Goal: Task Accomplishment & Management: Use online tool/utility

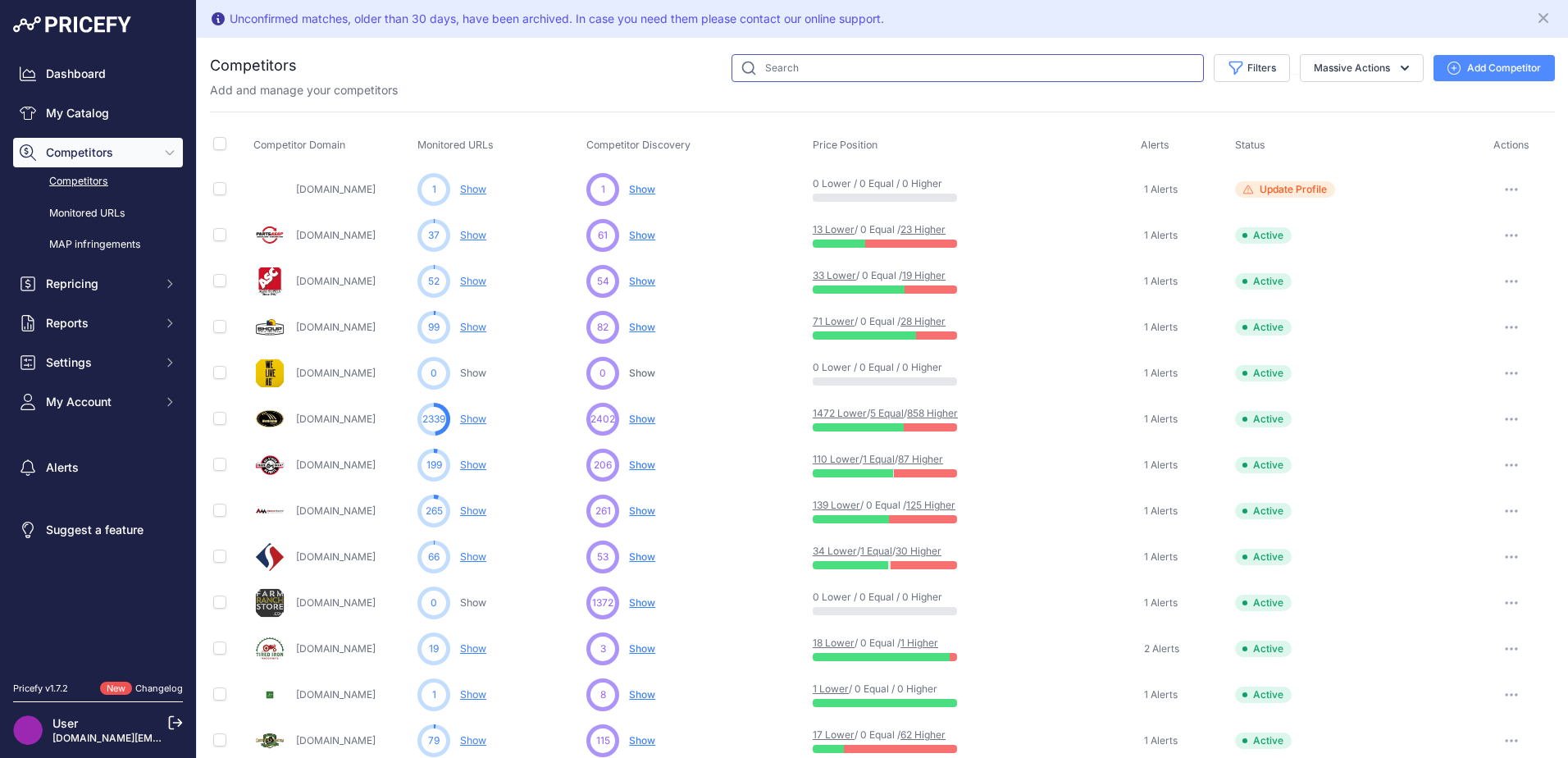
click at [821, 75] on input "text" at bounding box center [967, 69] width 472 height 28
type input "raptor draper belt"
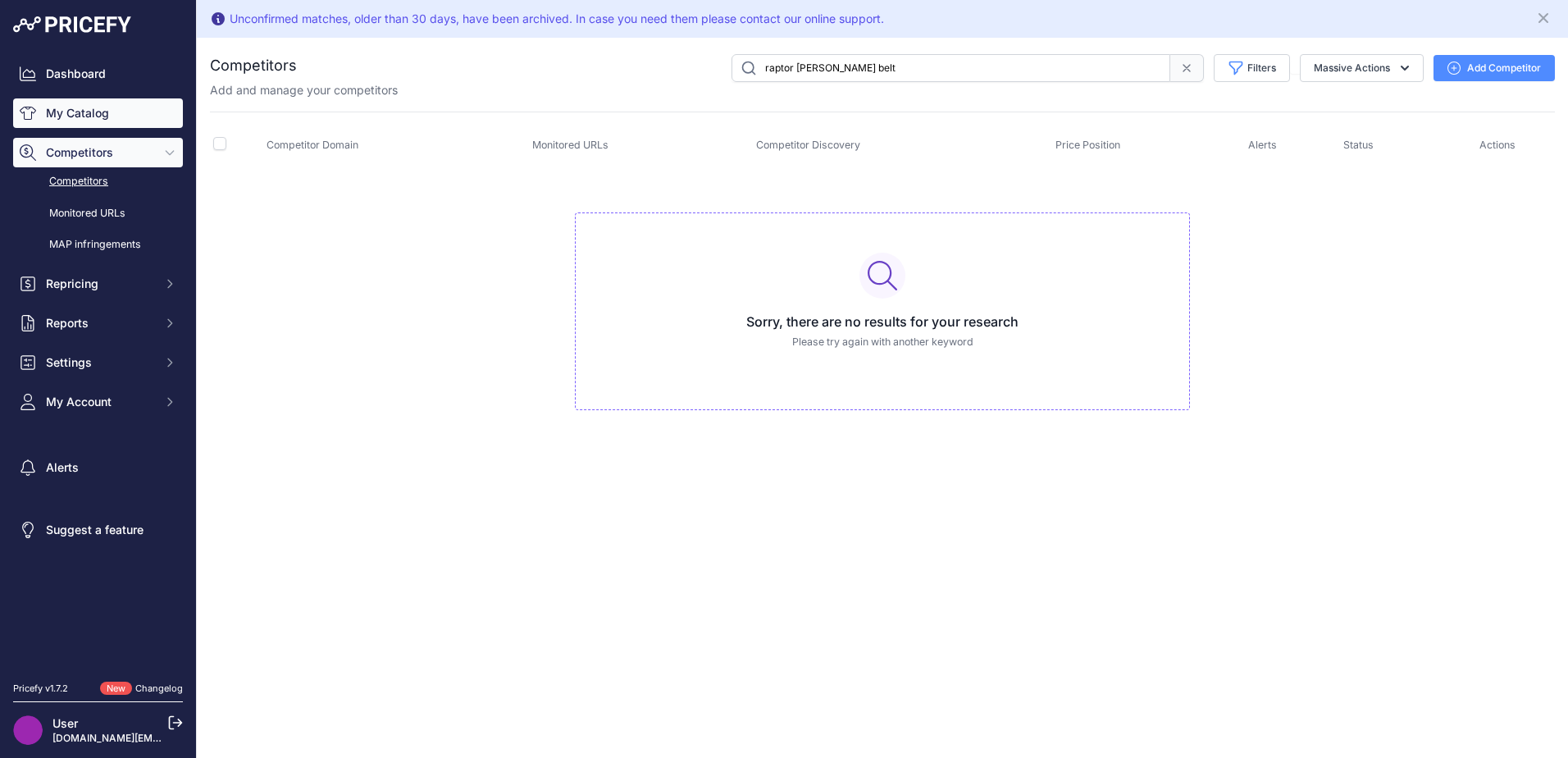
click at [95, 111] on link "My Catalog" at bounding box center [98, 113] width 170 height 30
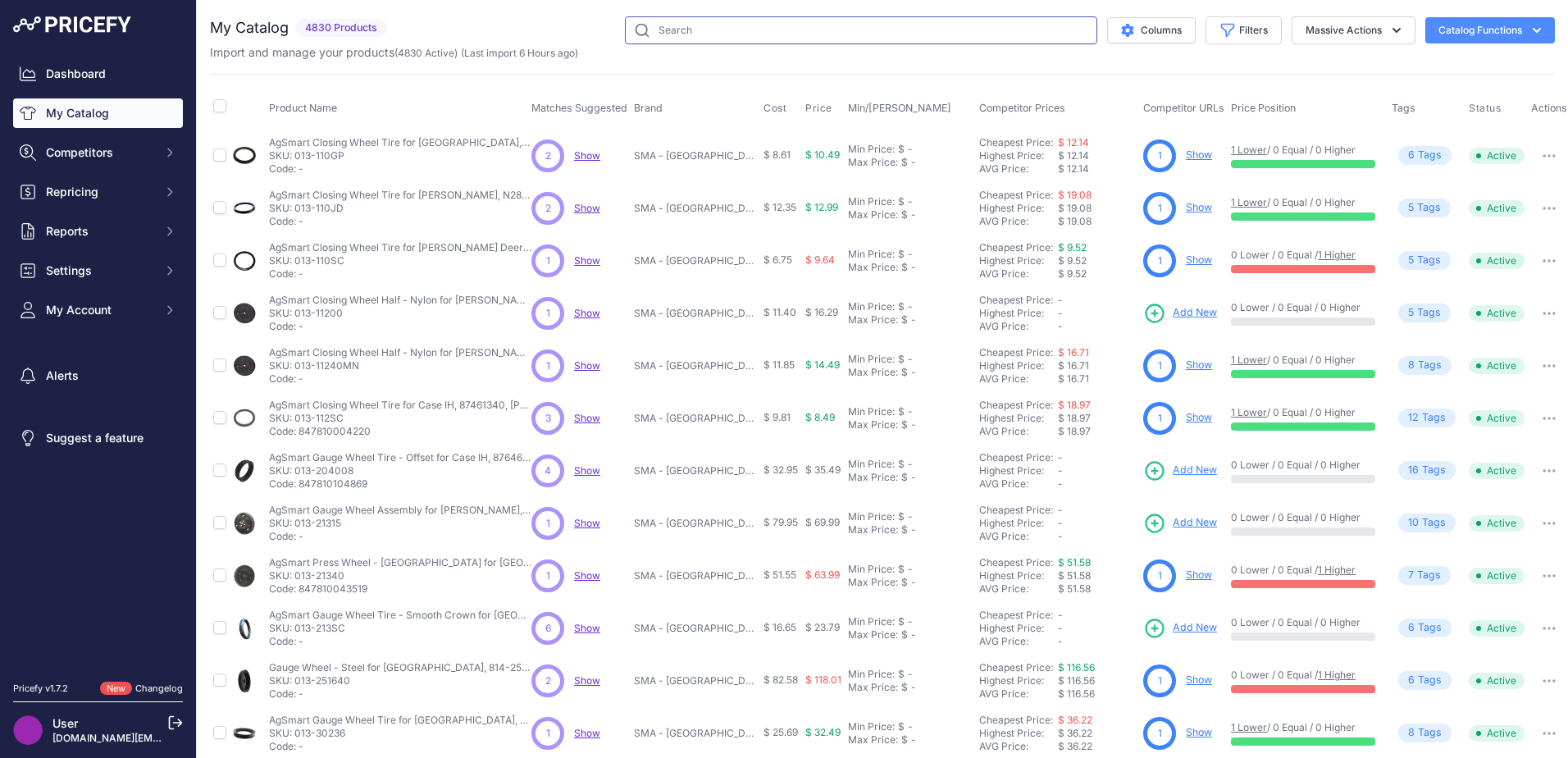
click at [712, 32] on input "text" at bounding box center [861, 31] width 472 height 28
type input "raptor draper"
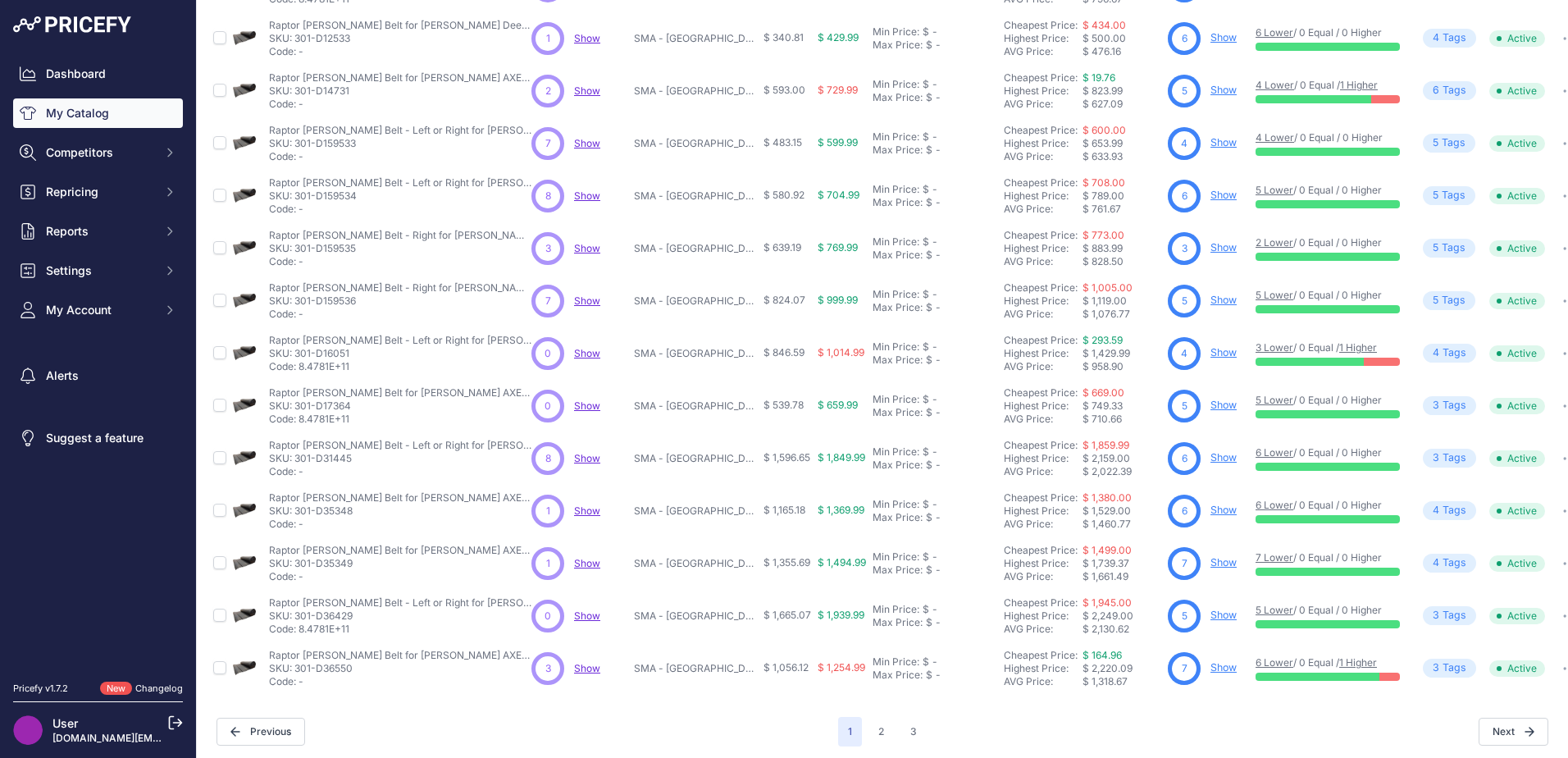
scroll to position [239, 0]
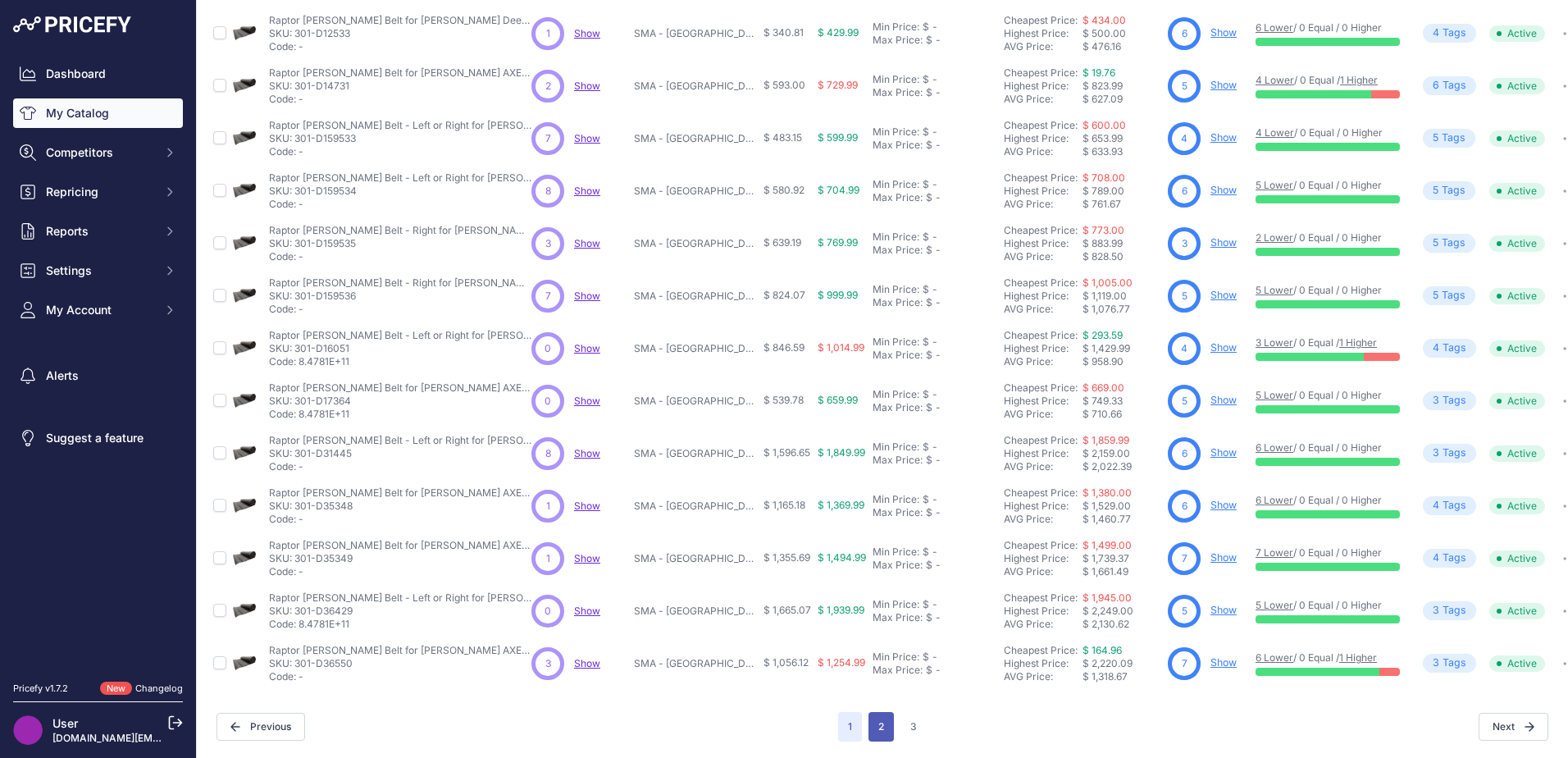
click at [869, 712] on button "2" at bounding box center [881, 727] width 26 height 30
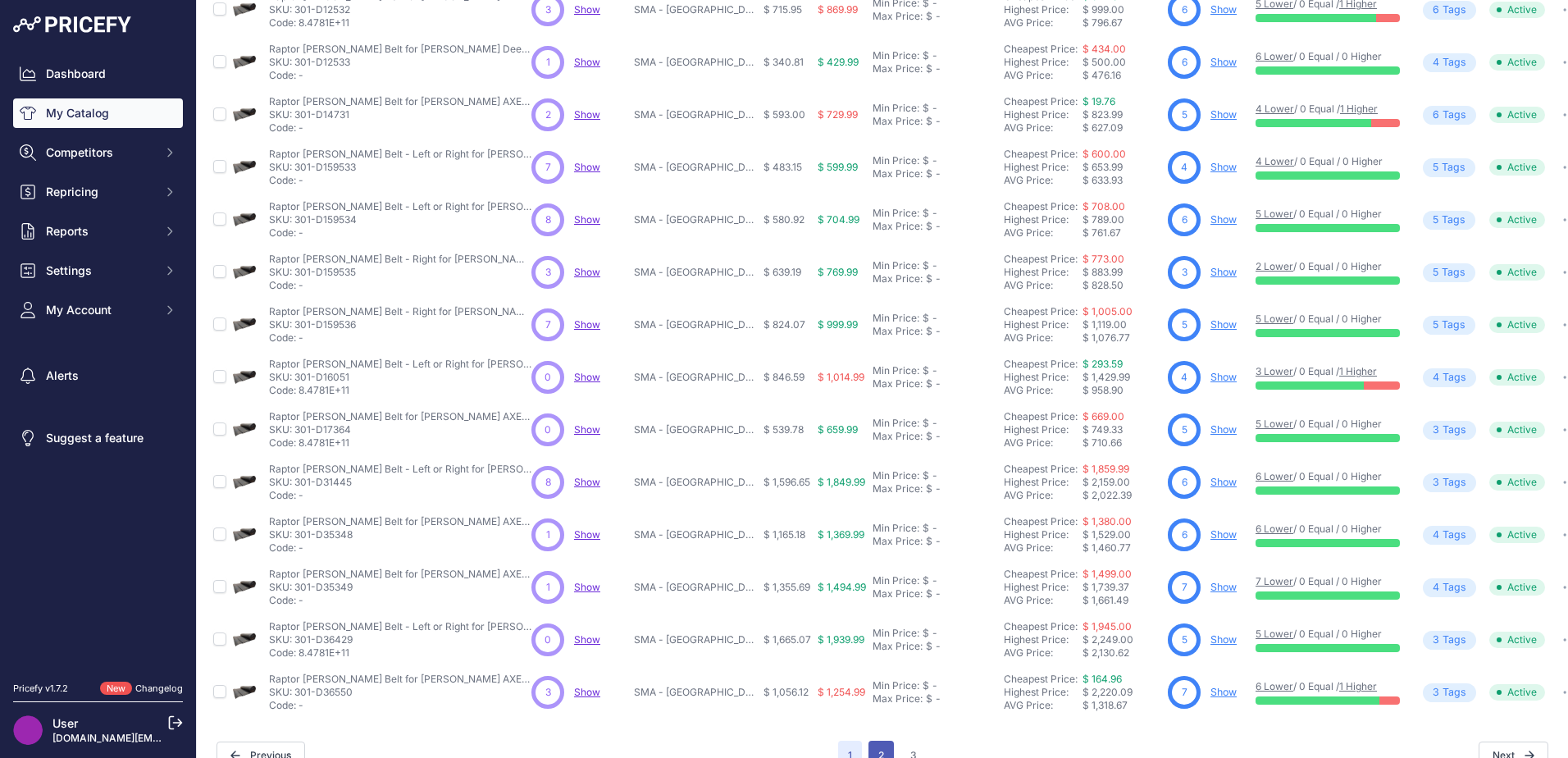
scroll to position [281, 0]
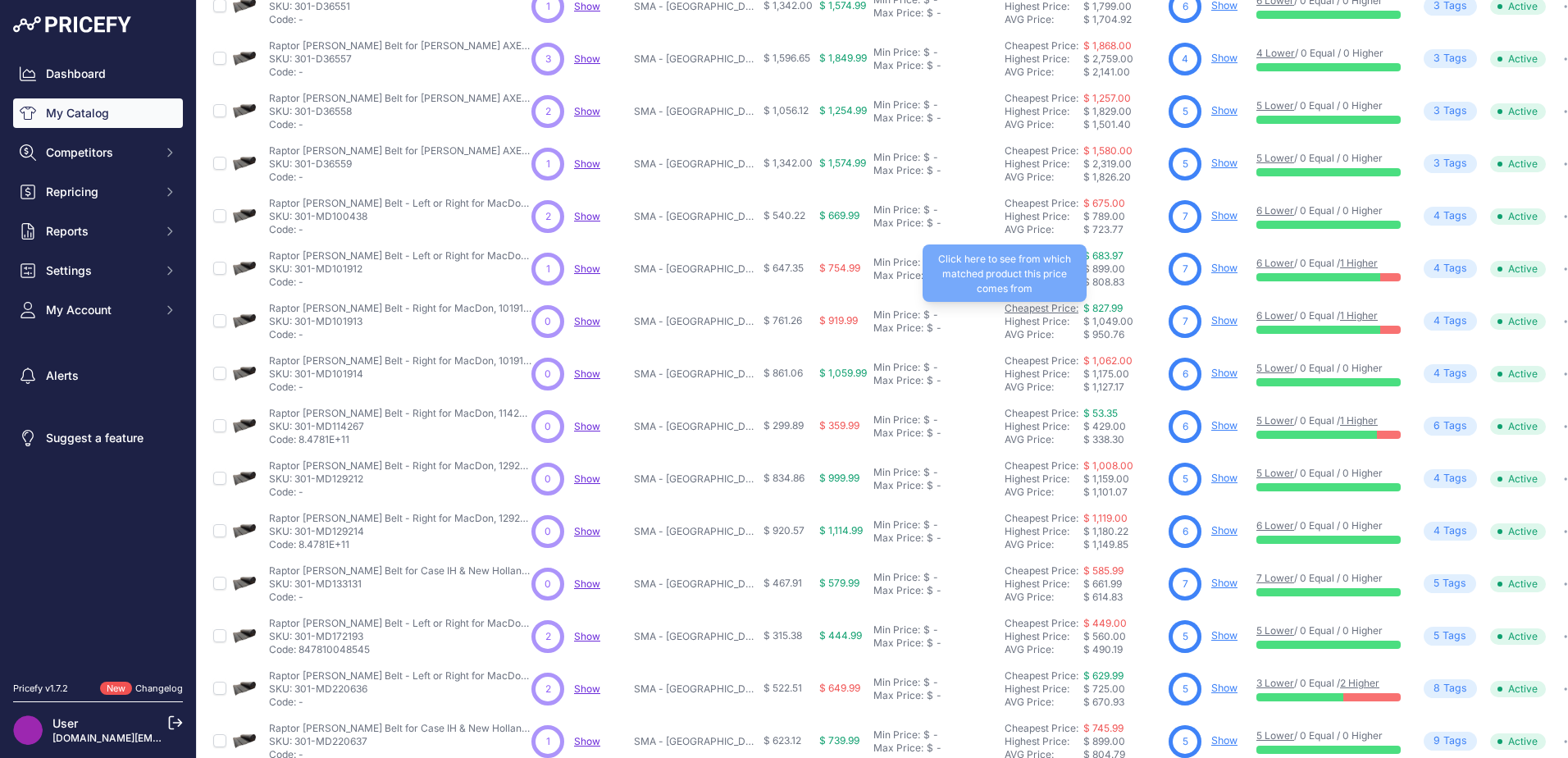
scroll to position [239, 0]
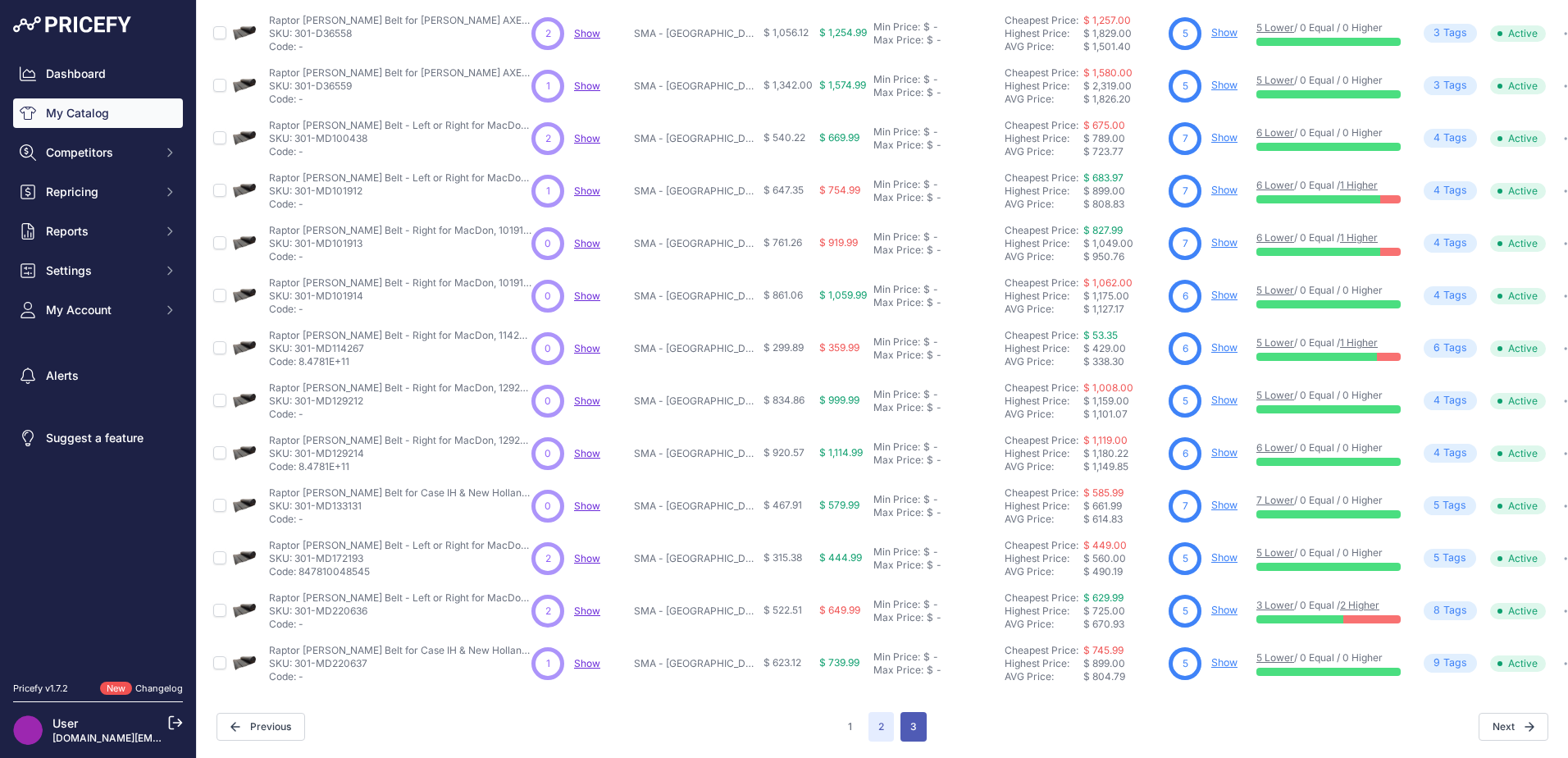
click at [910, 723] on button "3" at bounding box center [914, 727] width 26 height 30
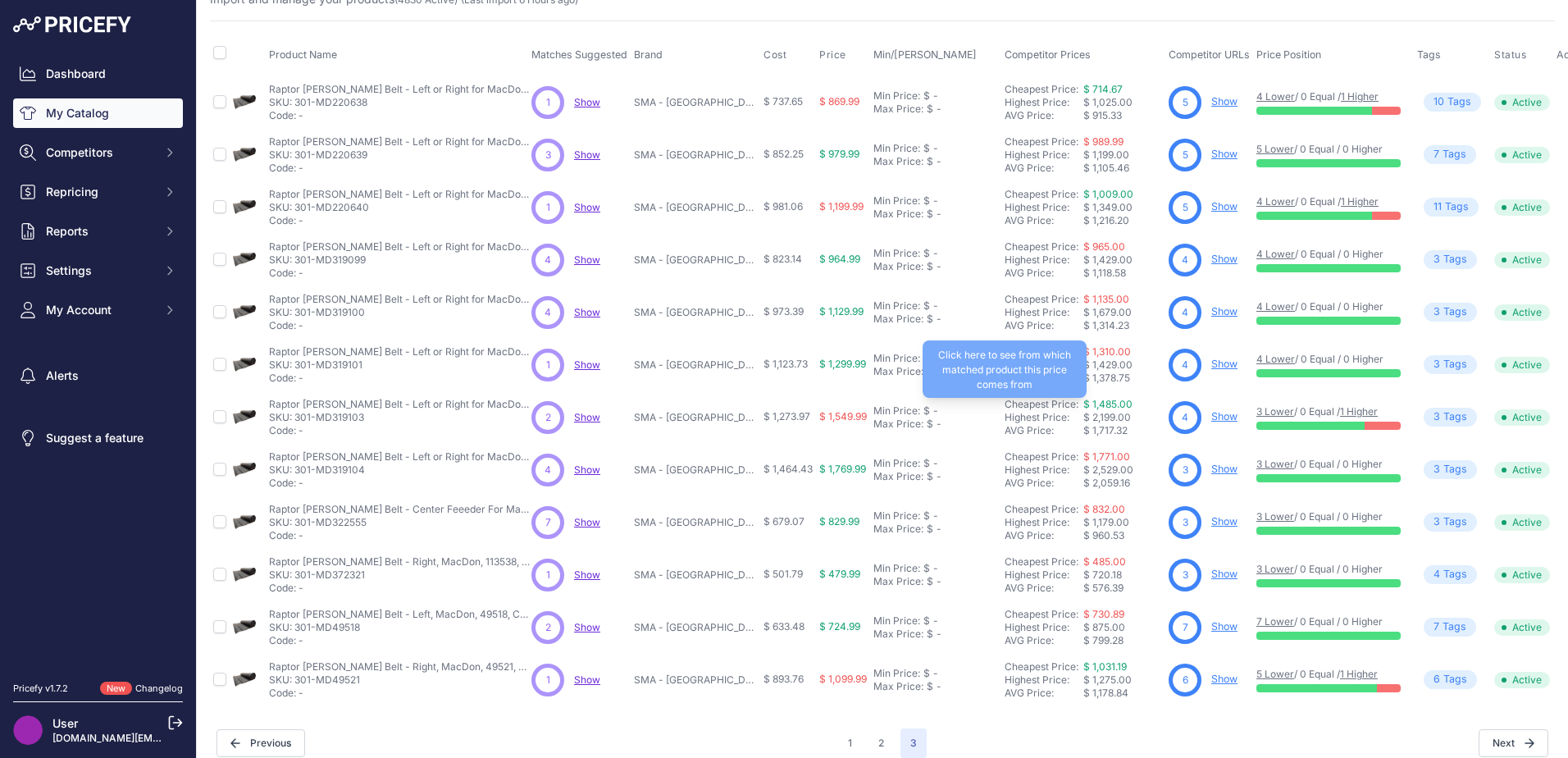
scroll to position [82, 0]
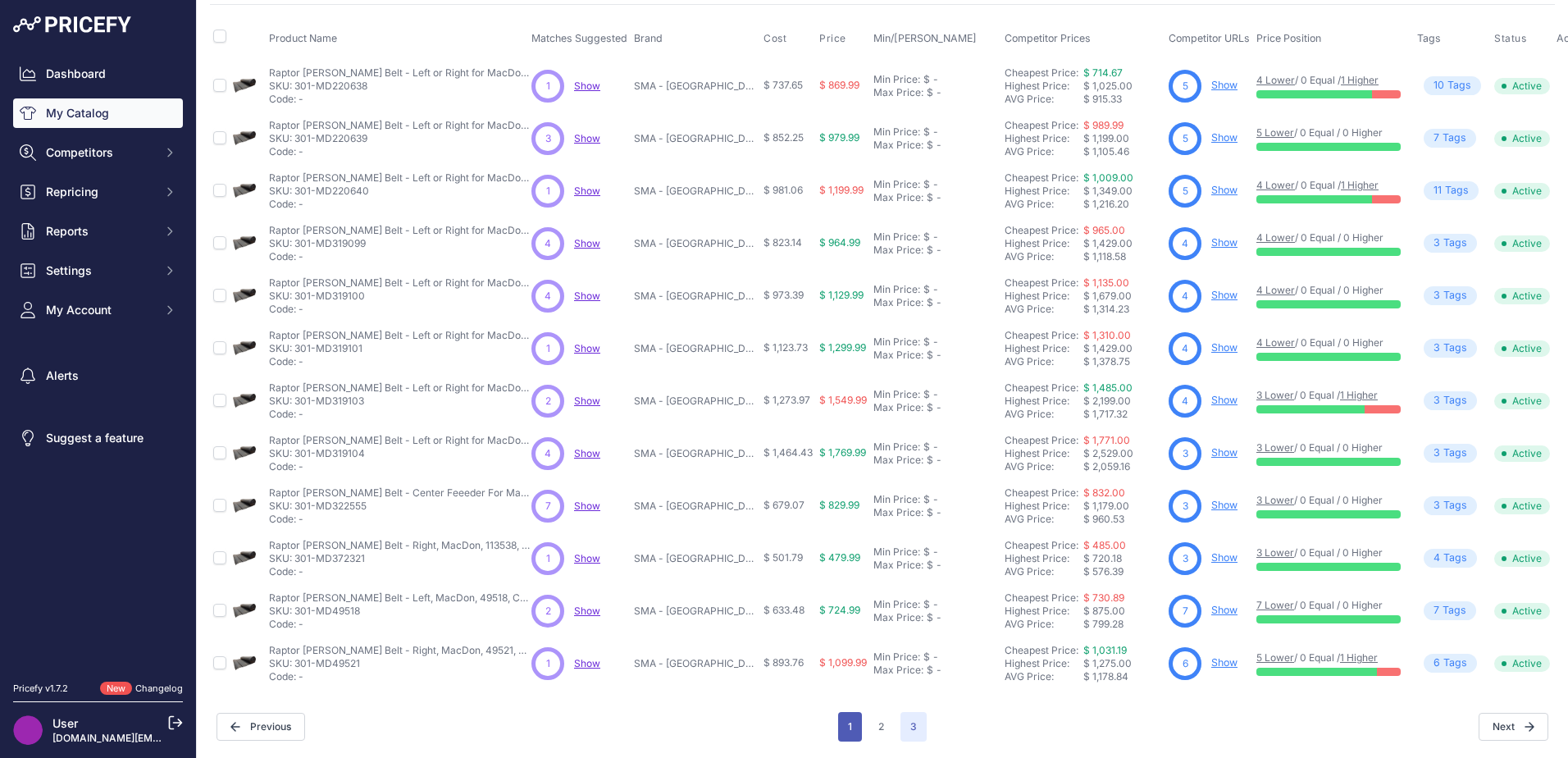
click at [842, 714] on button "1" at bounding box center [850, 727] width 24 height 30
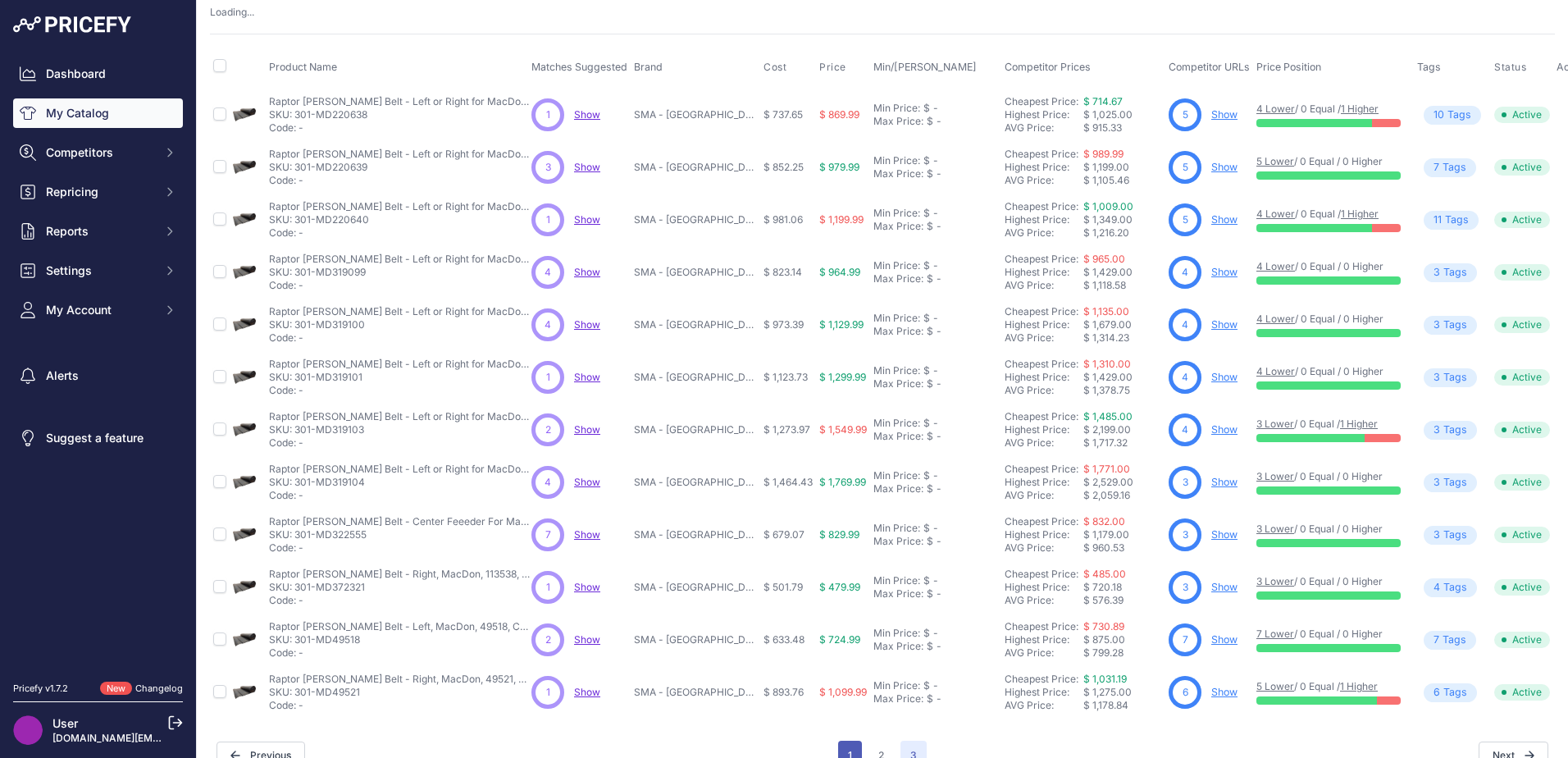
scroll to position [123, 0]
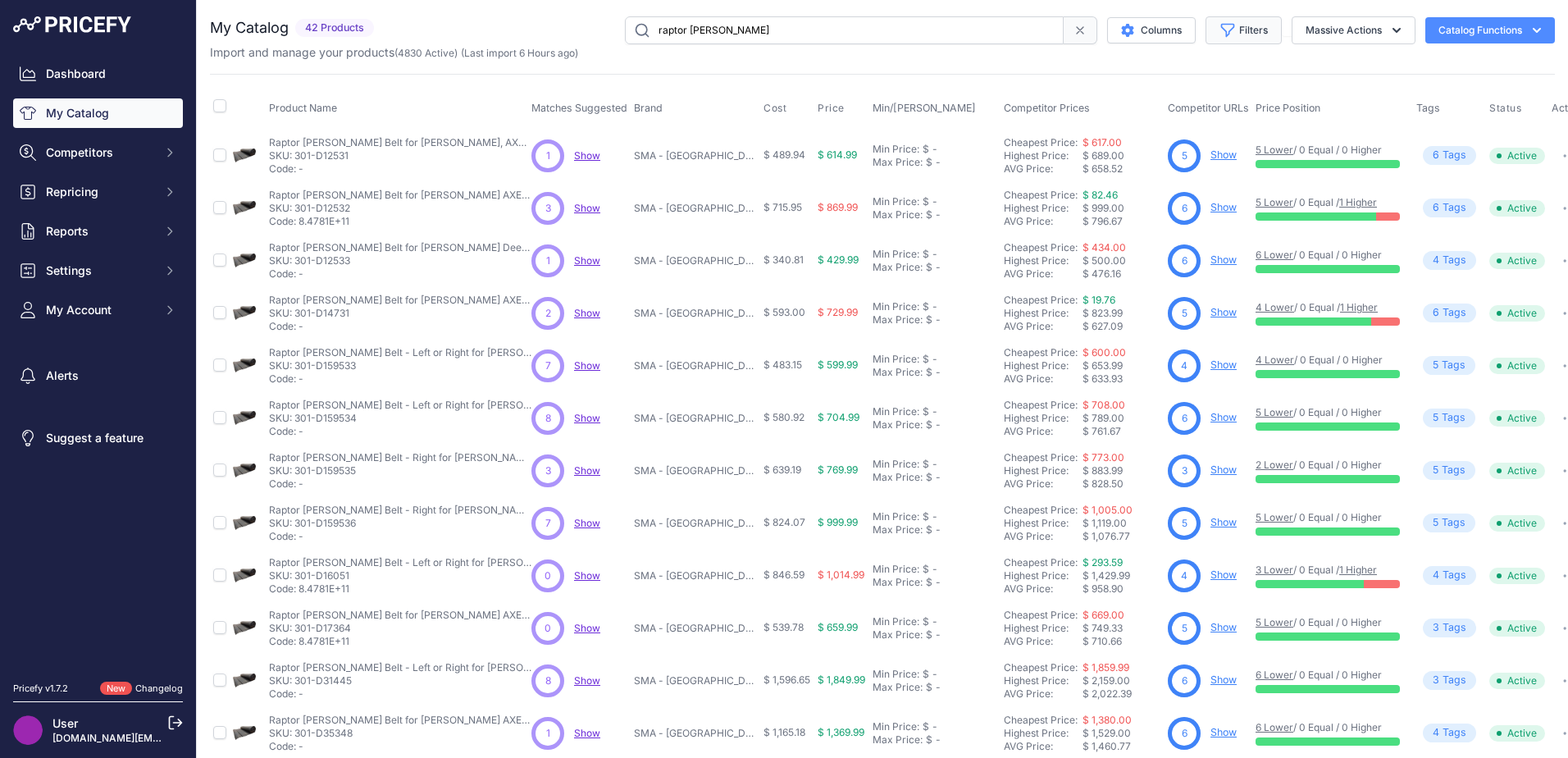
click at [1239, 33] on button "Filters" at bounding box center [1243, 31] width 77 height 28
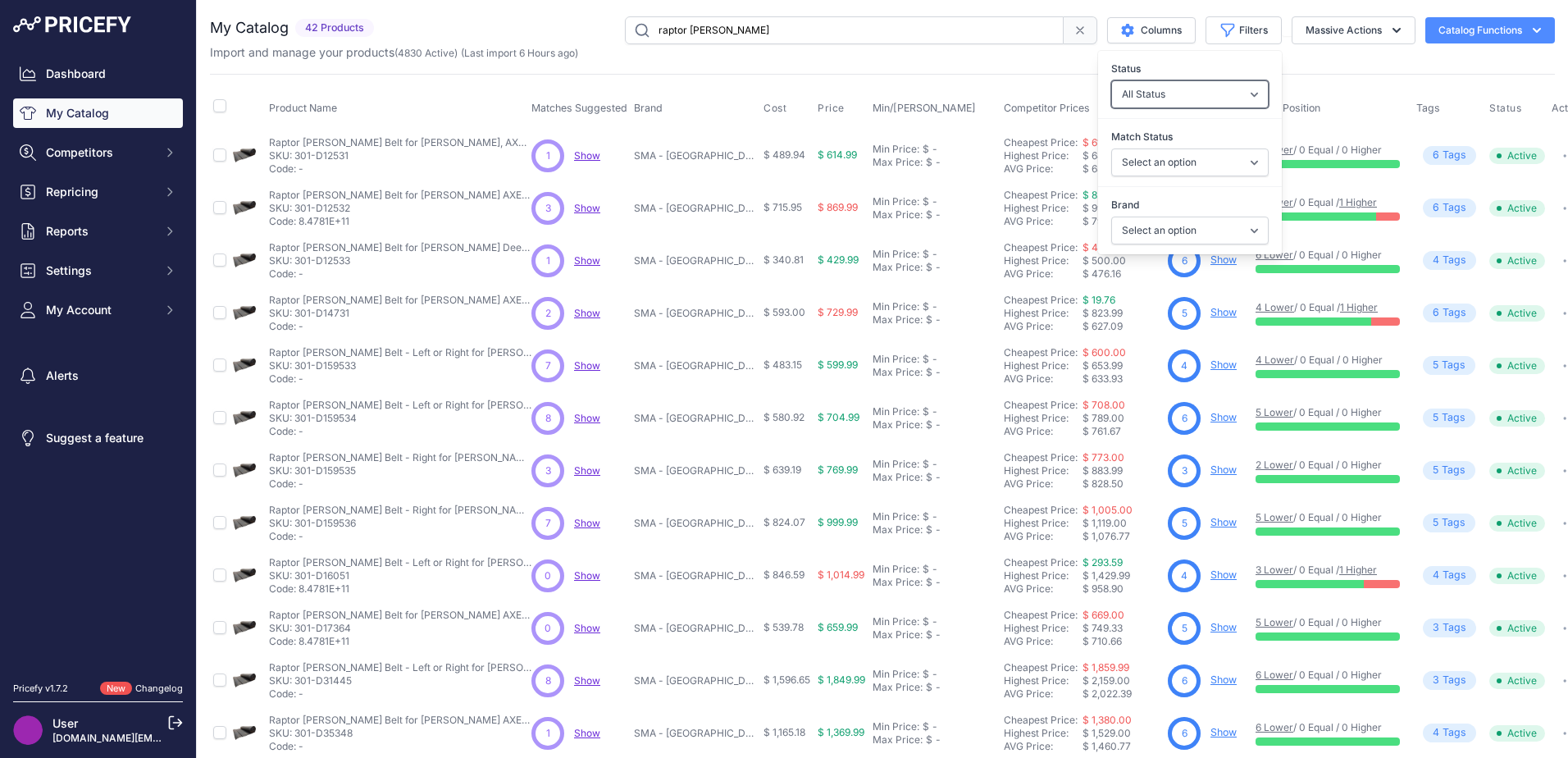
click at [1221, 91] on select "All Status Only Enabled Only Disabled" at bounding box center [1190, 94] width 157 height 28
click at [1212, 162] on select "Select an option Matched Unmatched" at bounding box center [1190, 163] width 157 height 28
click at [1212, 163] on select "Select an option Matched Unmatched" at bounding box center [1190, 163] width 157 height 28
click at [1197, 230] on select "Select an option BMF Hydraulics GEOMAR INCORPORATED Rabco Products Group RELIAN…" at bounding box center [1190, 230] width 157 height 28
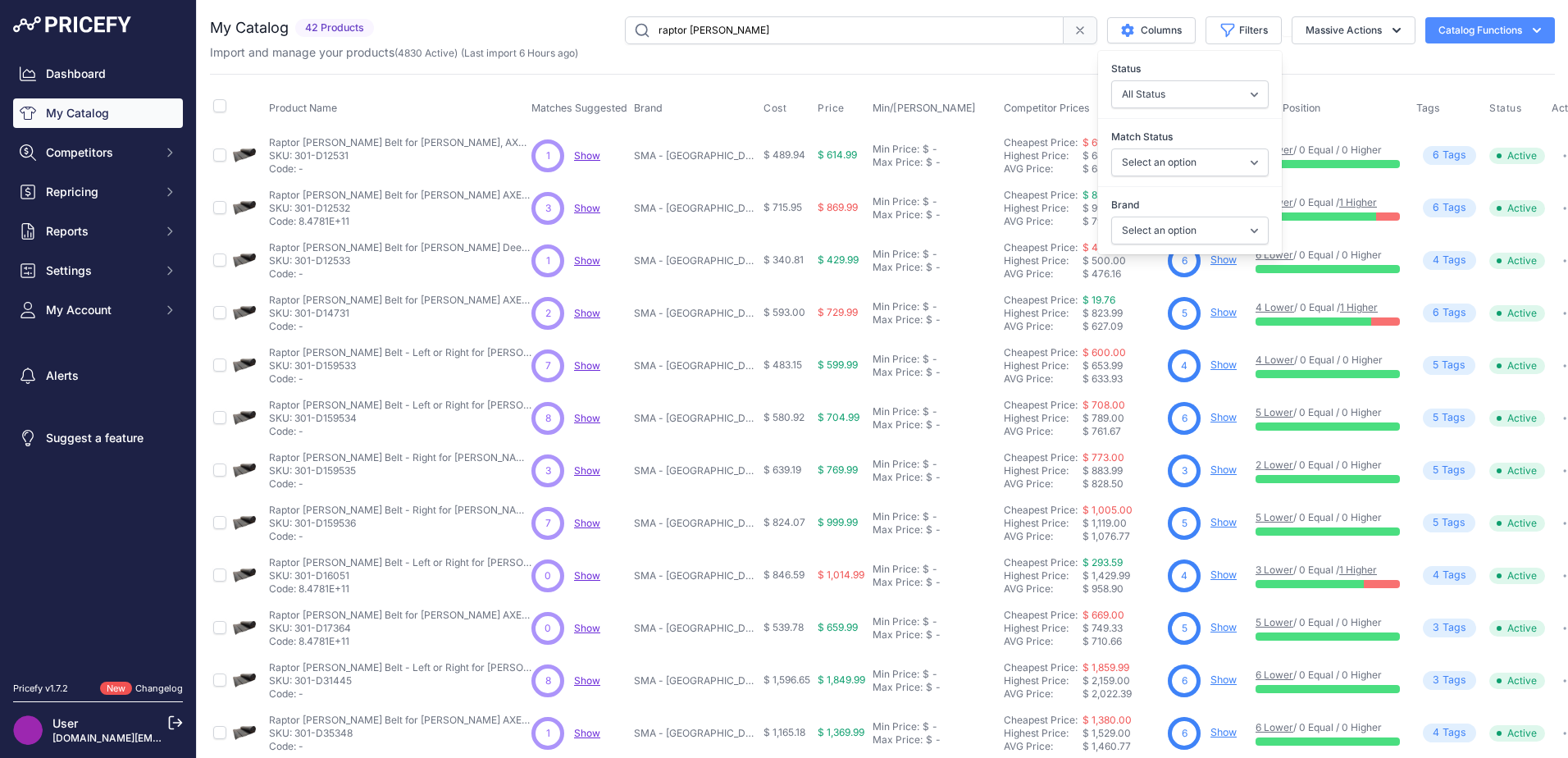
click at [1331, 74] on div "Product Name Matches Suggested Brand Cost" at bounding box center [882, 495] width 1345 height 843
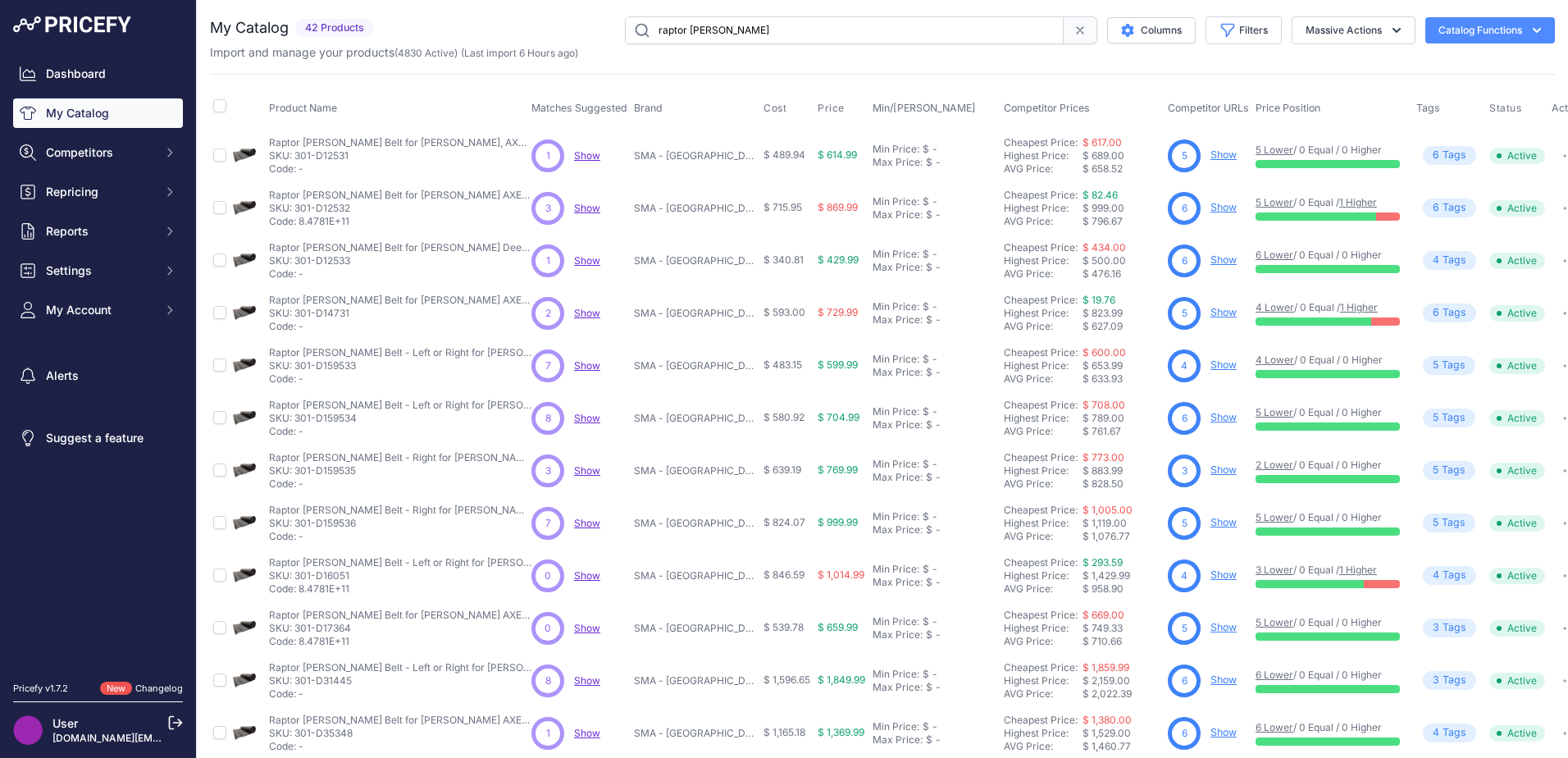
click at [1357, 200] on link "1 Higher" at bounding box center [1358, 202] width 38 height 12
click at [1362, 303] on link "1 Higher" at bounding box center [1359, 307] width 38 height 12
click at [1353, 304] on link "1 Higher" at bounding box center [1359, 307] width 38 height 12
click at [1366, 569] on link "1 Higher" at bounding box center [1358, 570] width 38 height 12
click at [1564, 575] on icon "button" at bounding box center [1564, 576] width 2 height 2
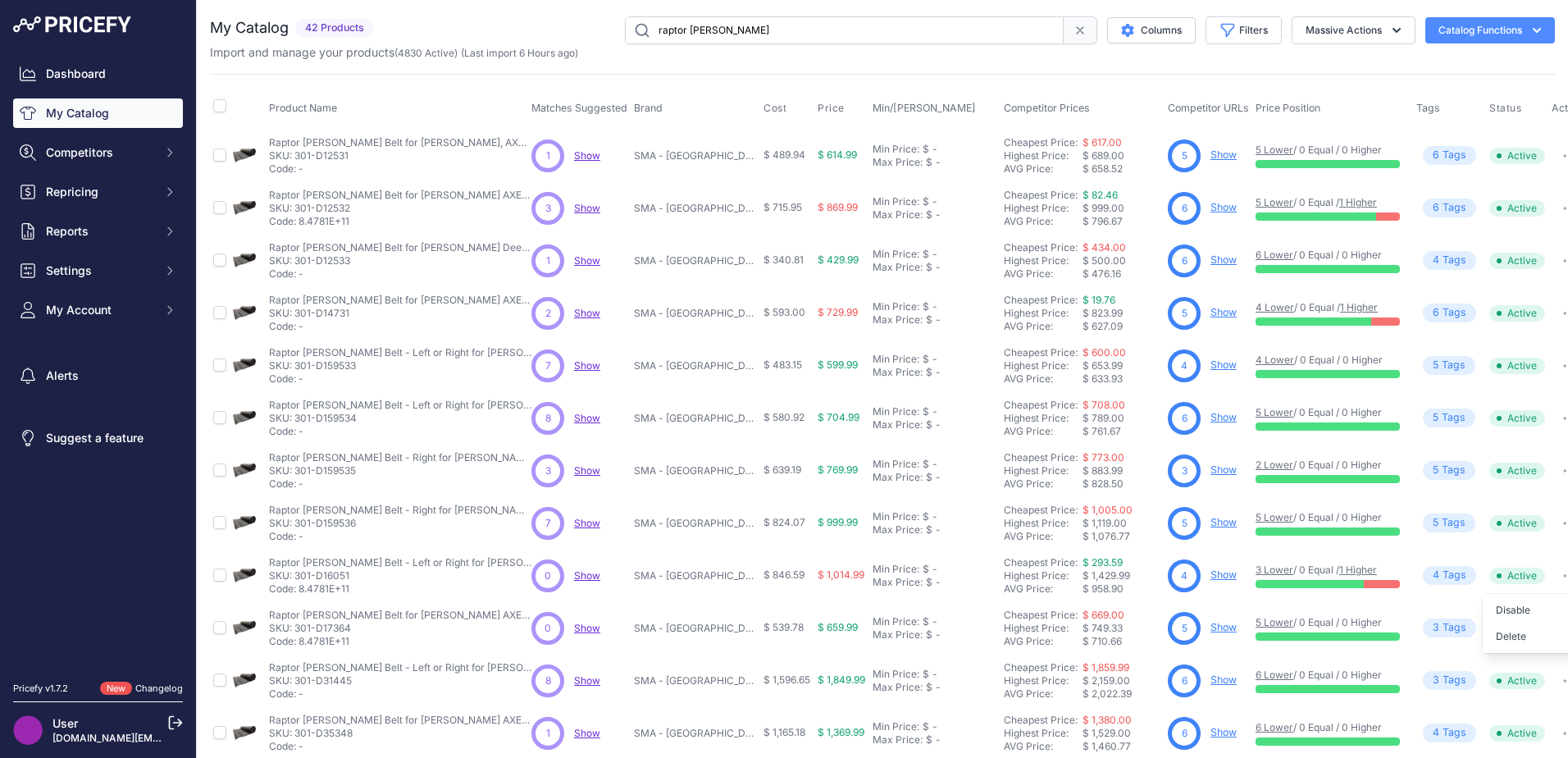
scroll to position [0, 24]
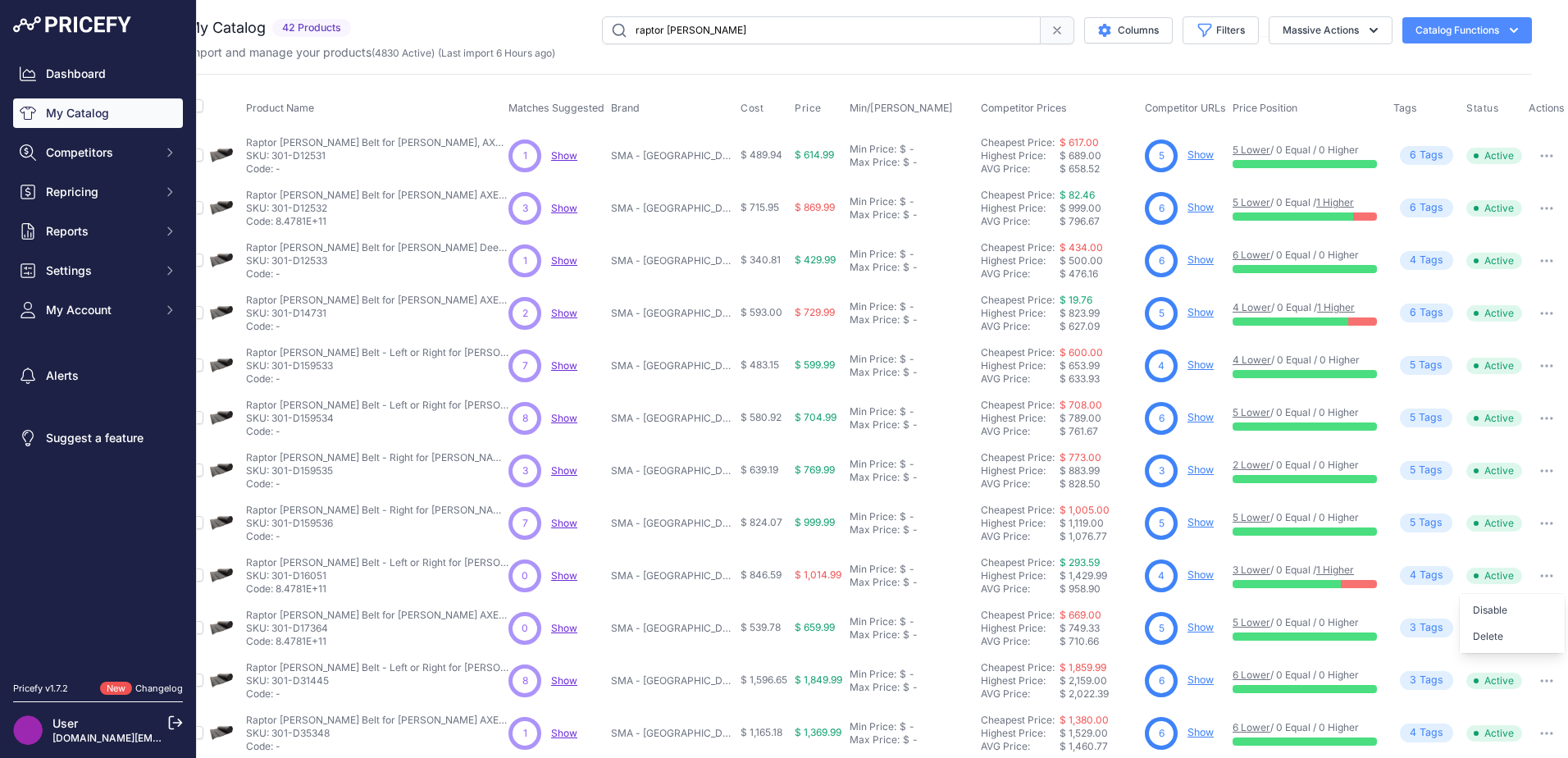
click at [1530, 572] on button "button" at bounding box center [1546, 576] width 33 height 23
click at [1535, 572] on button "button" at bounding box center [1546, 576] width 33 height 23
click at [1554, 565] on td "Disable Delete ​" at bounding box center [1547, 576] width 42 height 53
click at [1543, 576] on button "button" at bounding box center [1546, 576] width 33 height 23
click at [1551, 576] on icon "button" at bounding box center [1552, 576] width 2 height 2
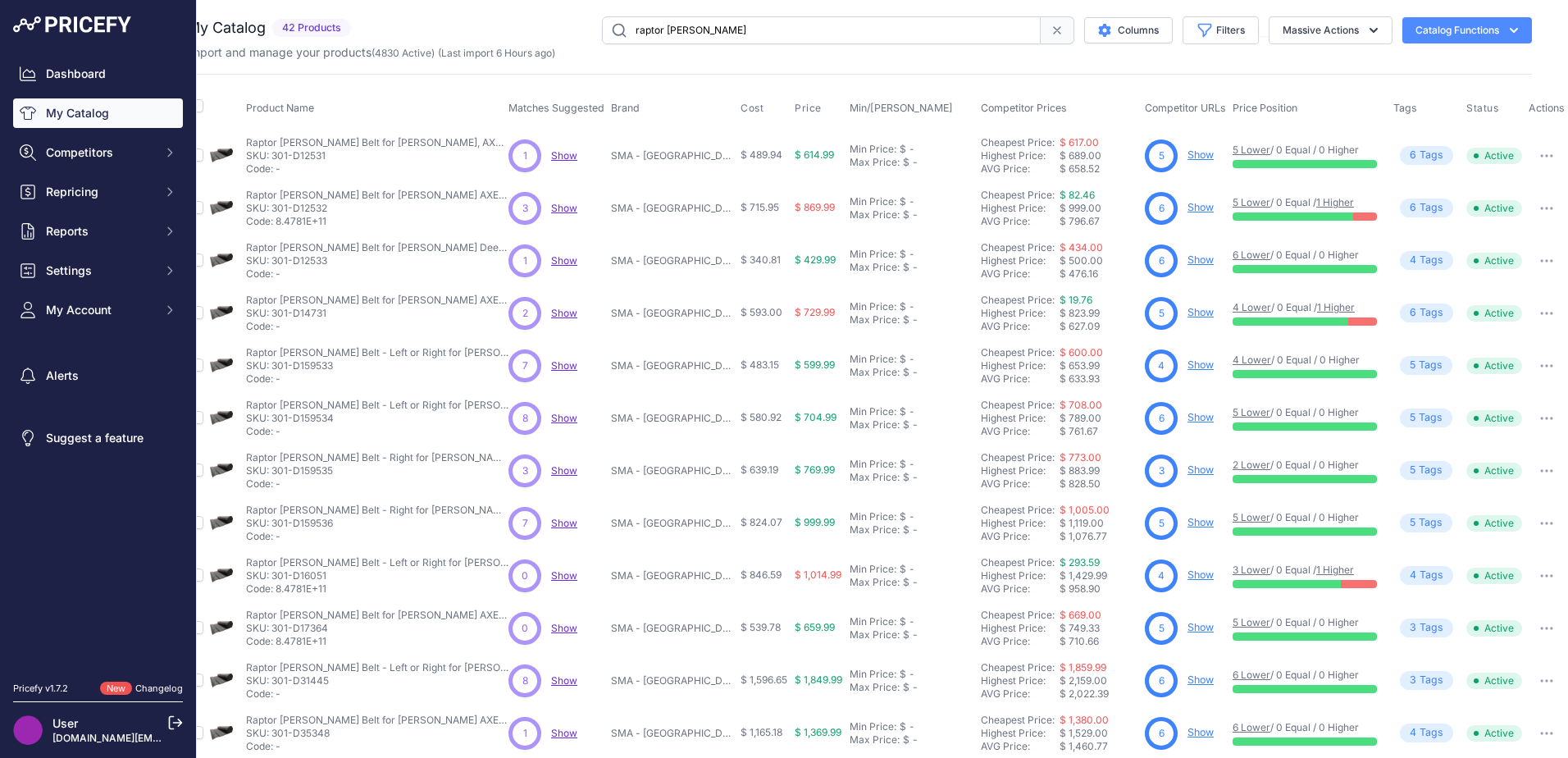
click at [1533, 569] on button "button" at bounding box center [1546, 576] width 33 height 23
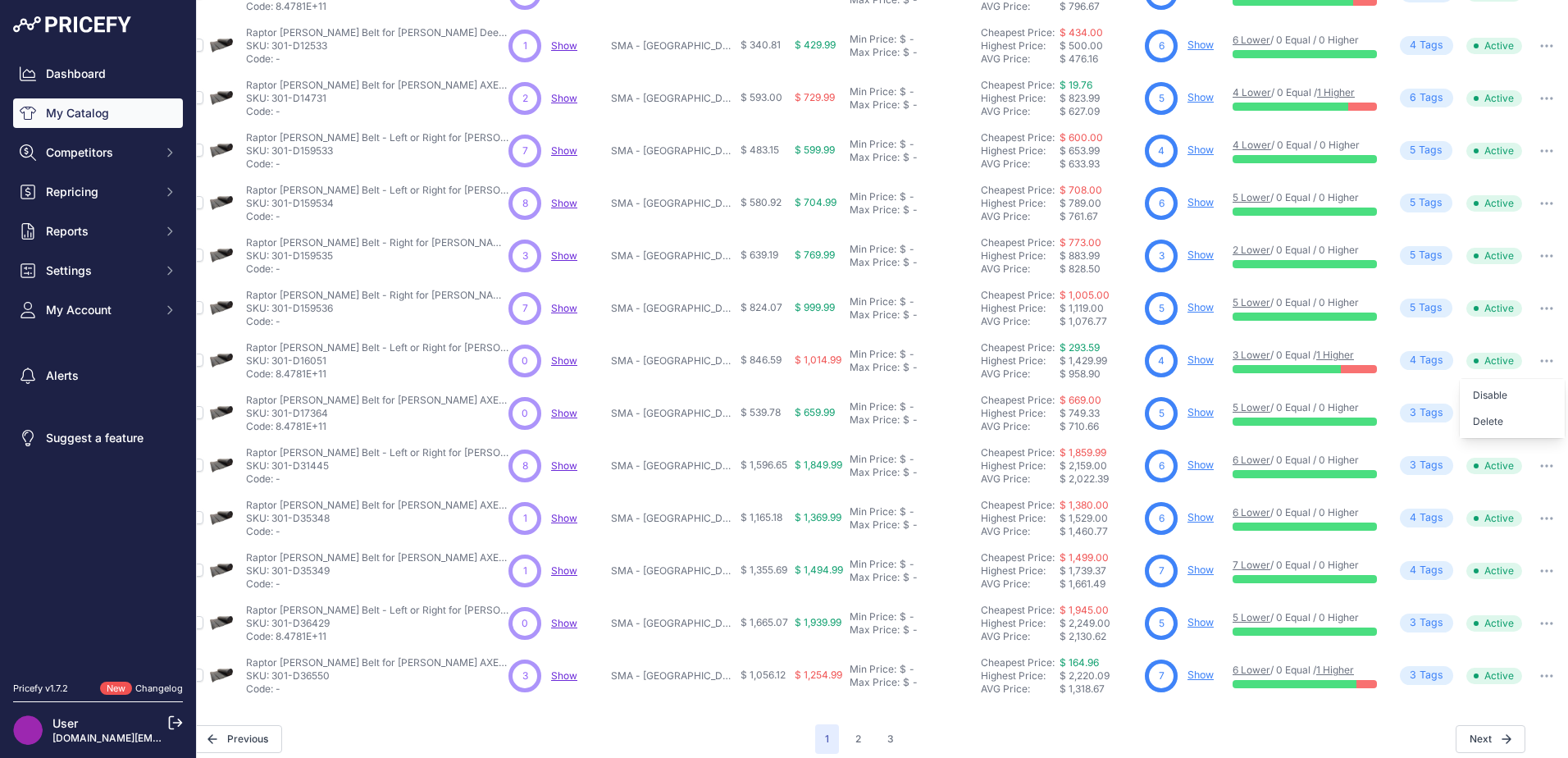
scroll to position [239, 24]
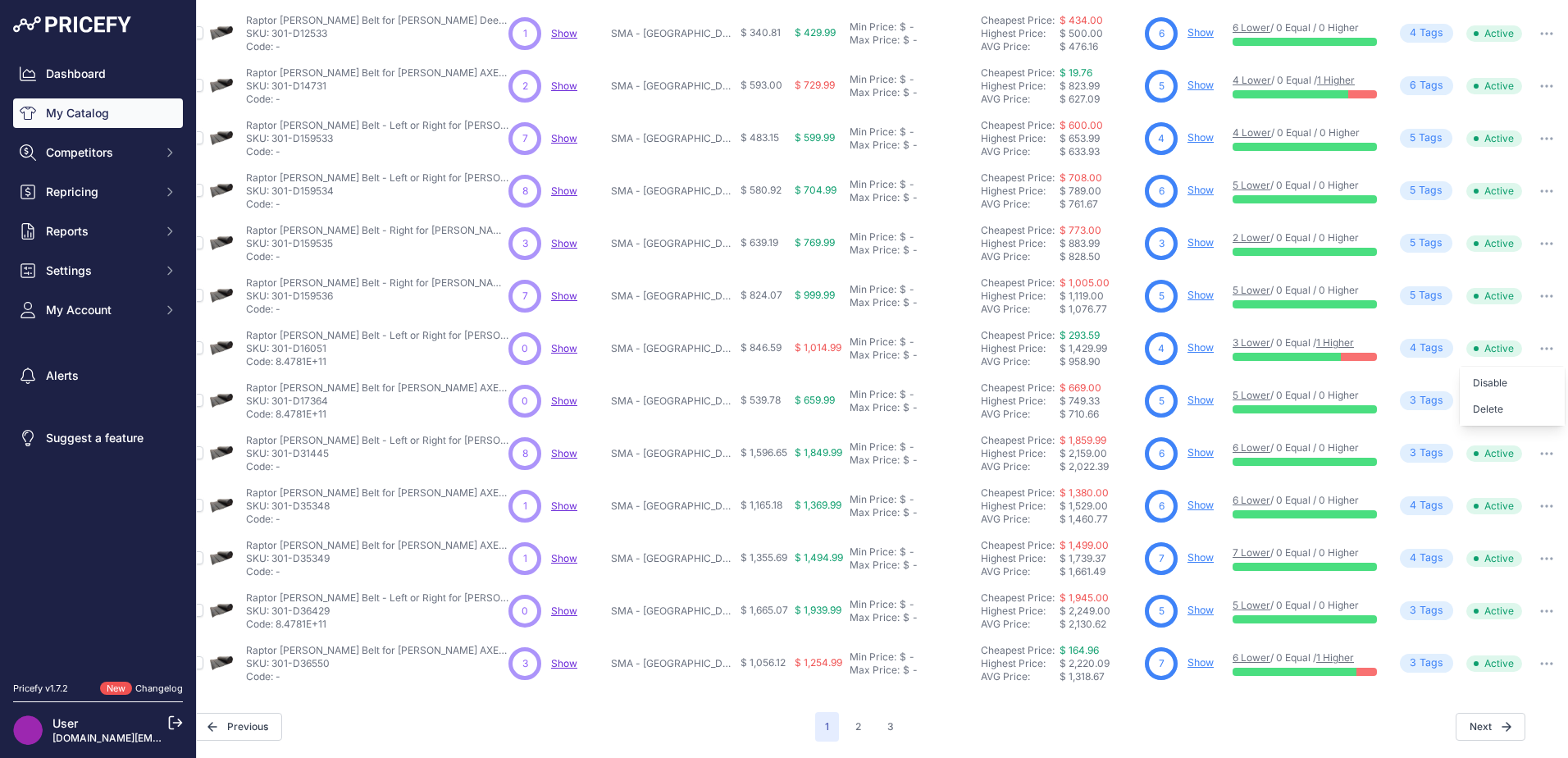
click at [1335, 651] on link "1 Higher" at bounding box center [1335, 657] width 38 height 12
click at [1188, 656] on link "Show" at bounding box center [1200, 662] width 26 height 12
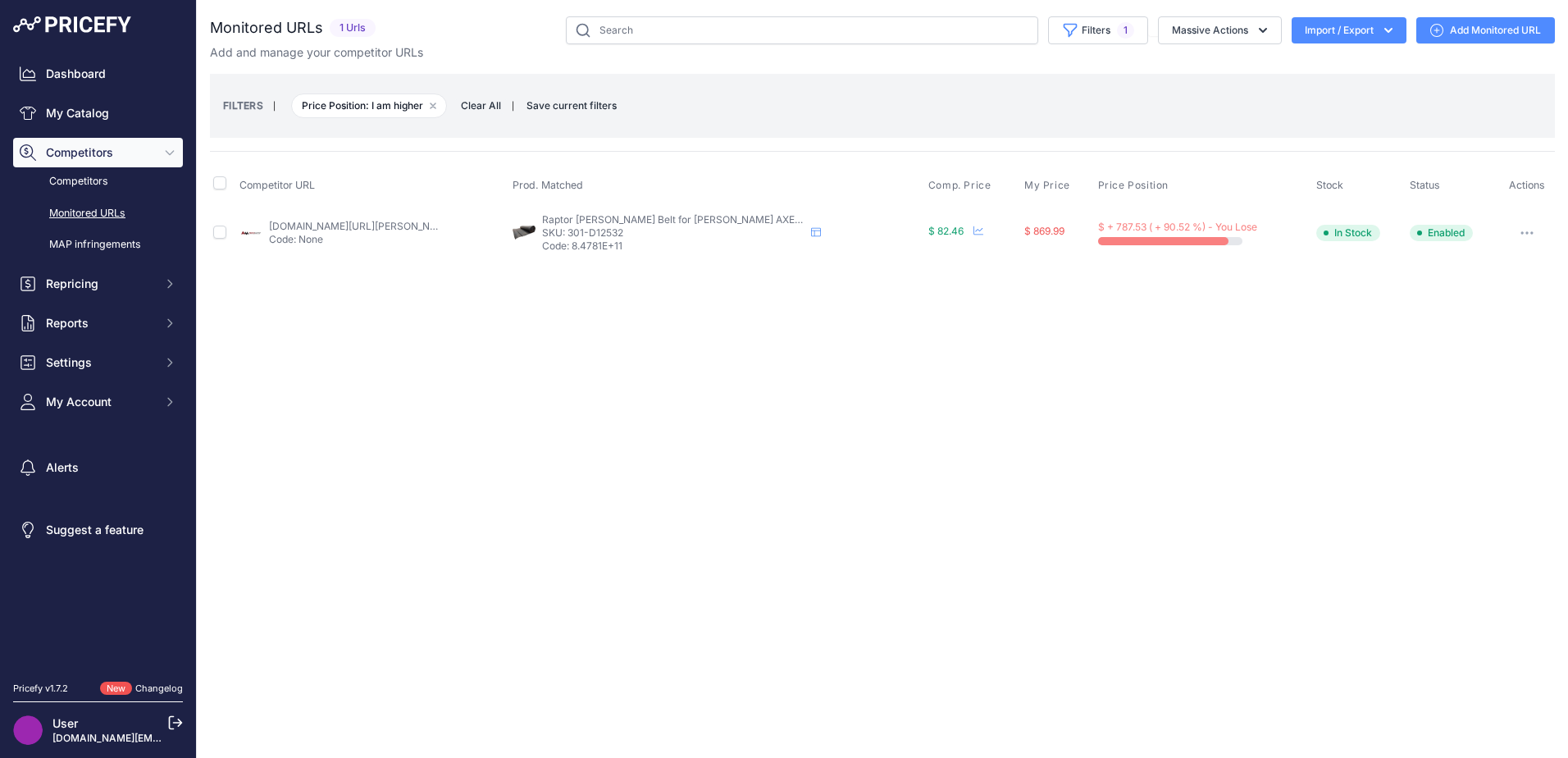
click at [317, 225] on link "[DOMAIN_NAME][URL][PERSON_NAME]" at bounding box center [361, 226] width 186 height 12
click at [1540, 224] on button "button" at bounding box center [1527, 233] width 33 height 23
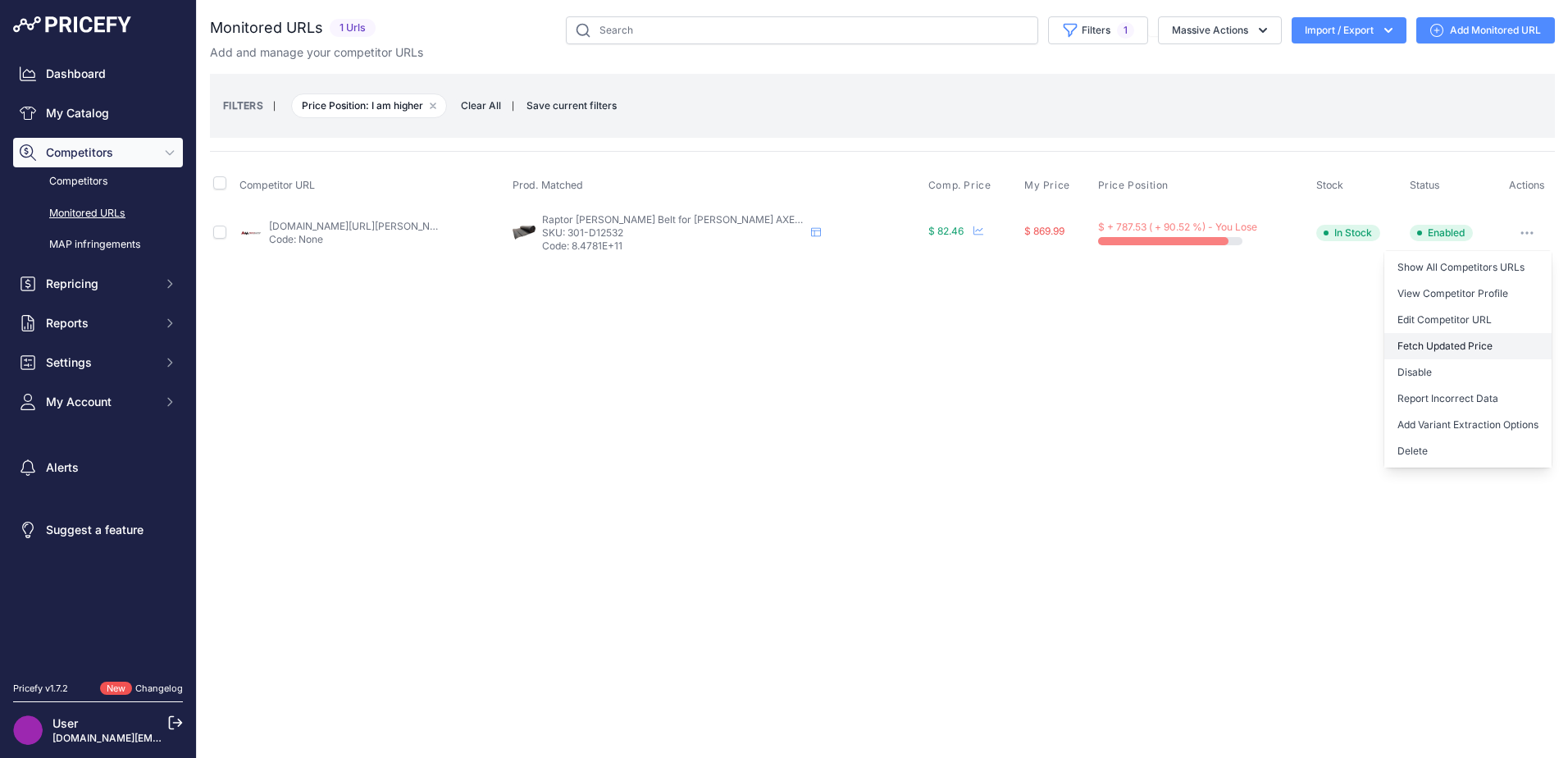
click at [1487, 340] on button "Fetch Updated Price" at bounding box center [1468, 346] width 167 height 26
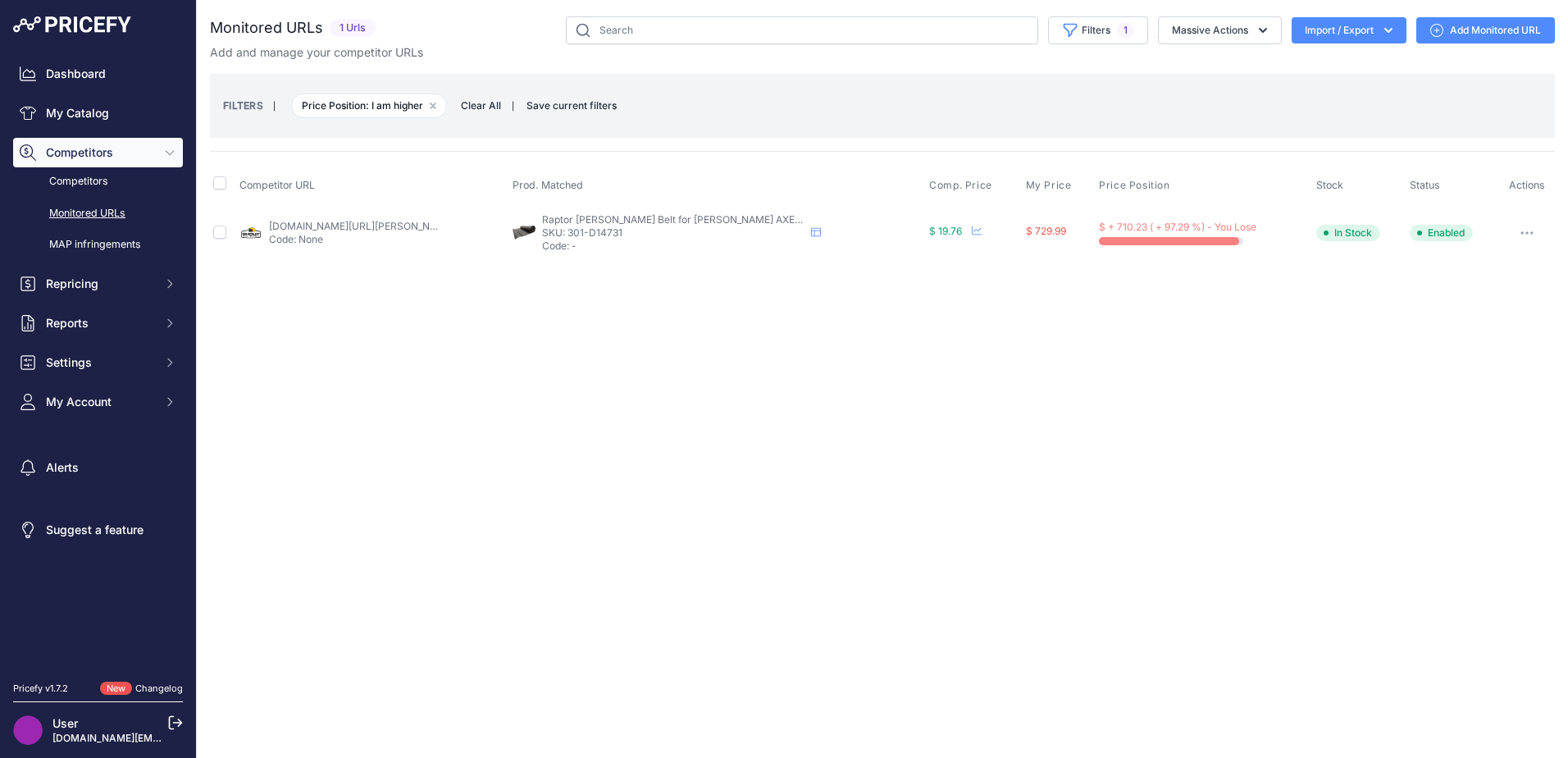
click at [323, 221] on link "shoupparts.com/sh214731-draper-belt/?prirule_jdsnikfkfjsd=6751" at bounding box center [361, 226] width 186 height 12
click at [1522, 224] on button "button" at bounding box center [1527, 233] width 33 height 23
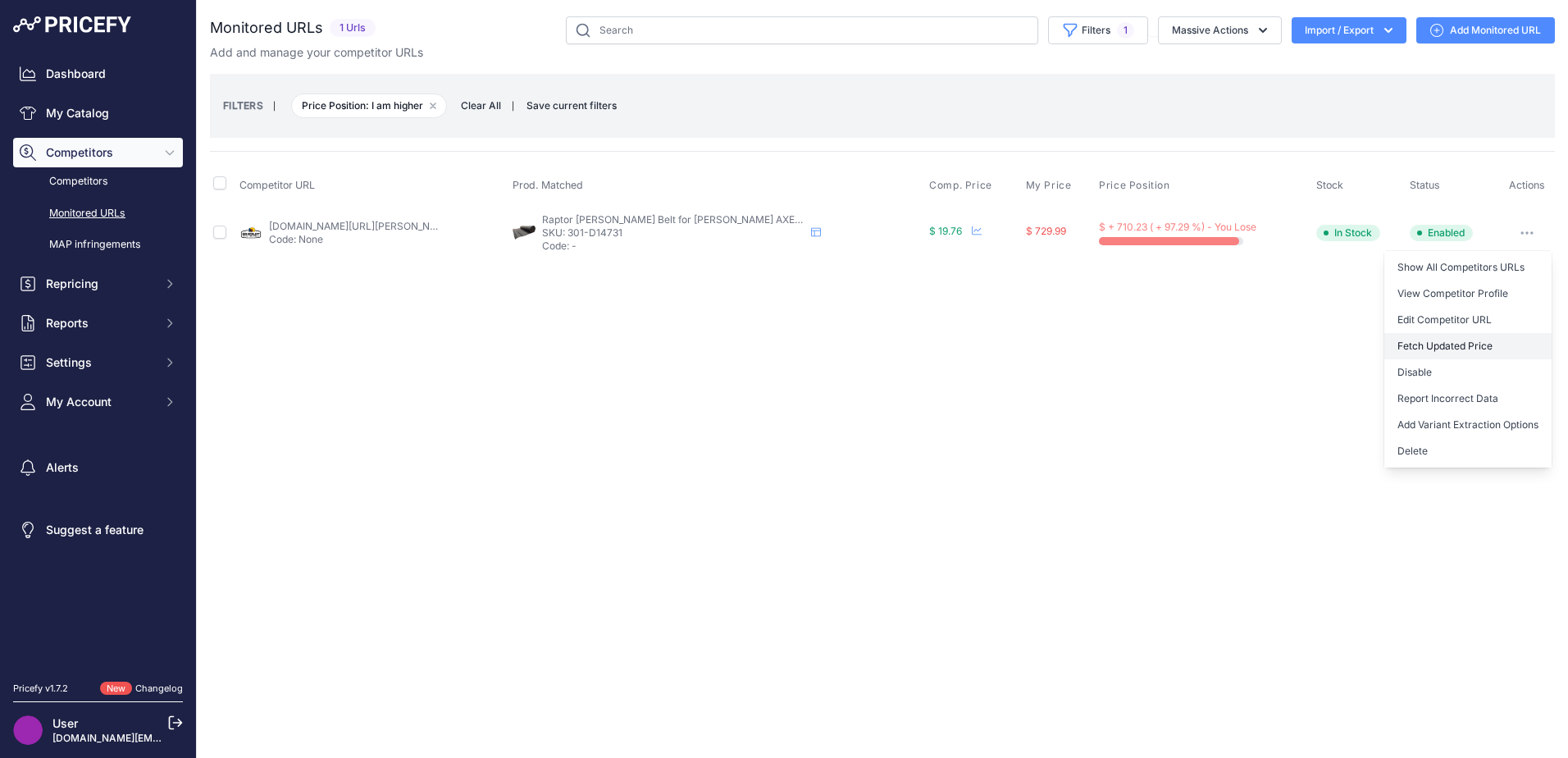
click at [1460, 343] on button "Fetch Updated Price" at bounding box center [1468, 346] width 167 height 26
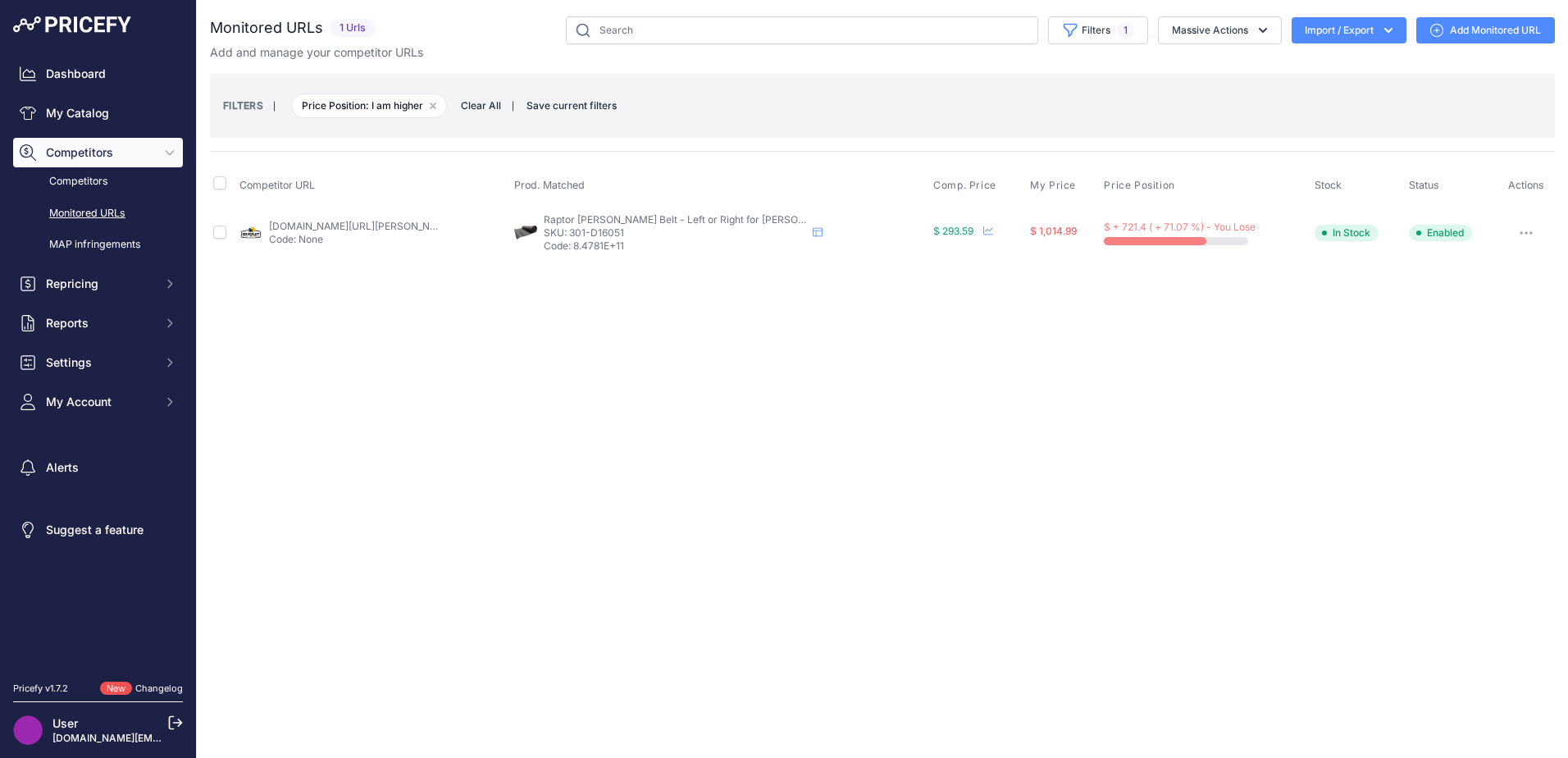
click at [308, 221] on link "[DOMAIN_NAME][URL][PERSON_NAME]" at bounding box center [361, 226] width 186 height 12
click at [1528, 227] on button "button" at bounding box center [1526, 233] width 33 height 23
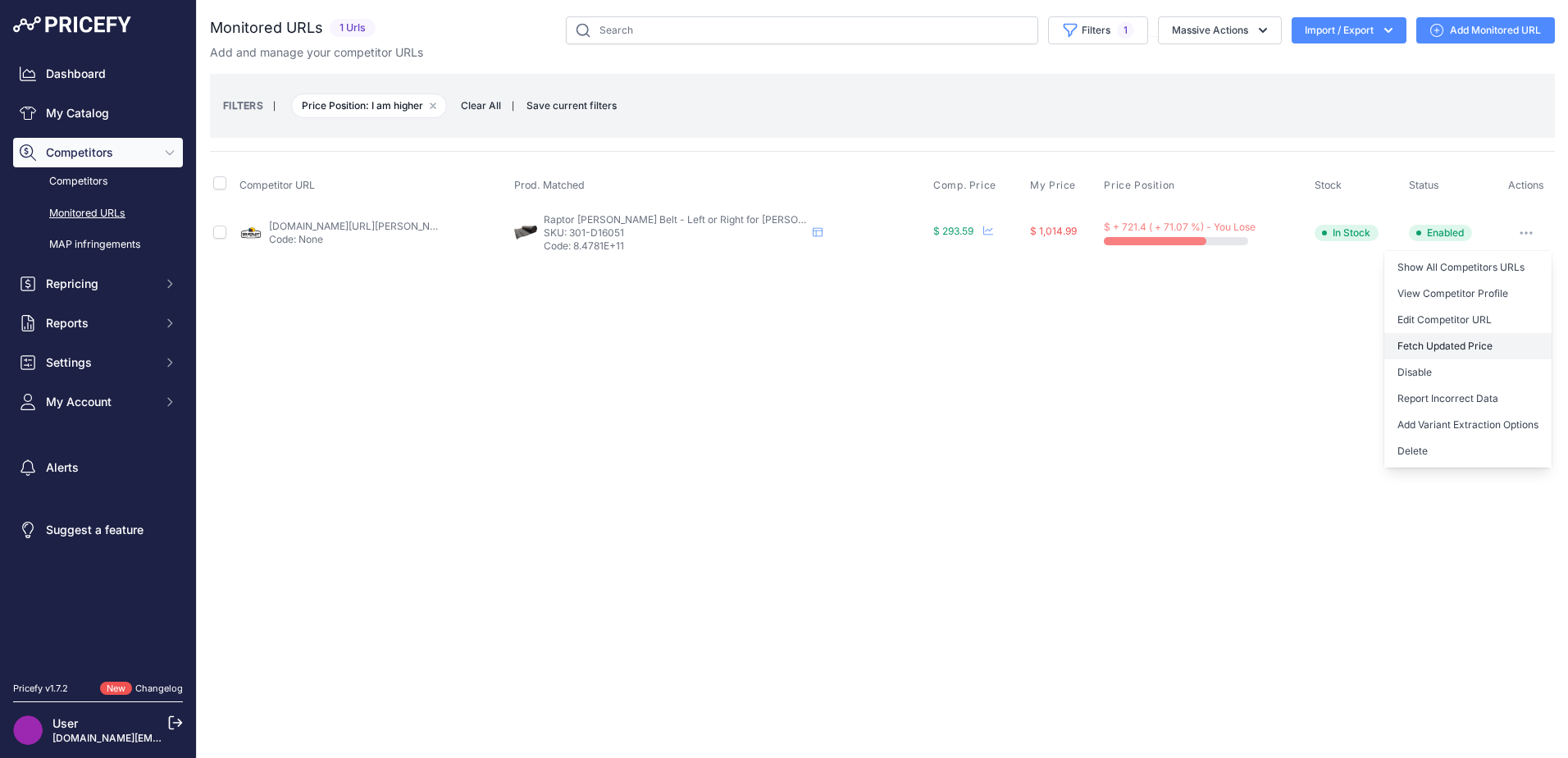
click at [1479, 343] on button "Fetch Updated Price" at bounding box center [1468, 346] width 167 height 26
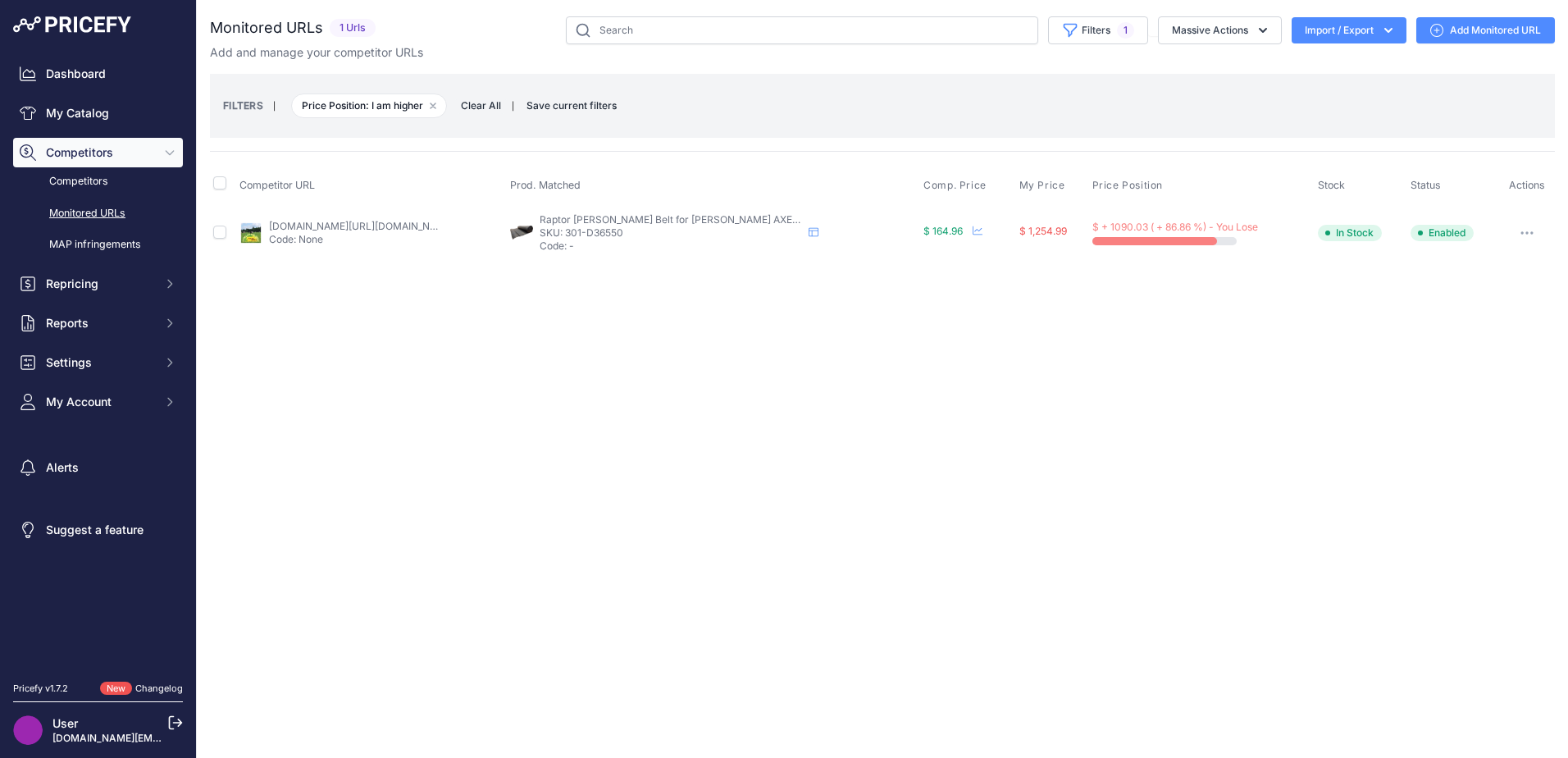
click at [1530, 231] on icon "button" at bounding box center [1527, 233] width 13 height 4
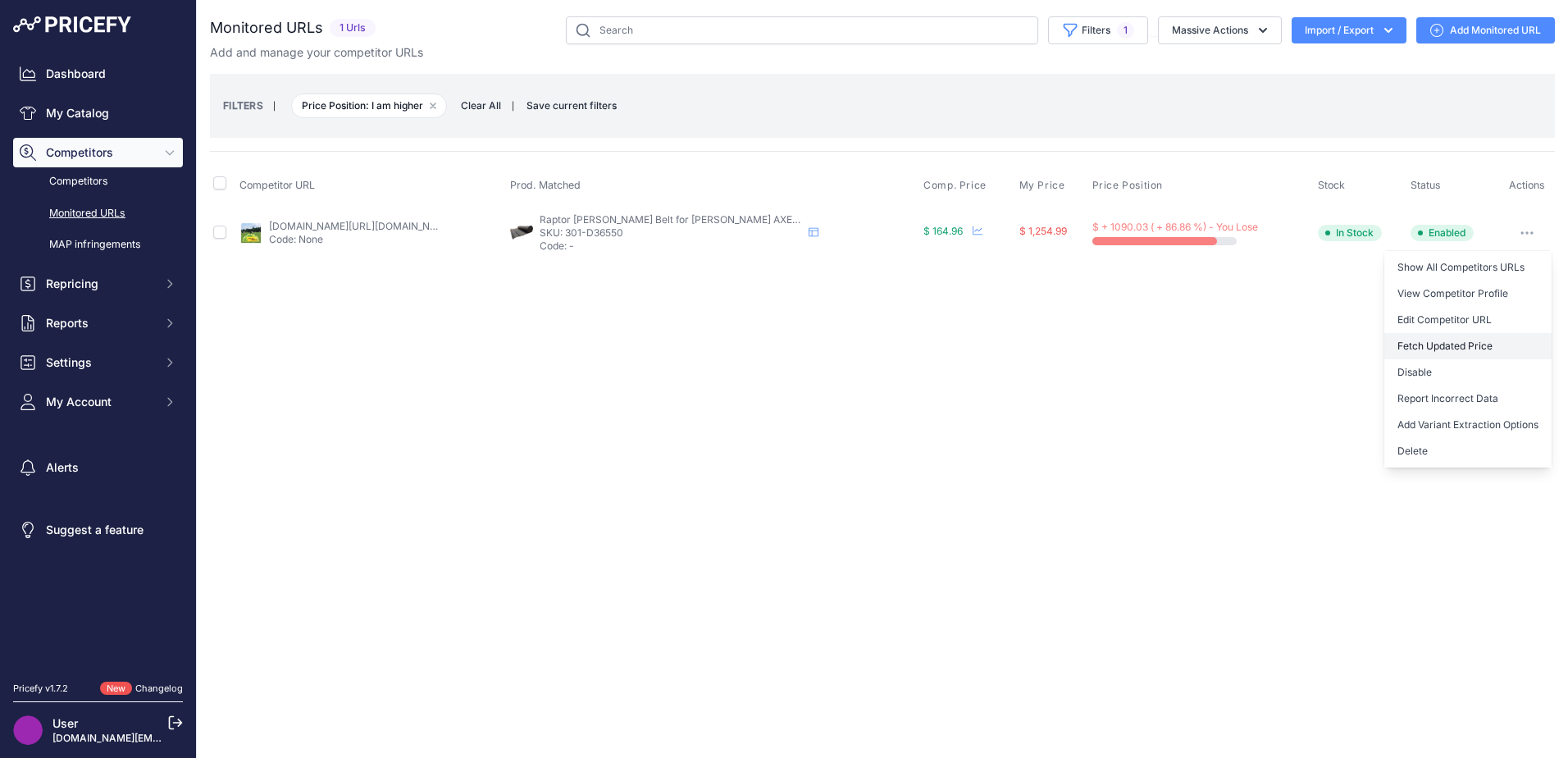
click at [1439, 343] on button "Fetch Updated Price" at bounding box center [1468, 346] width 167 height 26
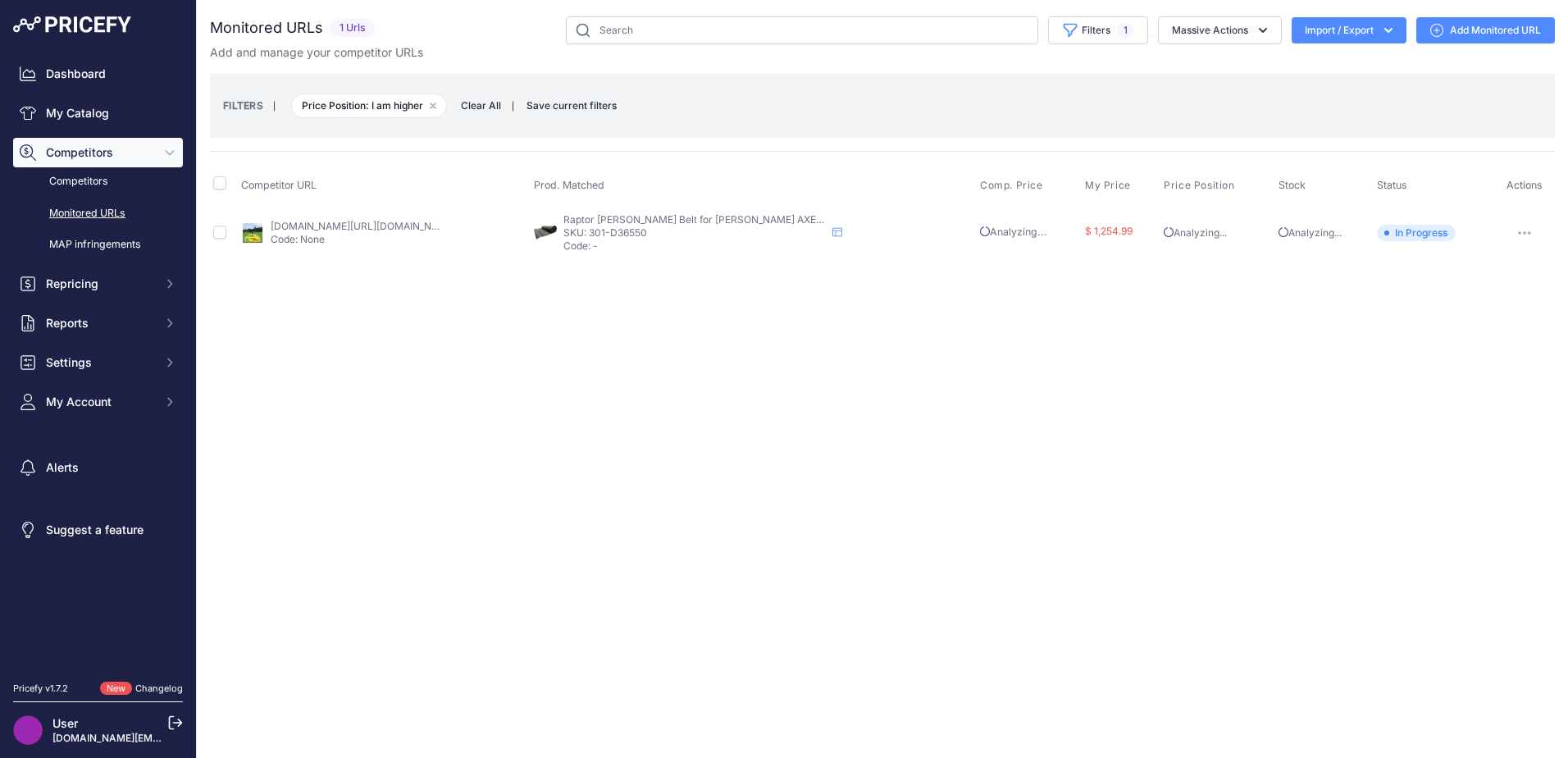
click at [361, 223] on link "americasbelting.com/search.asp?keyword=axe36550&prirule_jdsnikfkfjsd=6751" at bounding box center [363, 226] width 186 height 12
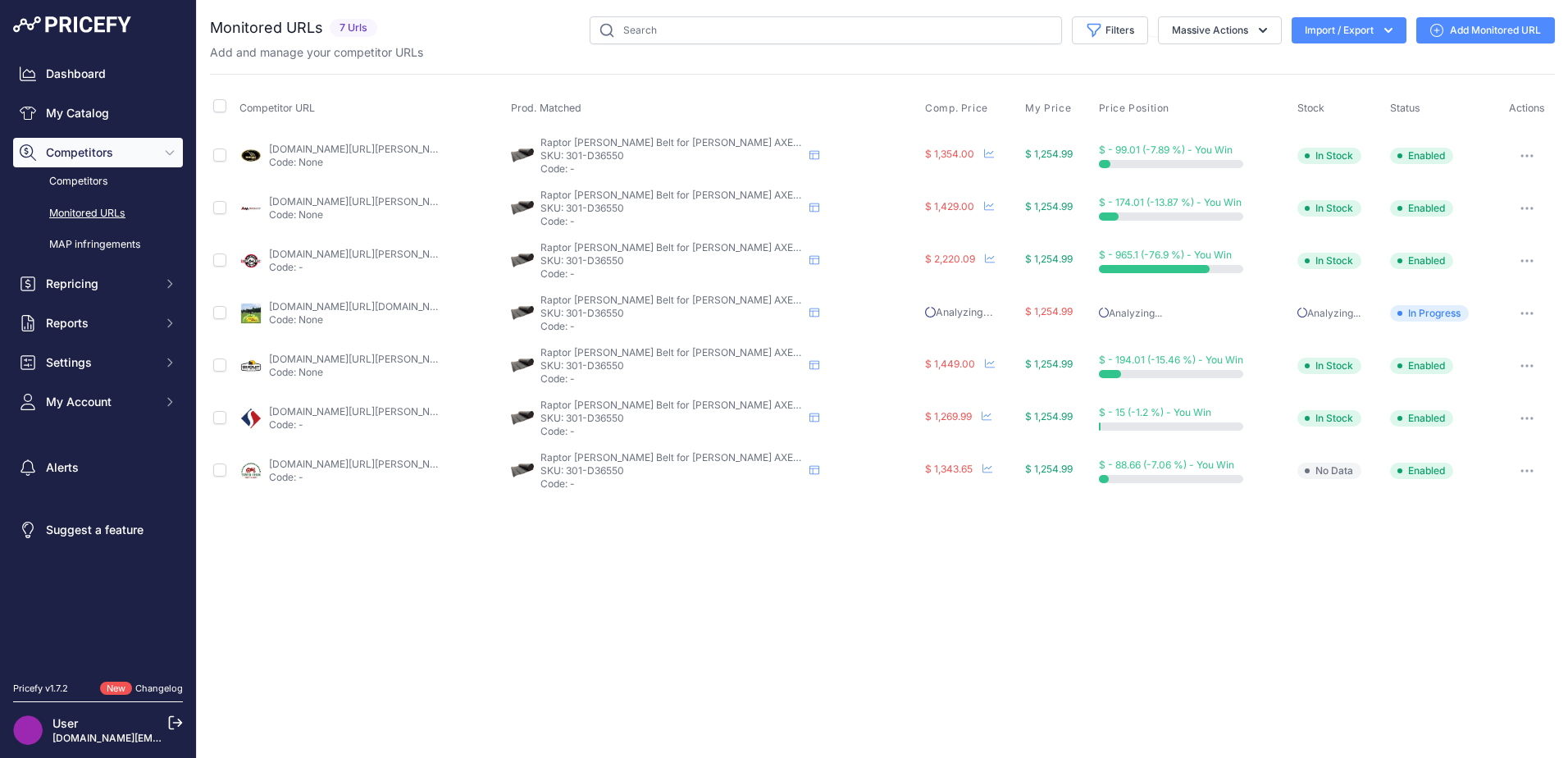
click at [405, 305] on link "[DOMAIN_NAME][URL][DOMAIN_NAME]" at bounding box center [361, 306] width 186 height 12
click at [1528, 311] on icon "button" at bounding box center [1527, 313] width 13 height 4
click at [1480, 398] on link "Edit Competitor URL" at bounding box center [1468, 400] width 167 height 26
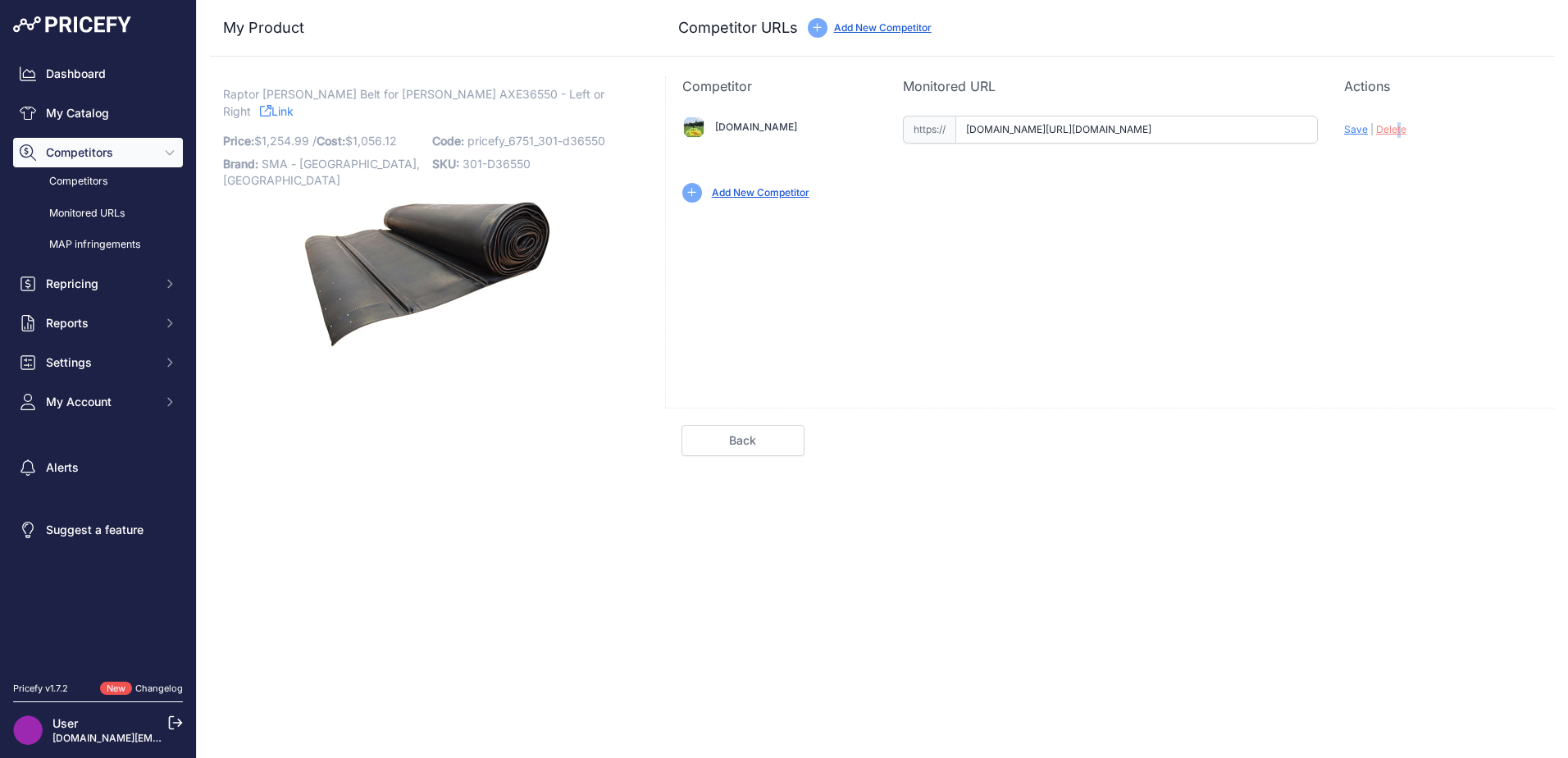
click at [1399, 131] on span "Delete" at bounding box center [1391, 129] width 31 height 12
click at [1090, 125] on input "text" at bounding box center [1136, 129] width 362 height 28
paste input "TS1200"
drag, startPoint x: 1363, startPoint y: 129, endPoint x: 1148, endPoint y: 226, distance: 235.9
click at [1148, 226] on div "[DOMAIN_NAME] Valid Invalid Save | Delete" at bounding box center [1110, 251] width 890 height 311
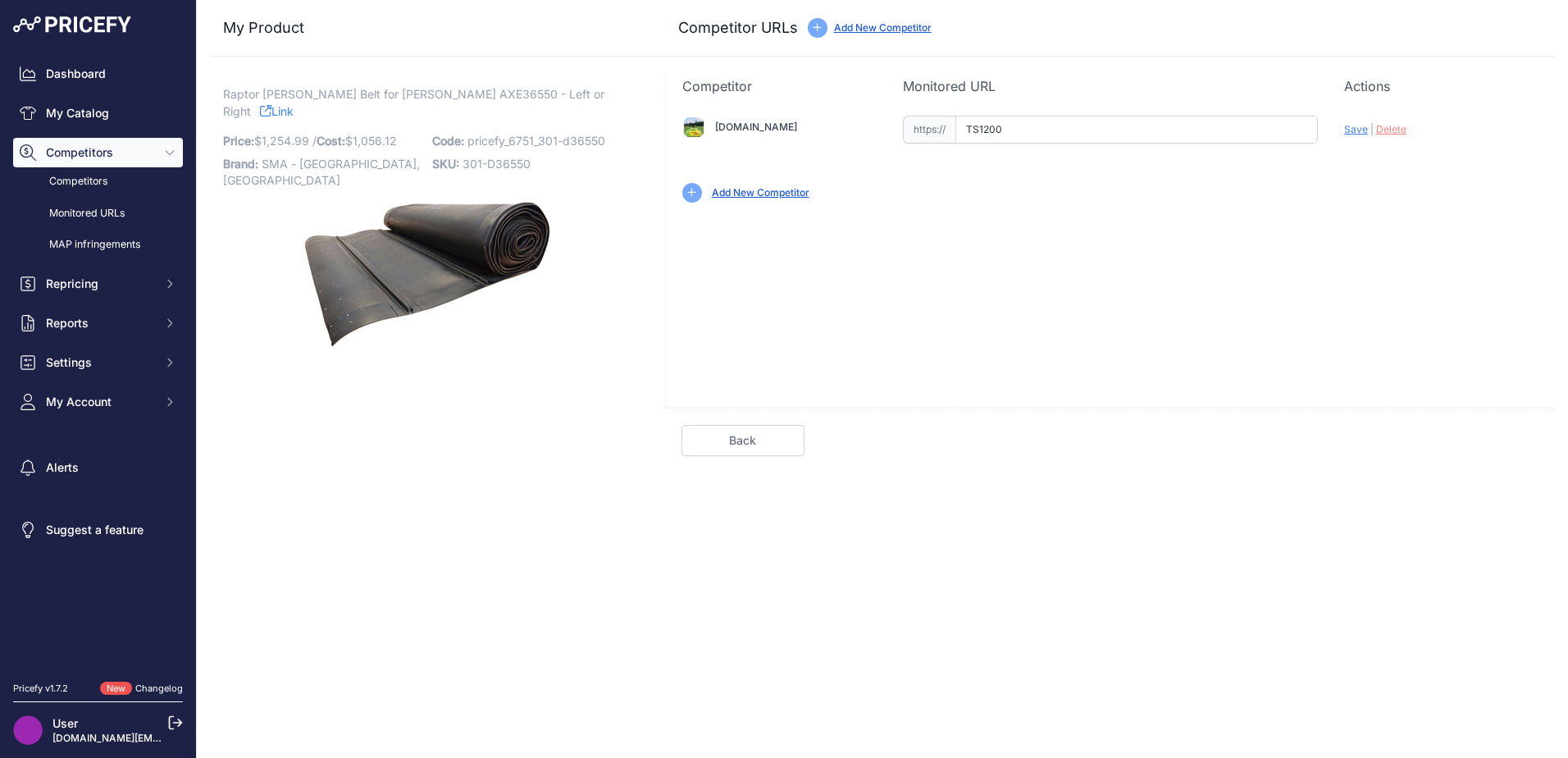
click at [427, 101] on span "Raptor [PERSON_NAME] Belt for [PERSON_NAME] AXE36550 - Left or Right" at bounding box center [414, 102] width 382 height 38
click at [428, 98] on span "Raptor [PERSON_NAME] Belt for [PERSON_NAME] AXE36550 - Left or Right" at bounding box center [414, 102] width 382 height 38
copy span "AXE36550"
drag, startPoint x: 1011, startPoint y: 128, endPoint x: 980, endPoint y: 128, distance: 31.0
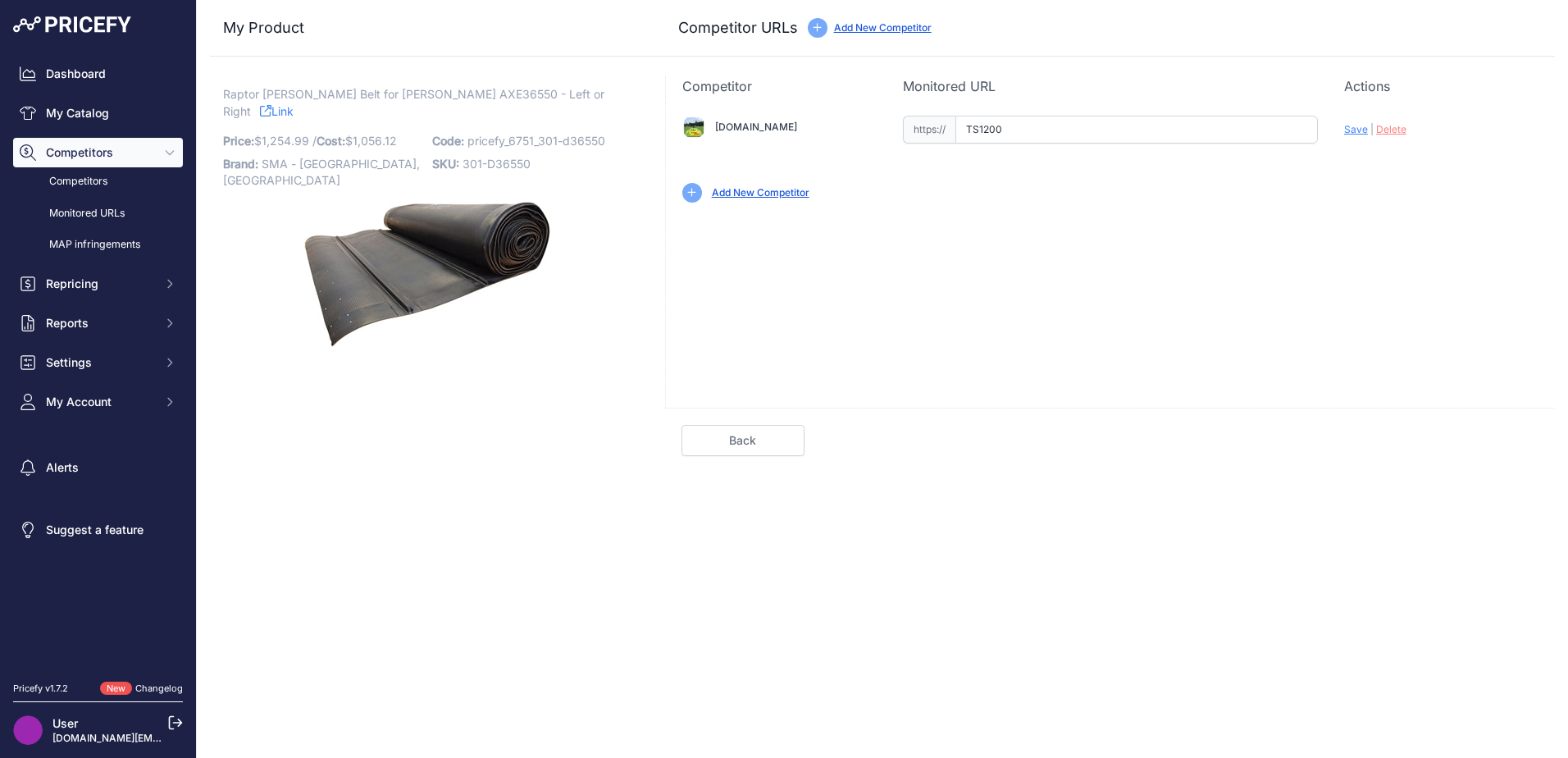
click at [899, 127] on div "Abilenemachine.com Valid | |" at bounding box center [1110, 157] width 889 height 123
paste input "https://www.americasbelting.com/john-deere-635fd-sn-785000-and-later-hh-1013435…"
click at [1368, 128] on div "Update Profile Save | Delete Analyzing" at bounding box center [1441, 125] width 194 height 26
click at [1356, 128] on span "Save" at bounding box center [1356, 129] width 24 height 12
type input "https://www.americasbelting.com/john-deere-635fd-sn-785000-and-later-hh-1013435…"
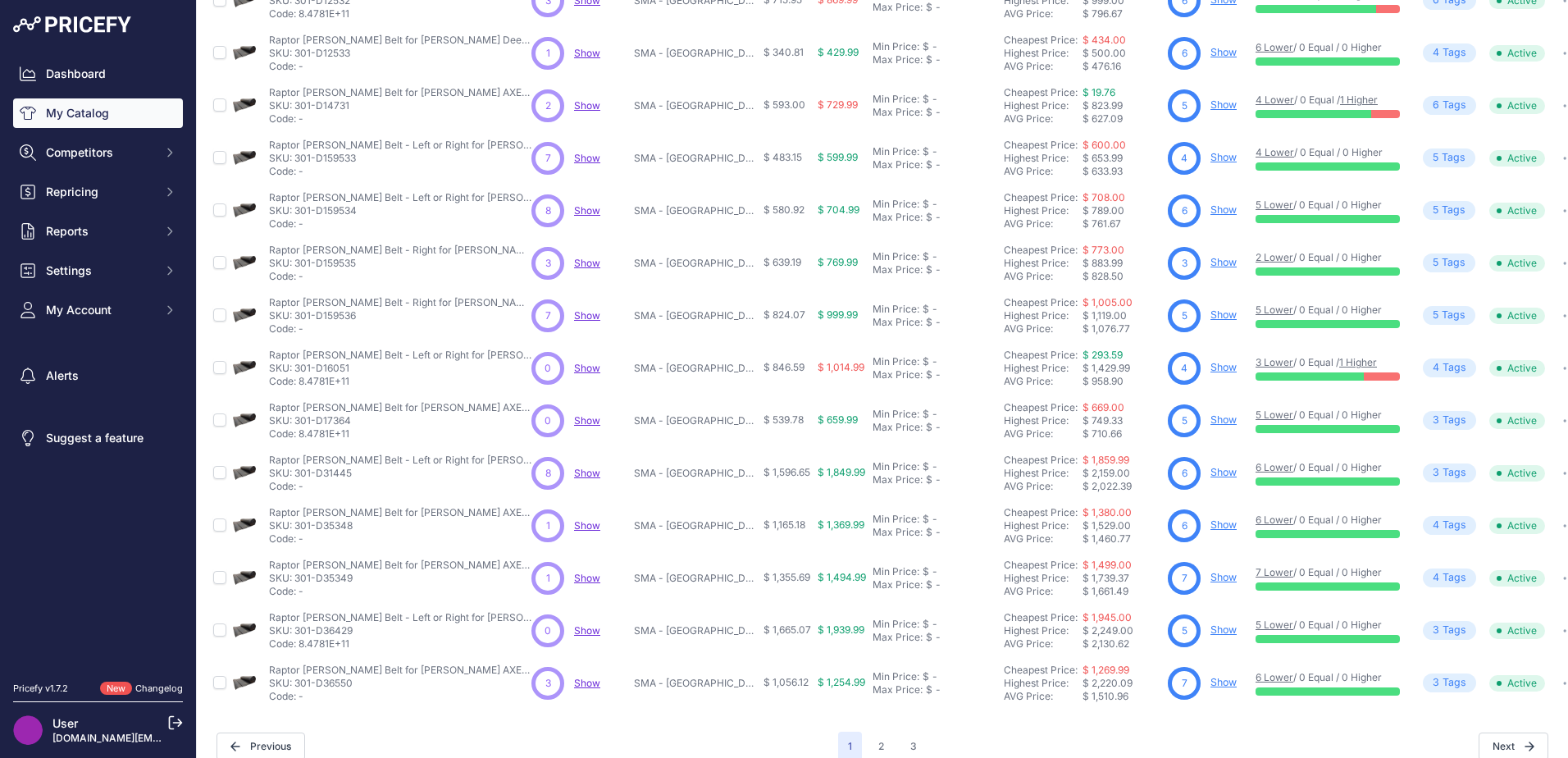
scroll to position [239, 0]
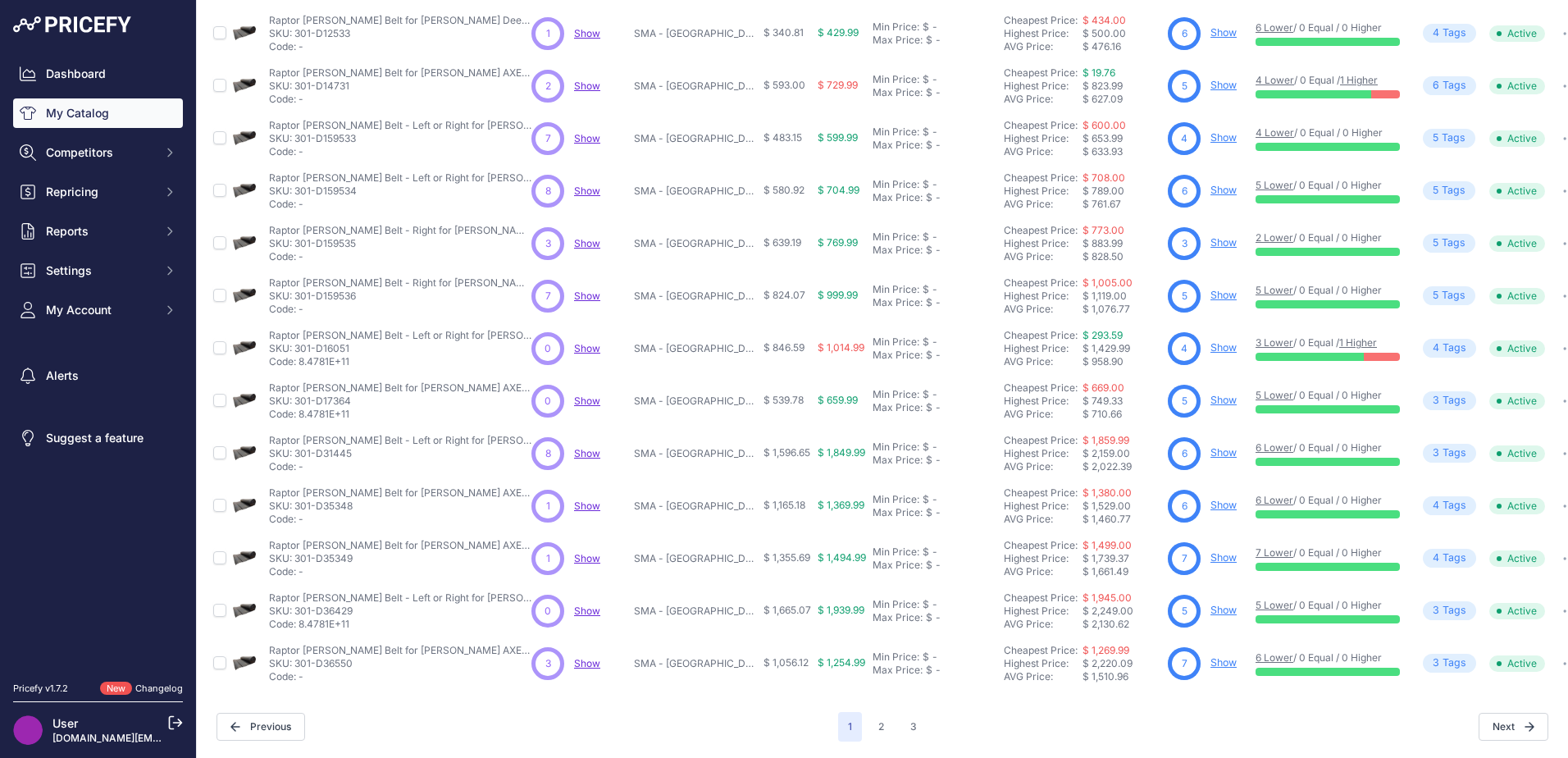
click at [1358, 336] on link "1 Higher" at bounding box center [1358, 342] width 38 height 12
click at [879, 714] on button "2" at bounding box center [881, 727] width 26 height 30
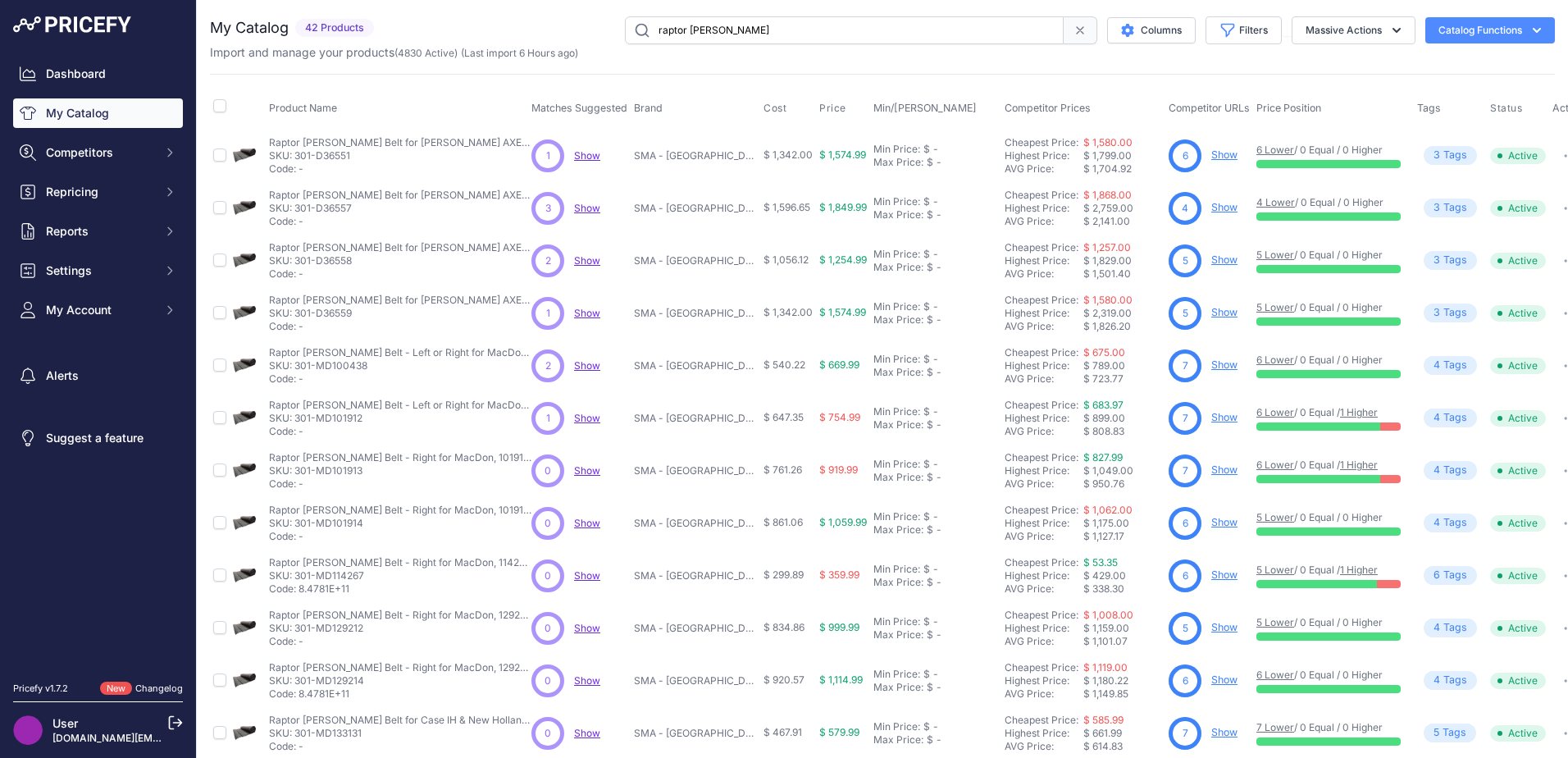
click at [1353, 408] on link "1 Higher" at bounding box center [1359, 412] width 38 height 12
click at [1211, 418] on link "Show" at bounding box center [1224, 417] width 26 height 12
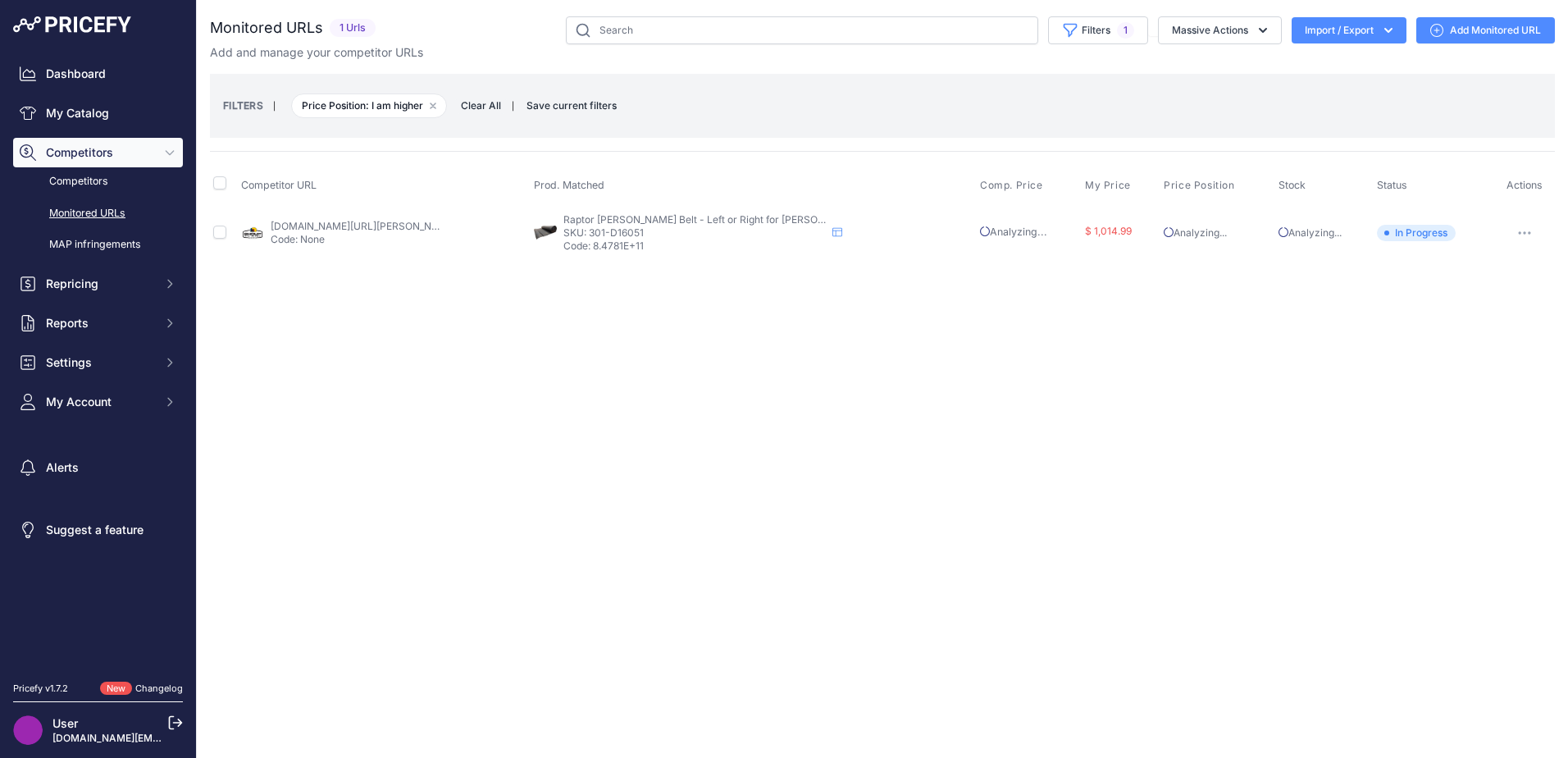
click at [319, 227] on link "[DOMAIN_NAME][URL][PERSON_NAME]" at bounding box center [363, 226] width 186 height 12
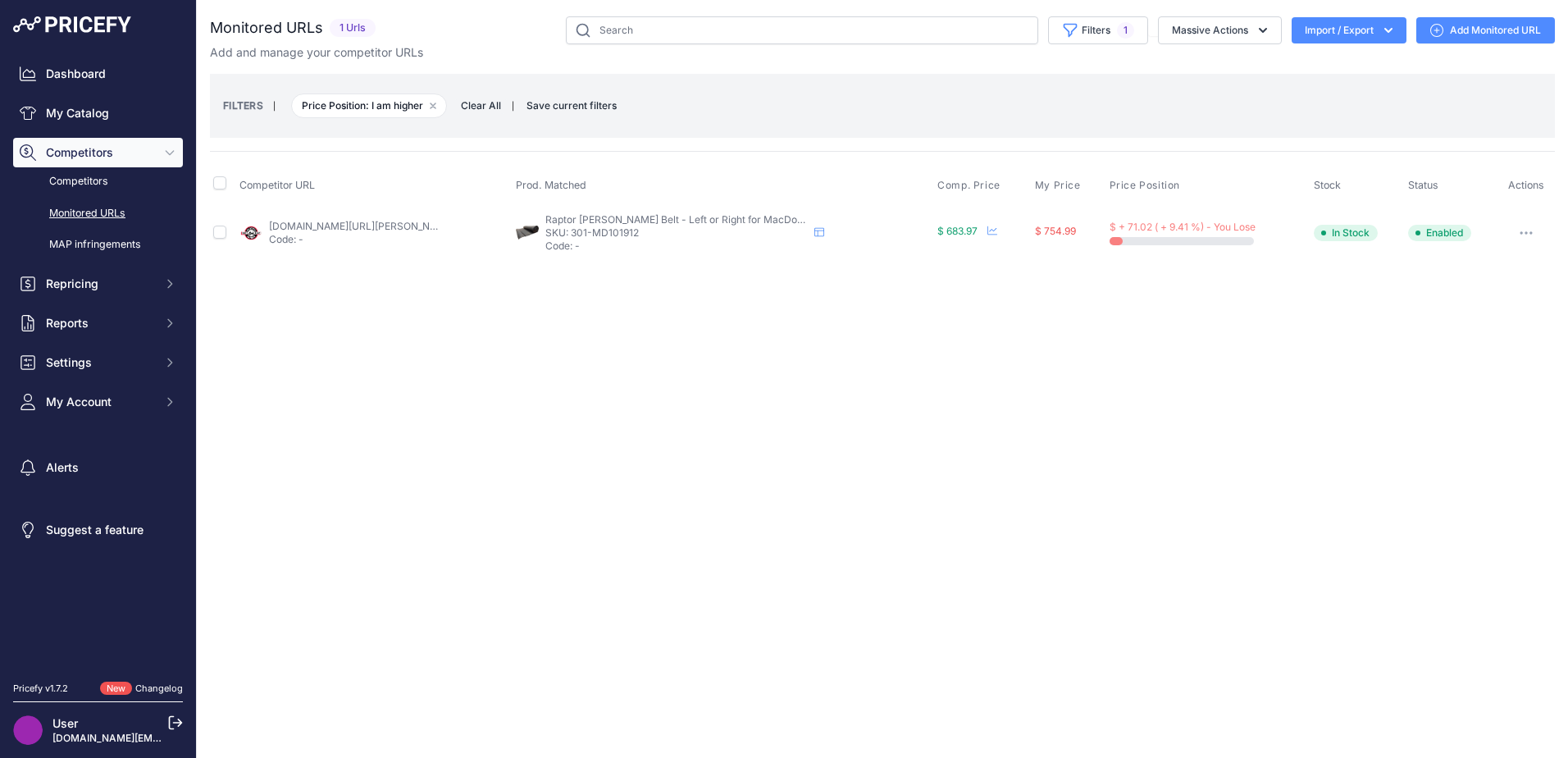
click at [1533, 231] on icon "button" at bounding box center [1526, 233] width 13 height 4
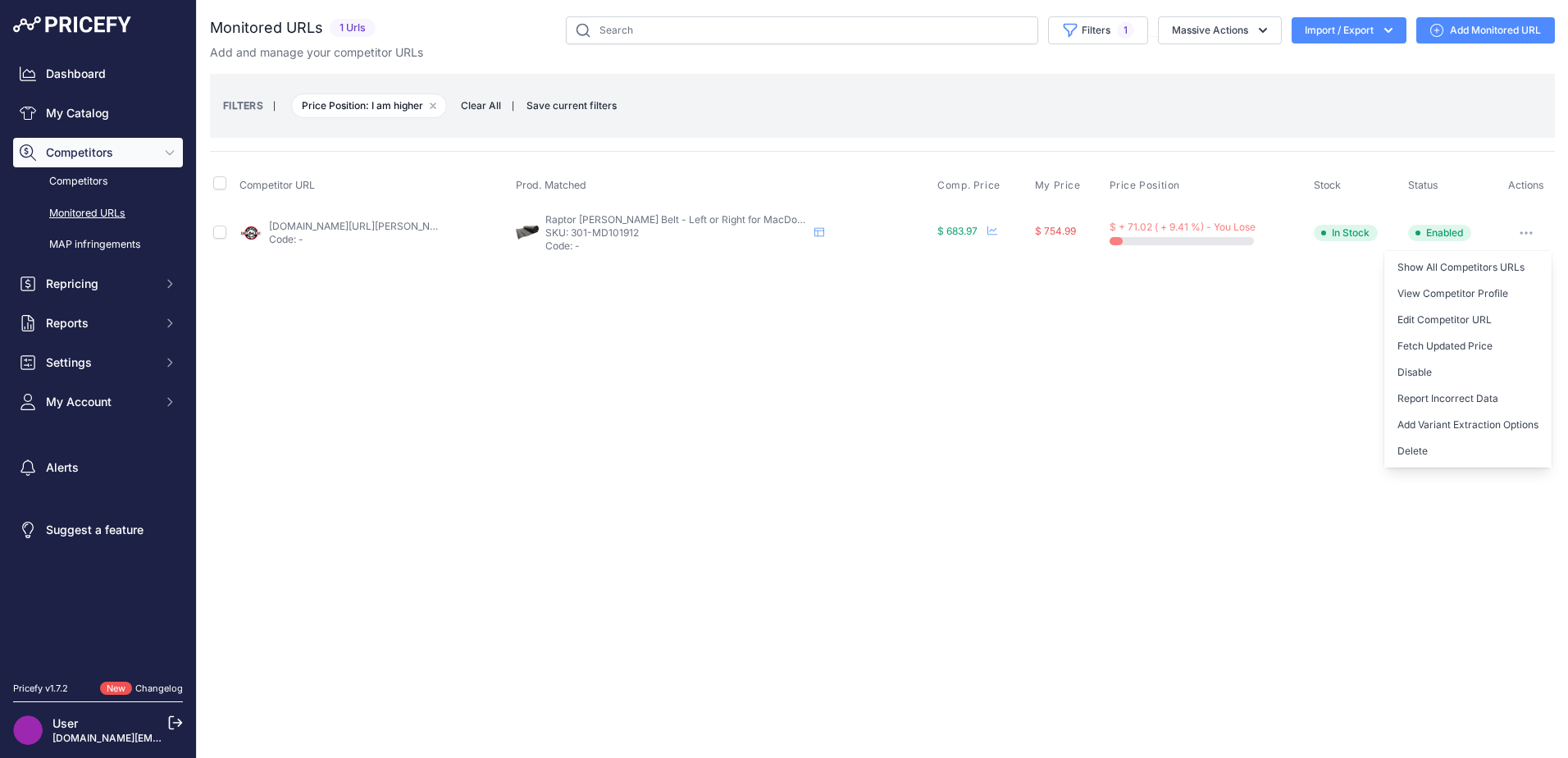
click at [835, 324] on div "Close You are not connected to the internet." at bounding box center [882, 379] width 1371 height 758
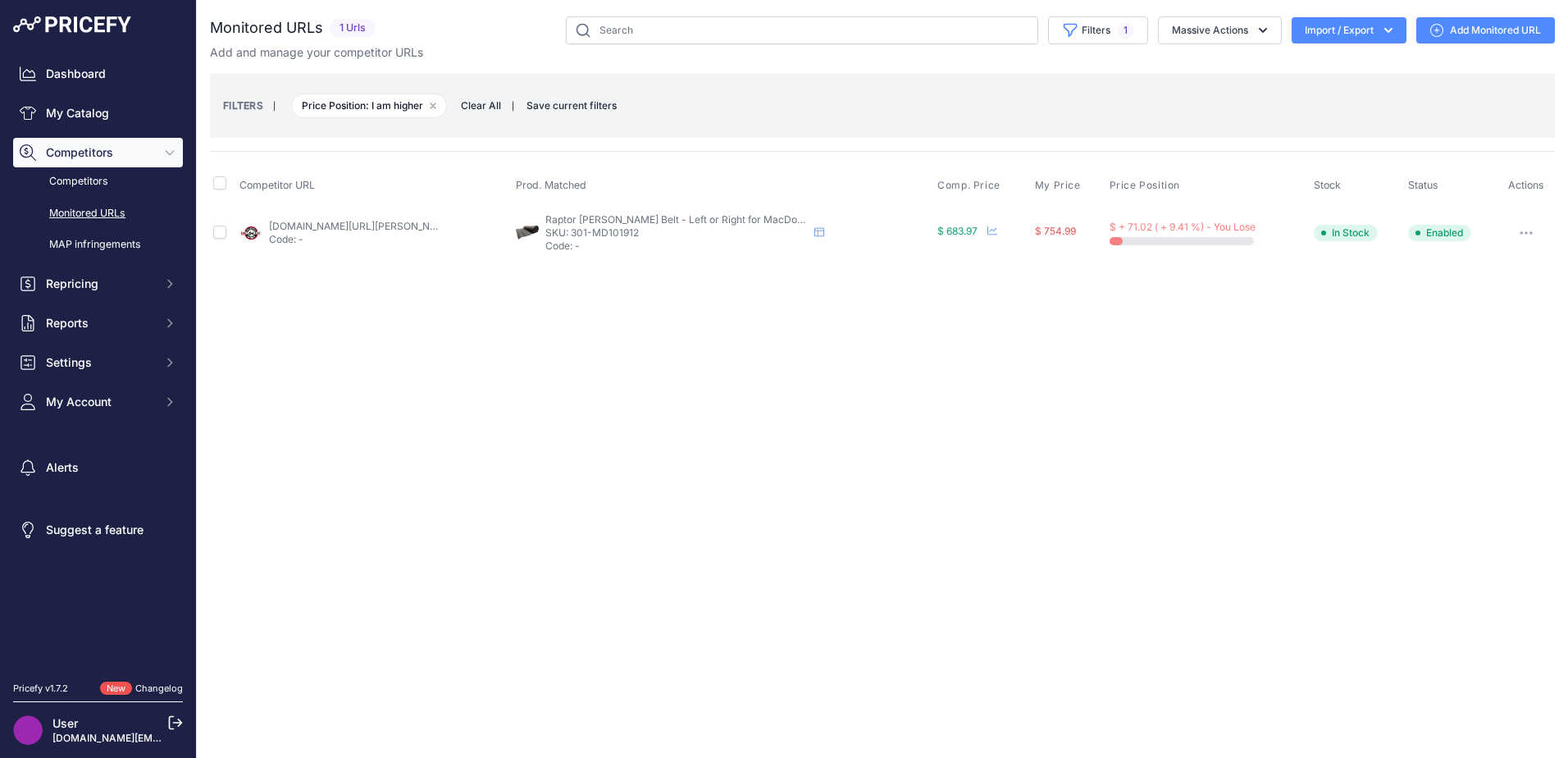
click at [407, 219] on td "[DOMAIN_NAME][URL][PERSON_NAME] Code: -" at bounding box center [375, 232] width 276 height 54
drag, startPoint x: 407, startPoint y: 219, endPoint x: 401, endPoint y: 228, distance: 10.8
click at [401, 228] on link "[DOMAIN_NAME][URL][PERSON_NAME]" at bounding box center [361, 226] width 186 height 12
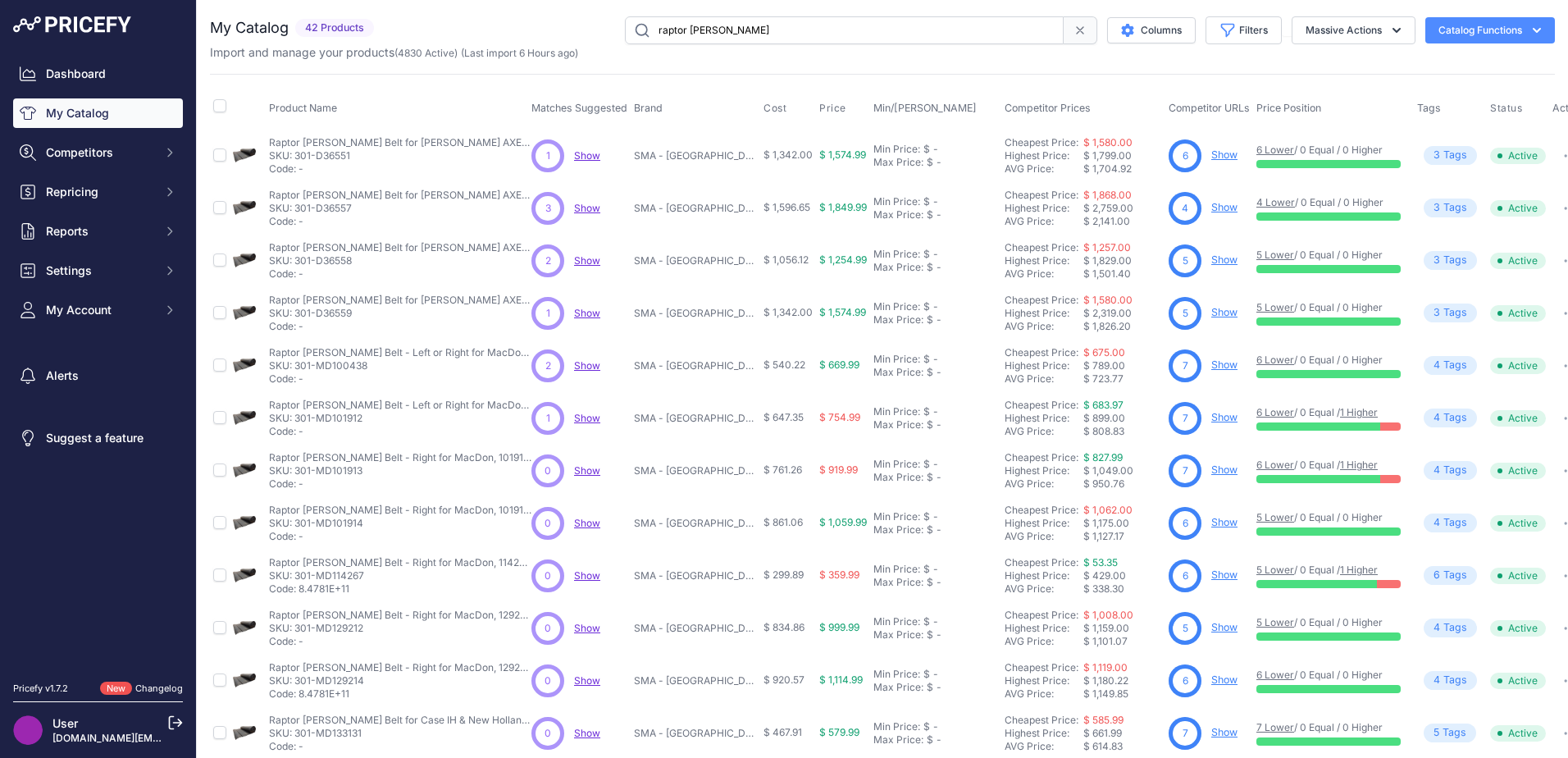
click at [1211, 469] on link "Show" at bounding box center [1224, 470] width 26 height 12
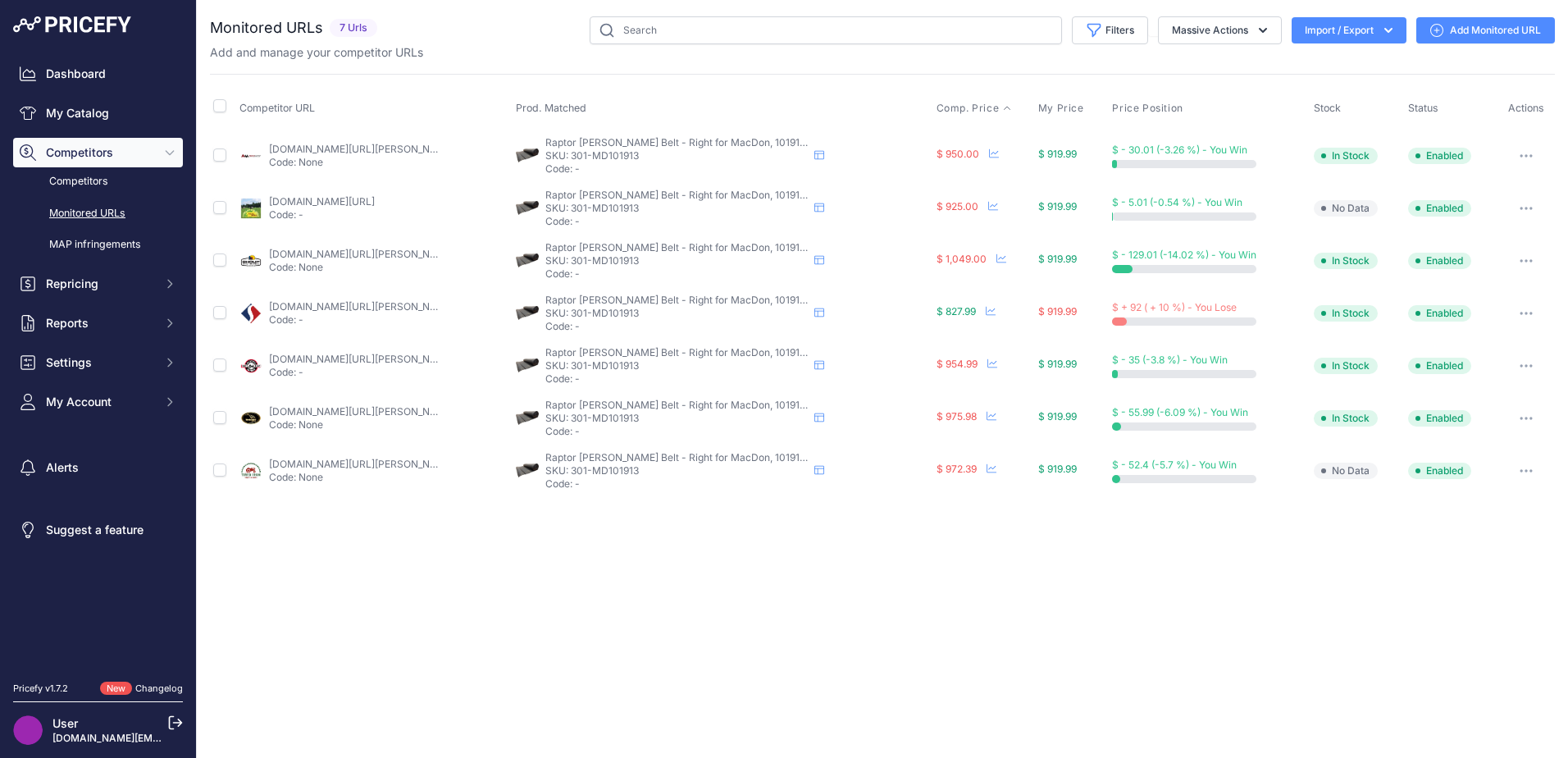
click at [964, 110] on span "Comp. Price" at bounding box center [968, 108] width 63 height 13
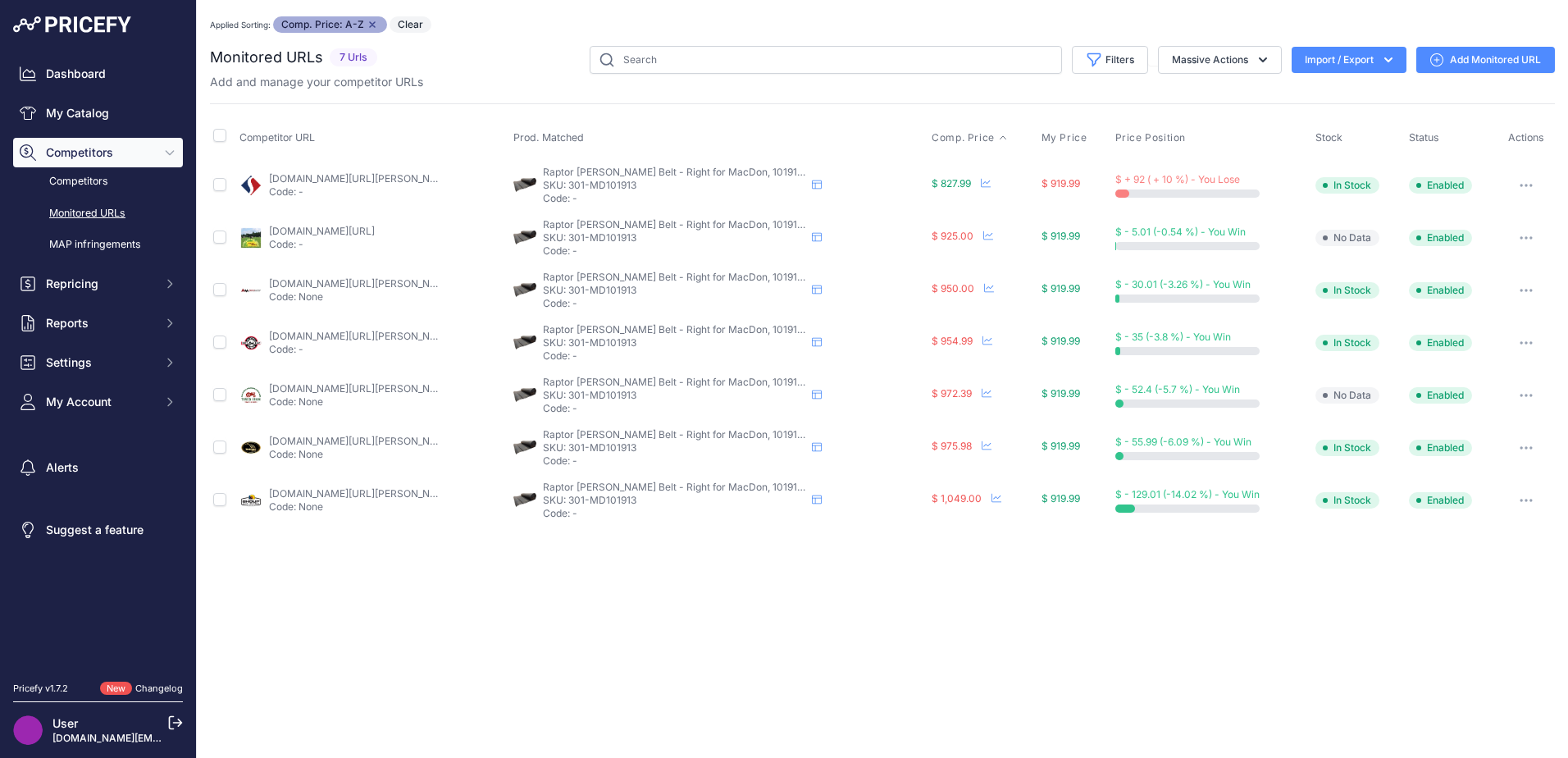
click at [342, 177] on link "sloanex.com/draper-belt-41-6-x-357-left-1-ply-raptor-805-fxs.html?prirule_jdsni…" at bounding box center [361, 179] width 186 height 12
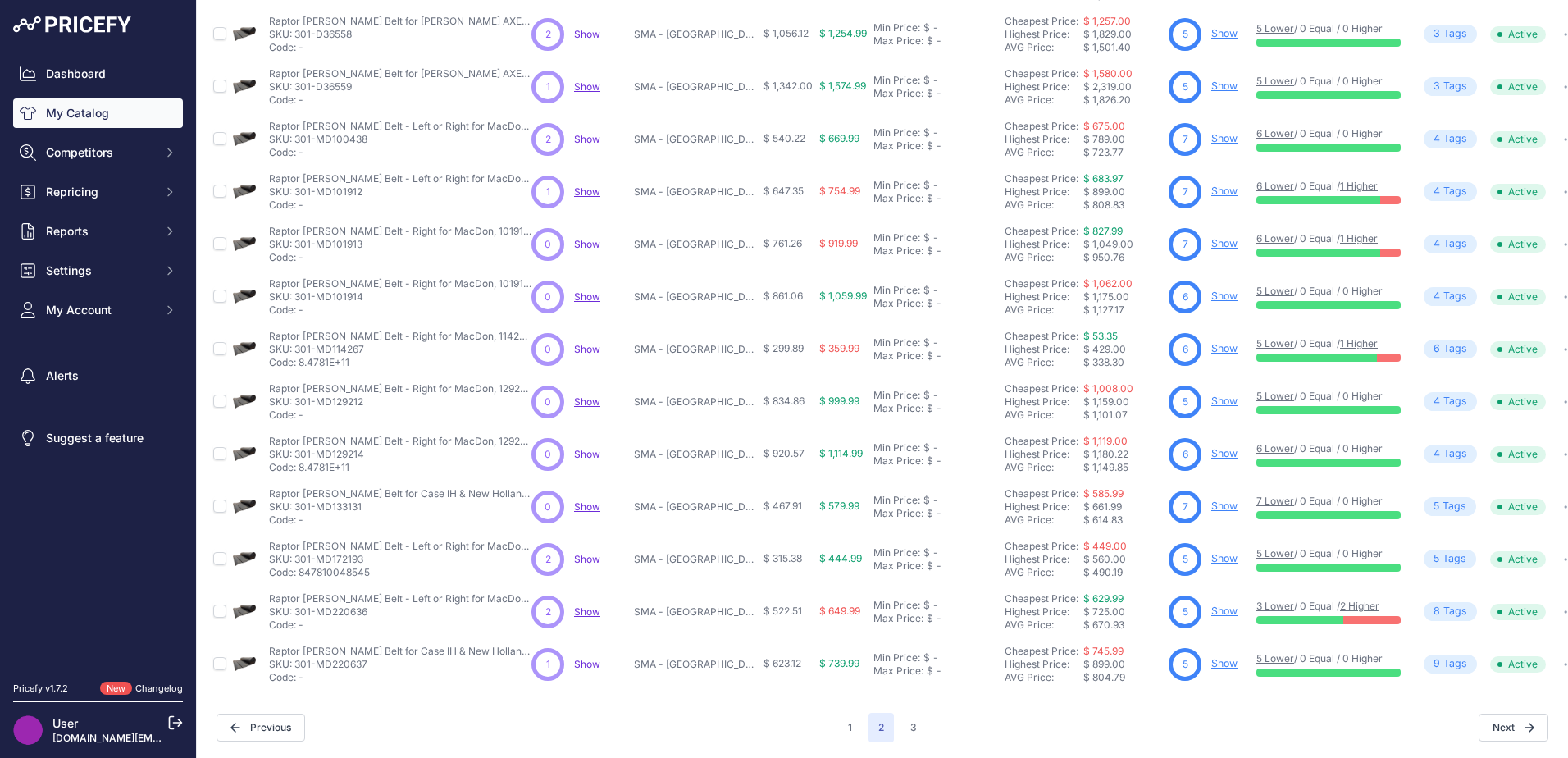
scroll to position [239, 0]
click at [1211, 341] on link "Show" at bounding box center [1224, 347] width 26 height 12
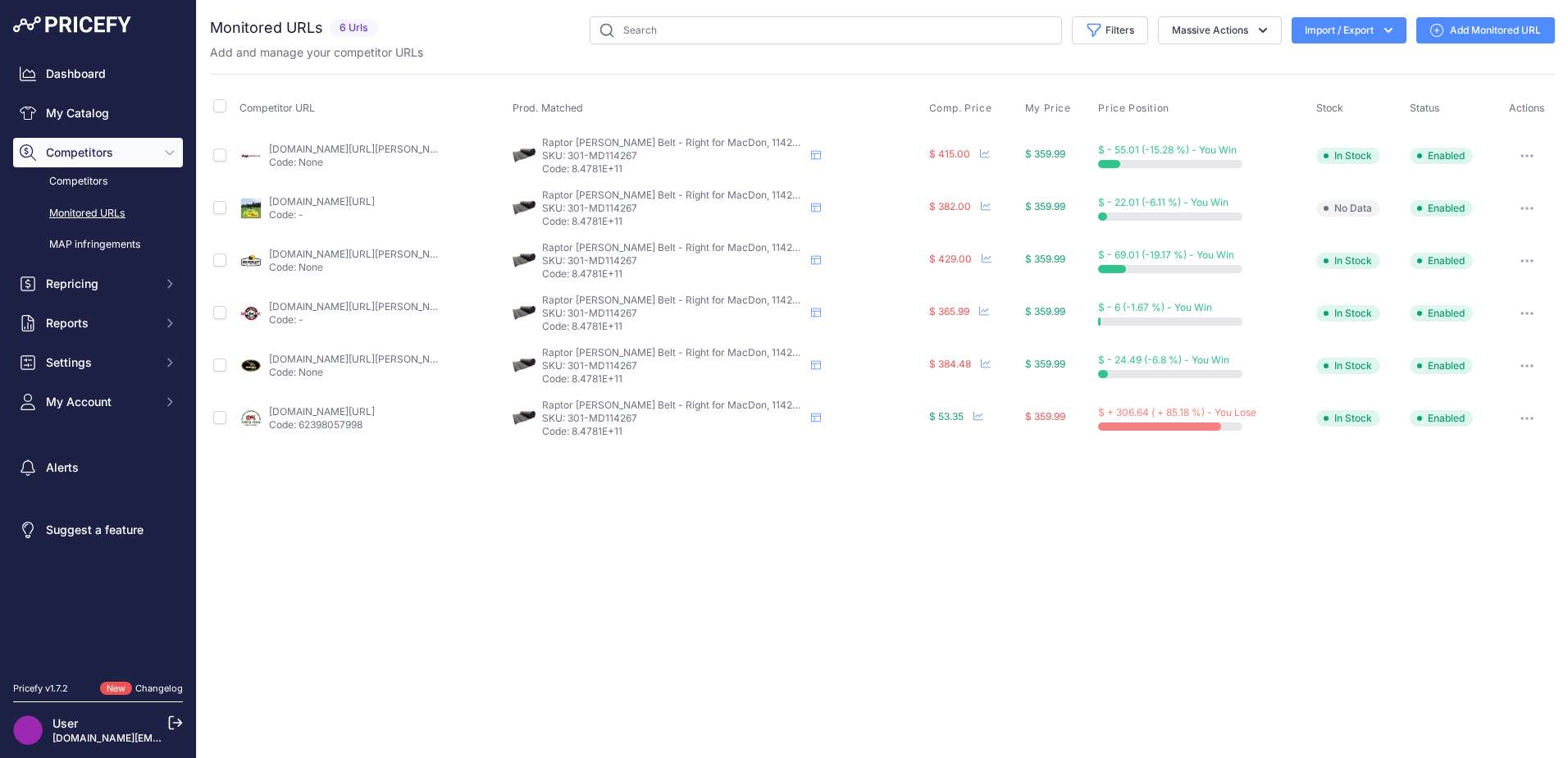
click at [344, 416] on link "tiredirontractorparts.com/center-feeder-hvy-duty-side-v-guide-recessed-3-4-clea…" at bounding box center [322, 412] width 106 height 12
click at [1526, 414] on button "button" at bounding box center [1527, 419] width 33 height 23
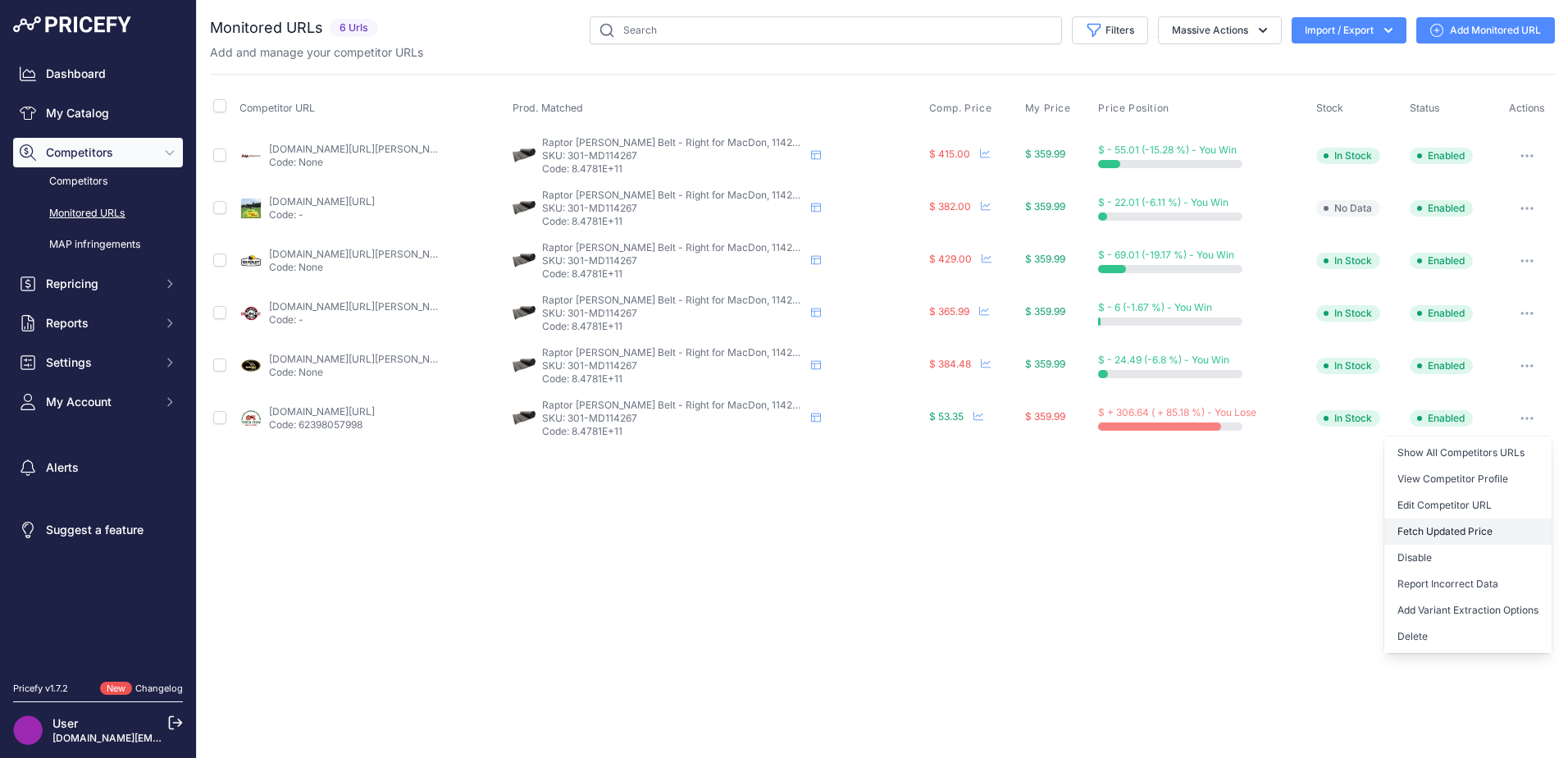
click at [1454, 532] on button "Fetch Updated Price" at bounding box center [1468, 531] width 167 height 26
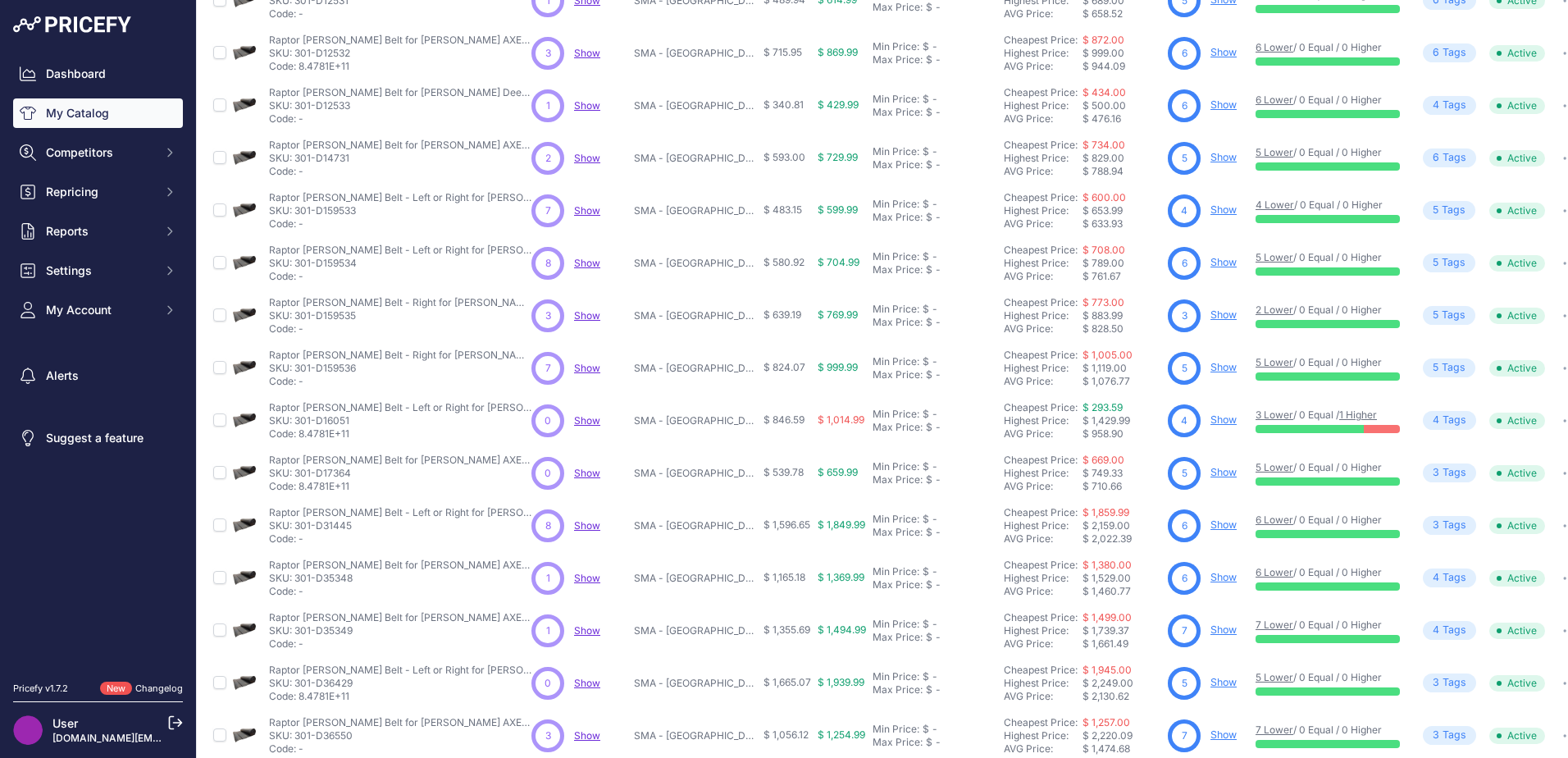
scroll to position [239, 0]
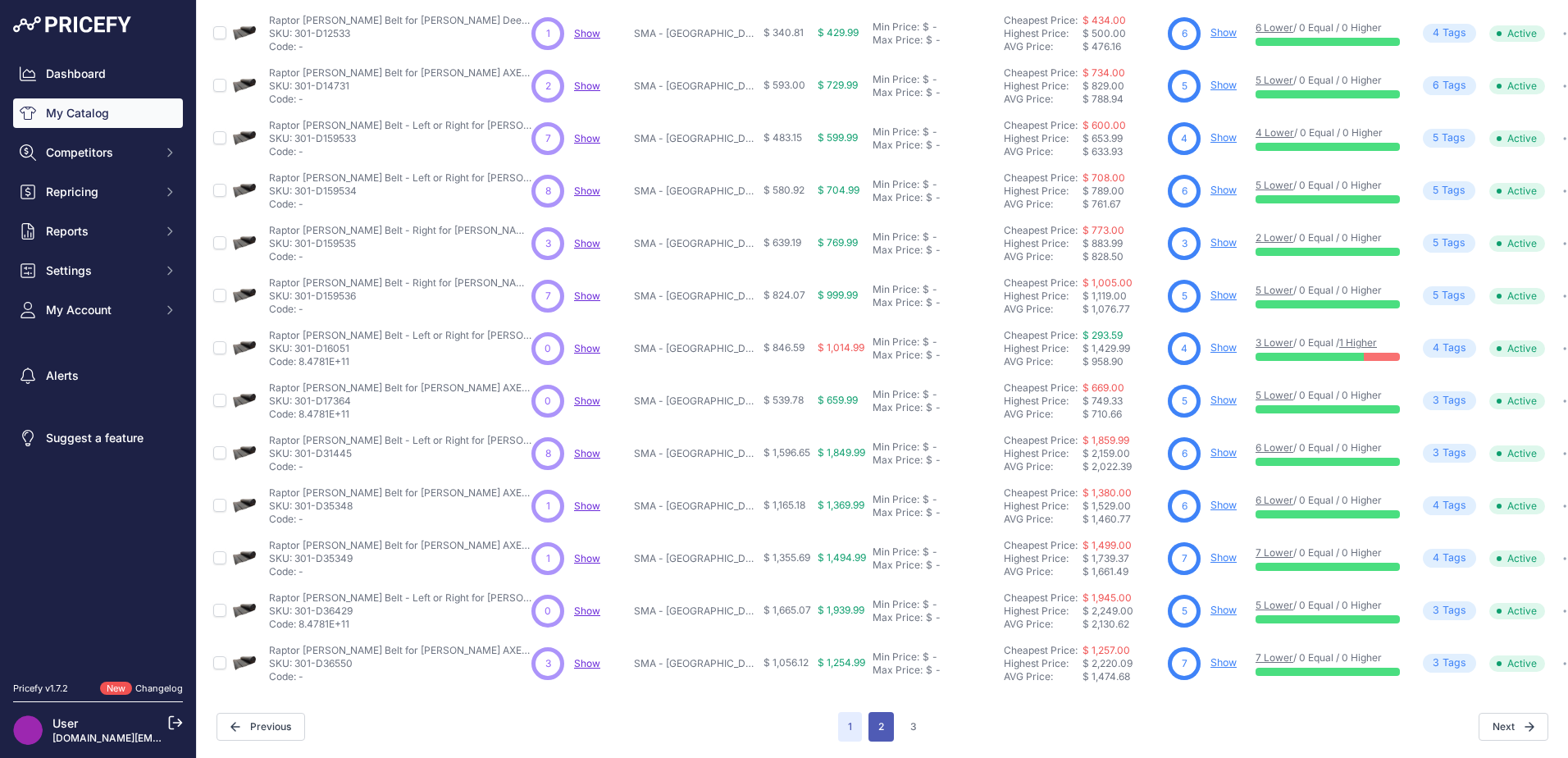
click at [877, 712] on button "2" at bounding box center [881, 727] width 26 height 30
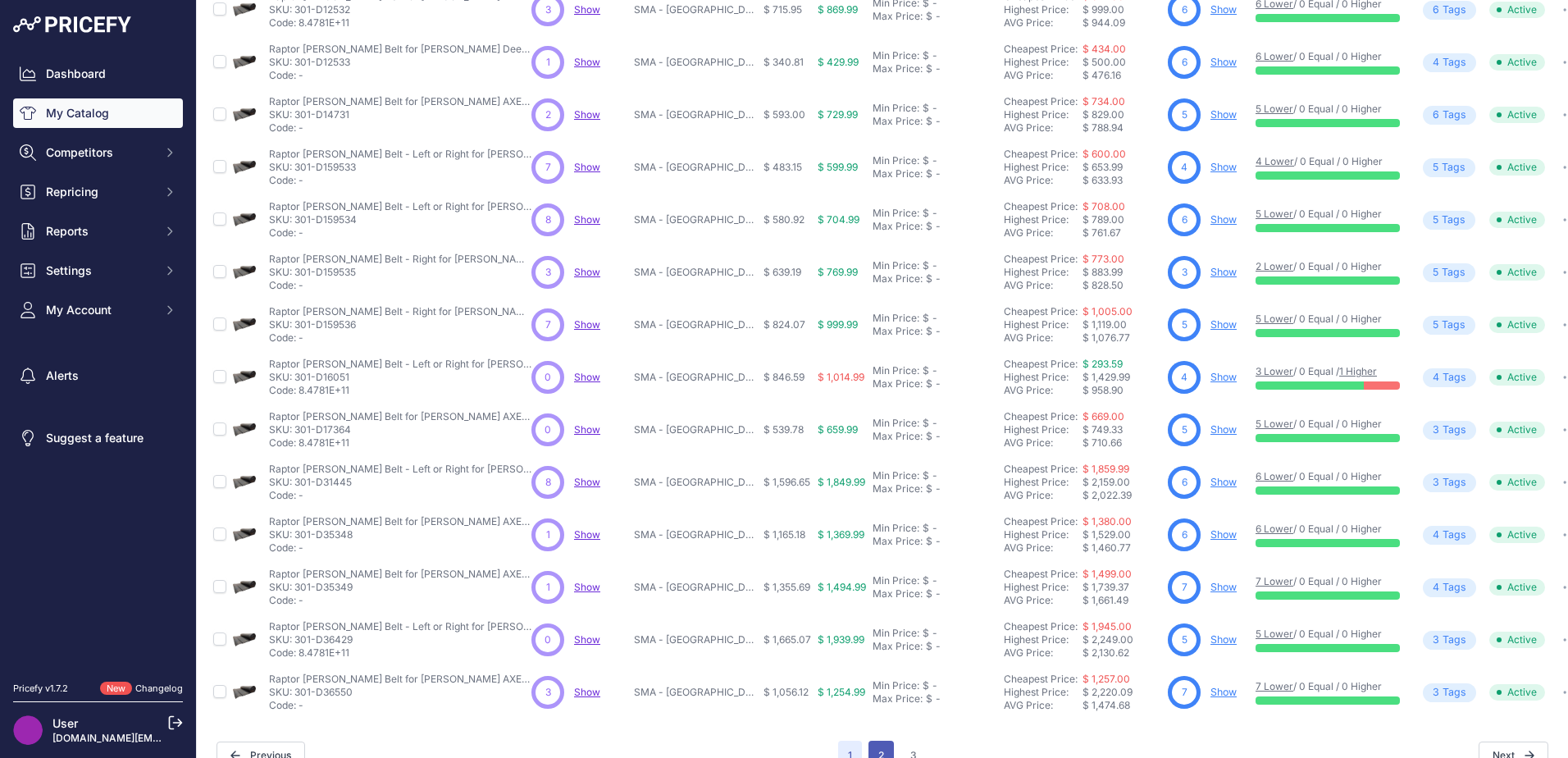
scroll to position [281, 0]
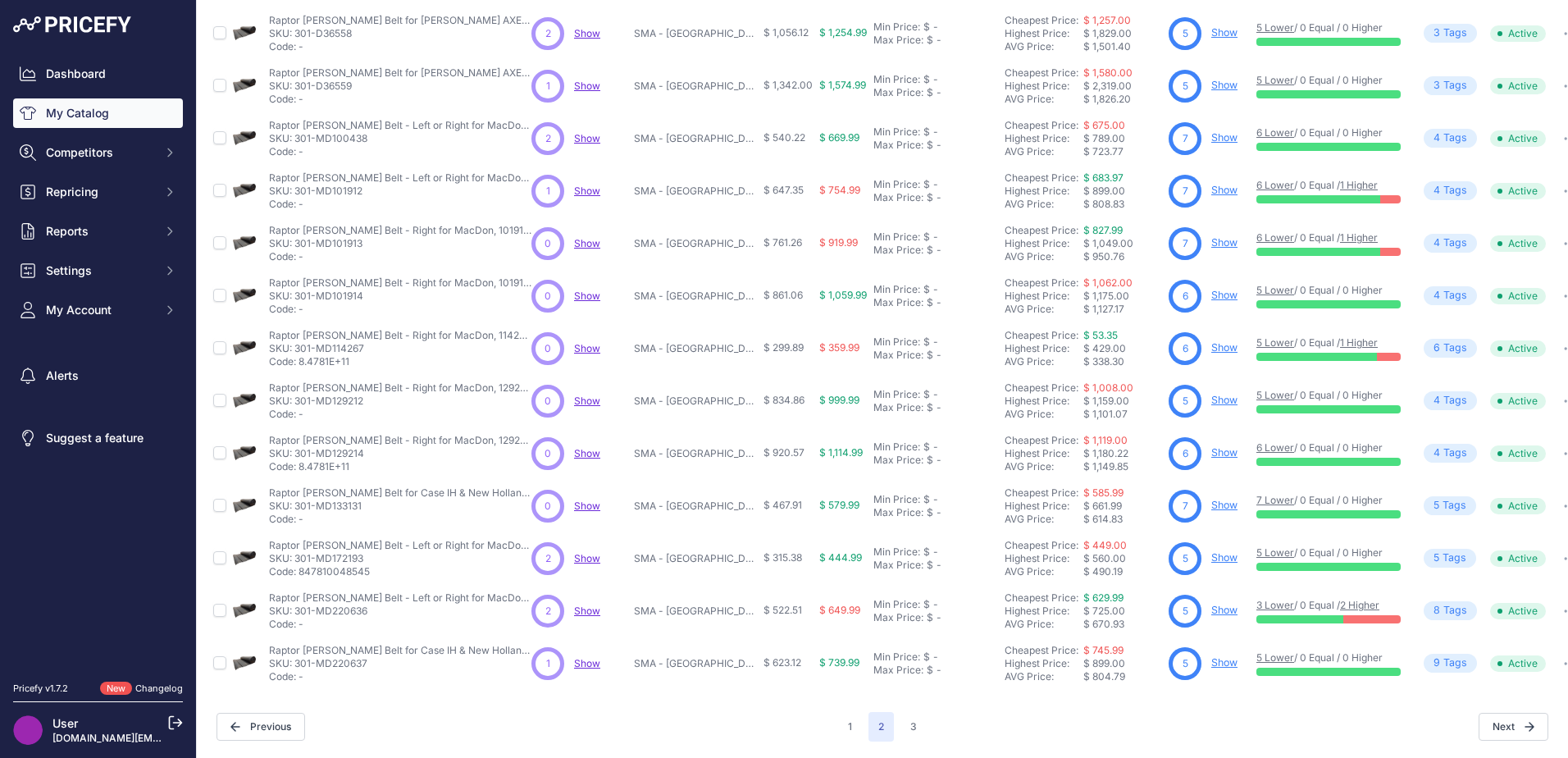
scroll to position [238, 0]
click at [1211, 603] on link "Show" at bounding box center [1224, 609] width 26 height 12
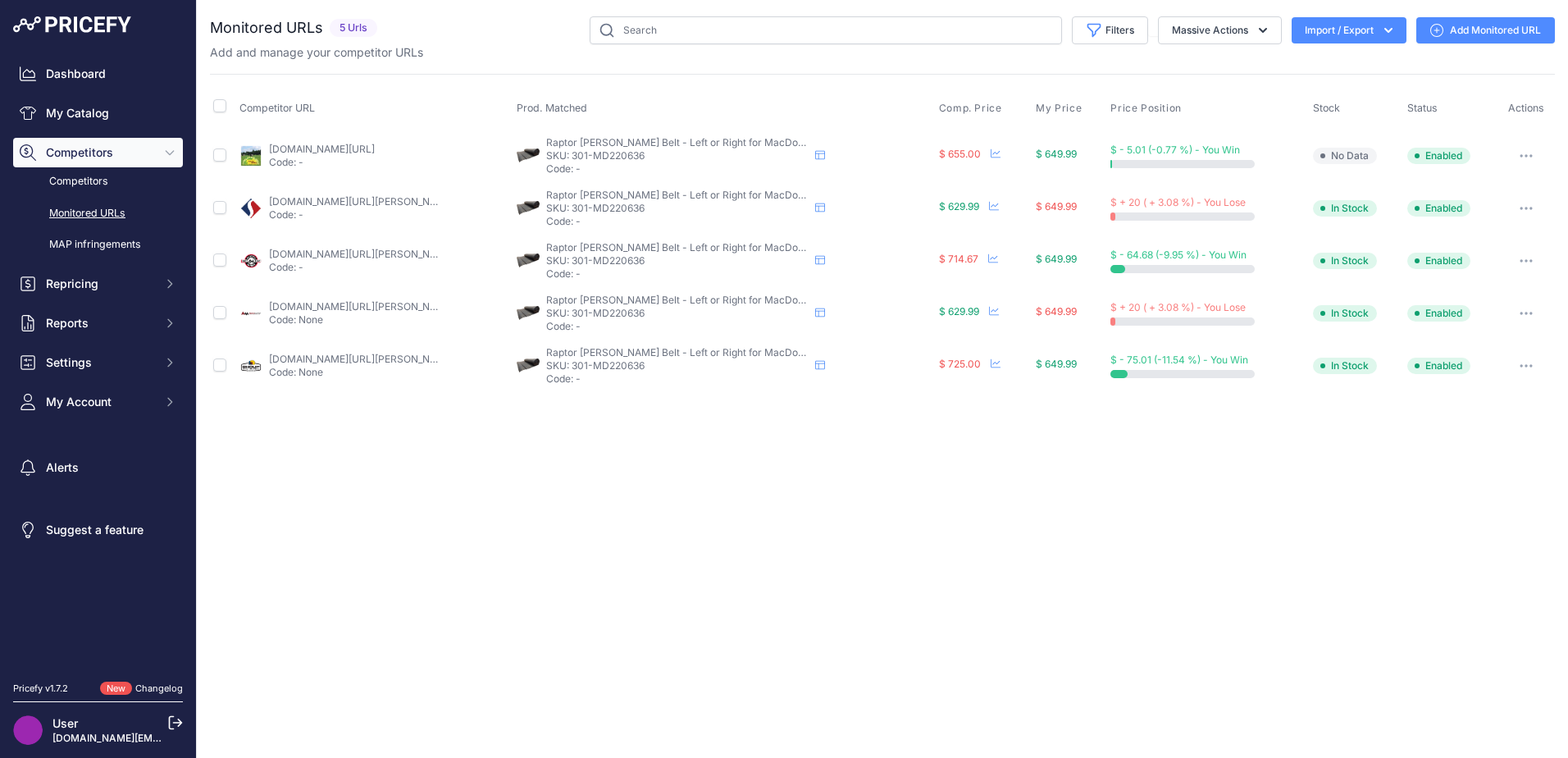
drag, startPoint x: 648, startPoint y: 210, endPoint x: 575, endPoint y: 207, distance: 73.1
click at [575, 207] on p "SKU: 301-MD220636" at bounding box center [677, 208] width 262 height 13
copy p "301-MD220636"
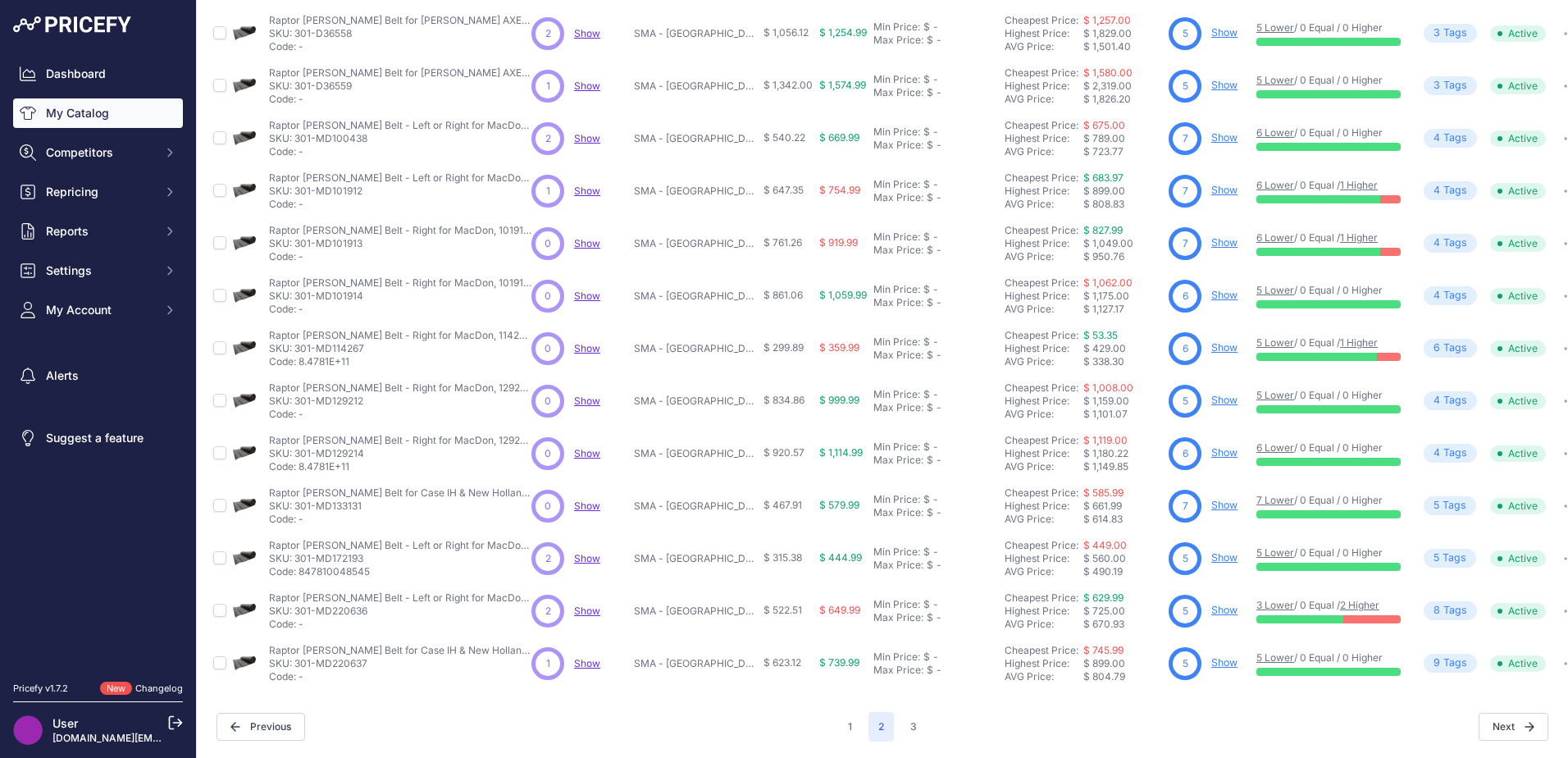
scroll to position [239, 0]
click at [901, 717] on button "3" at bounding box center [914, 727] width 26 height 30
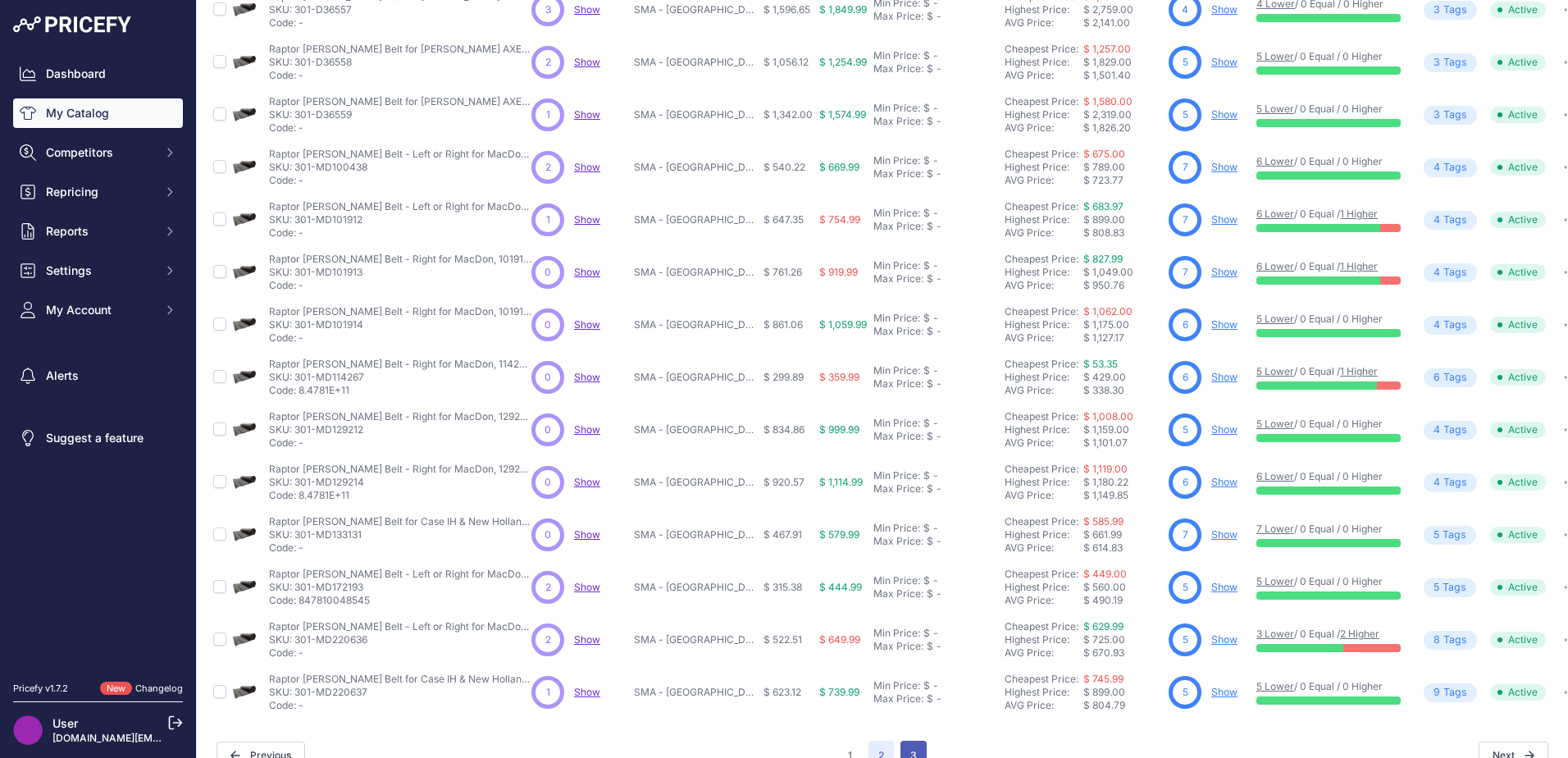
scroll to position [281, 0]
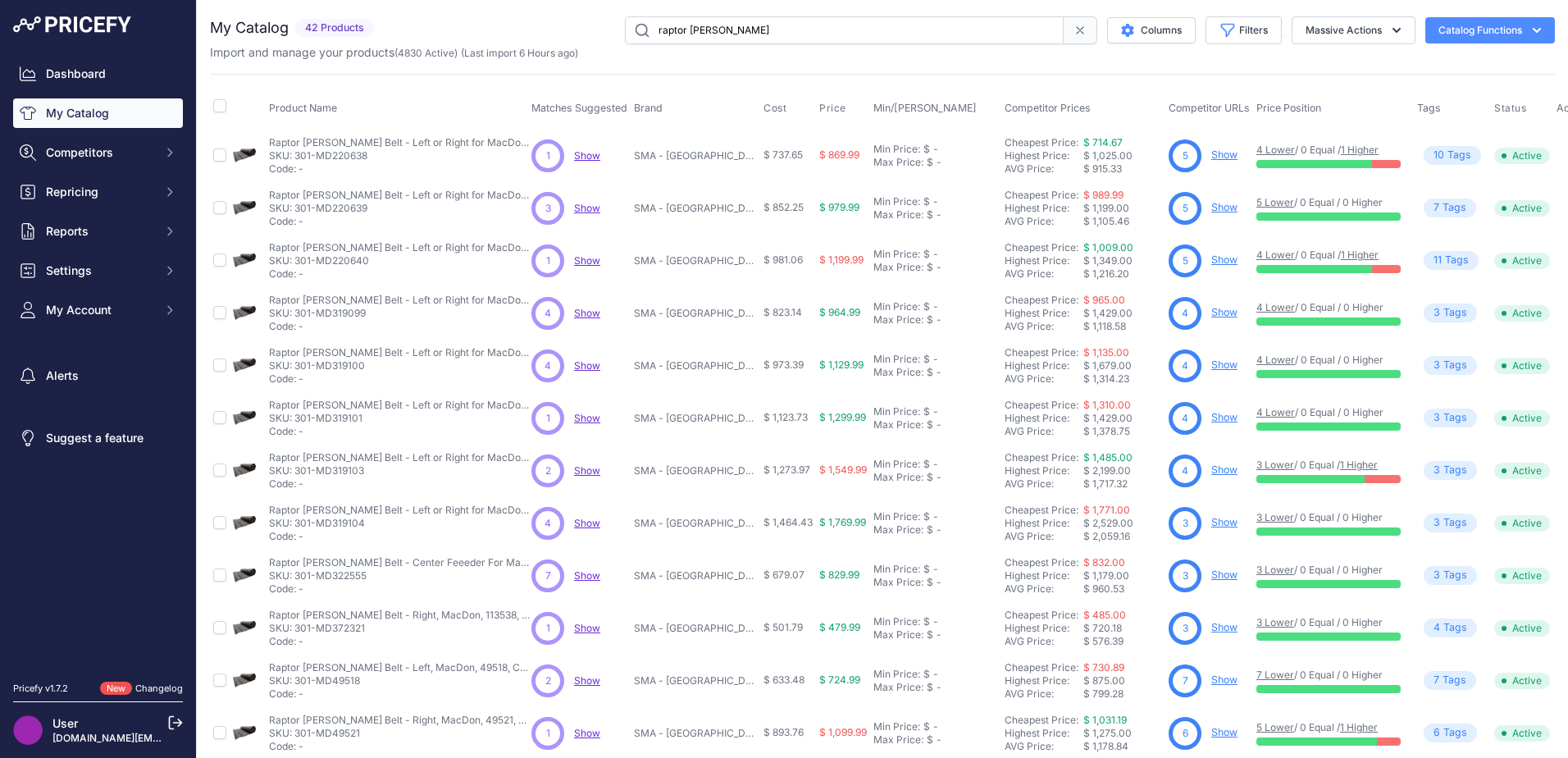
click at [1213, 152] on link "Show" at bounding box center [1224, 155] width 26 height 12
click at [1217, 261] on link "Show" at bounding box center [1224, 259] width 26 height 12
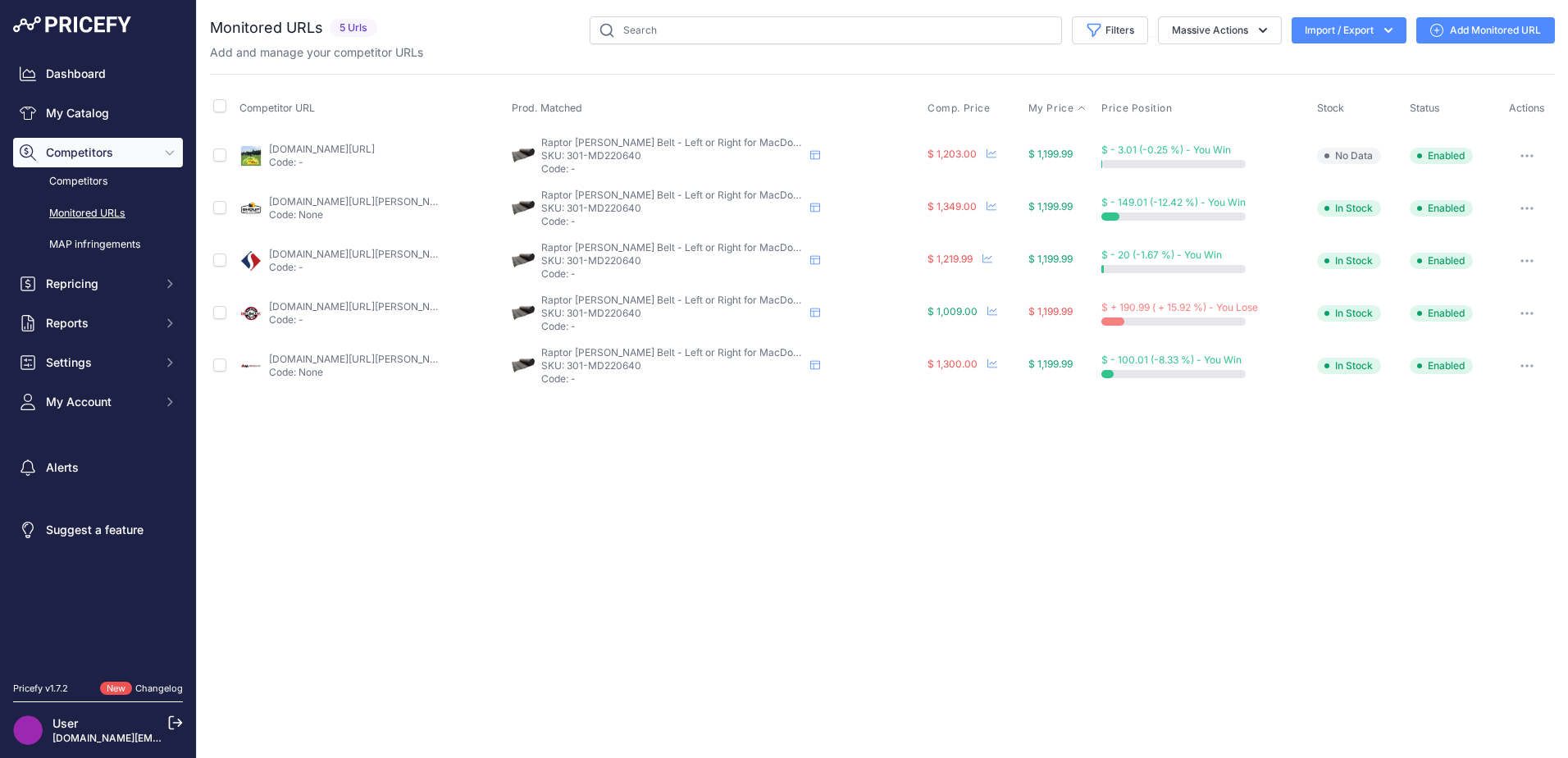
click at [1055, 111] on span "My Price" at bounding box center [1051, 108] width 46 height 13
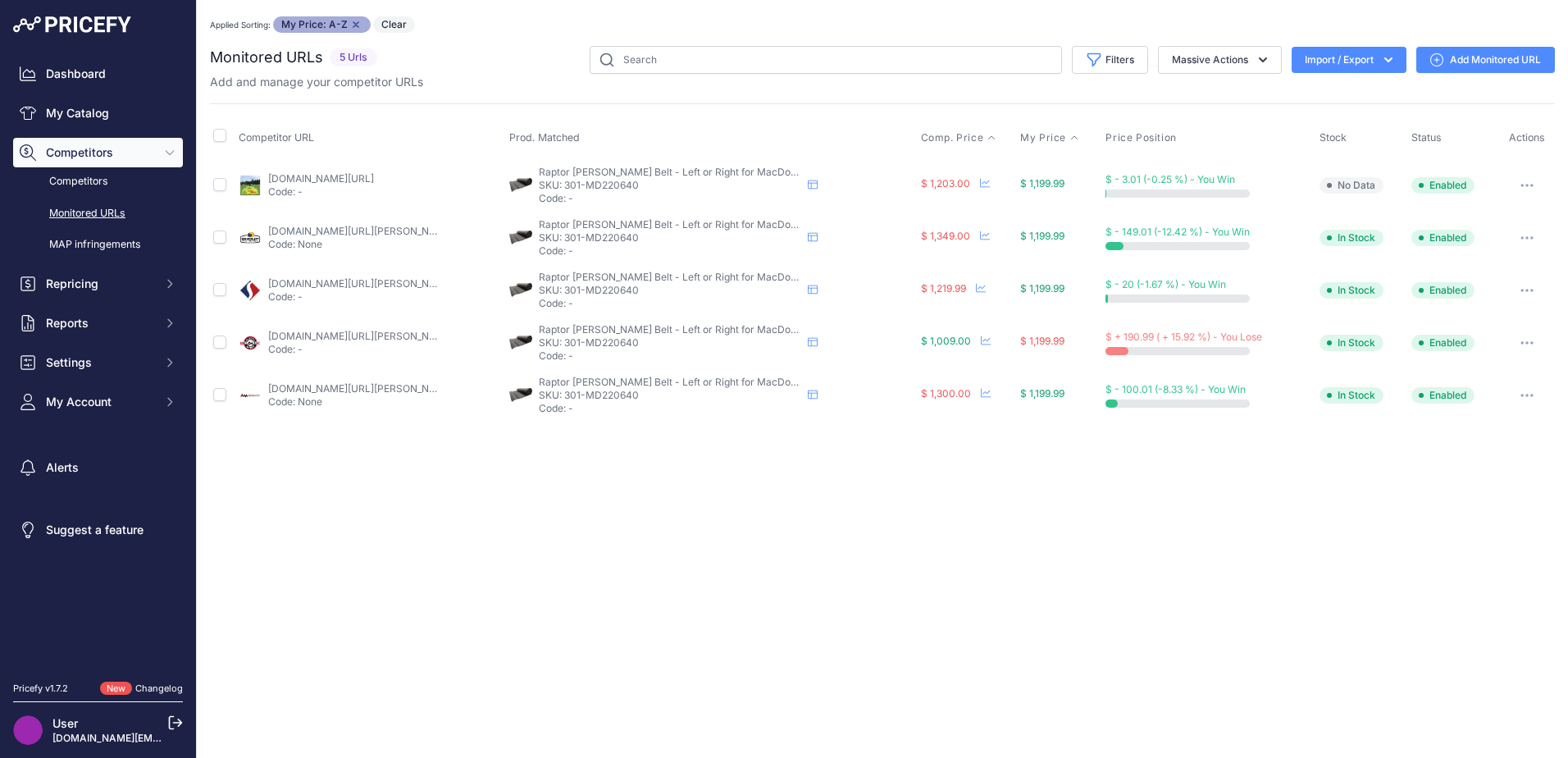
click at [959, 140] on span "Comp. Price" at bounding box center [952, 137] width 63 height 13
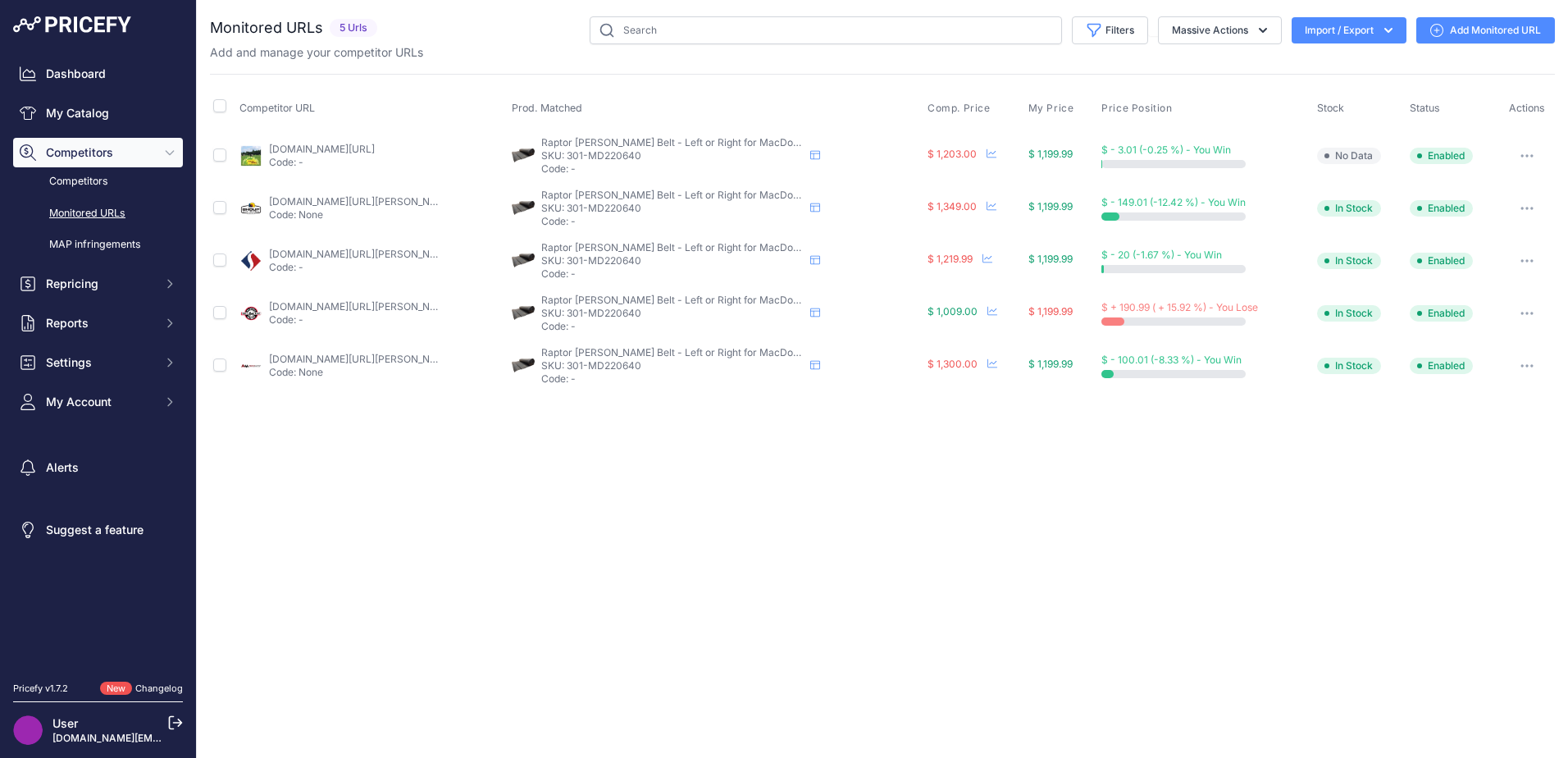
click at [806, 559] on div "Close You are not connected to the internet." at bounding box center [882, 379] width 1371 height 758
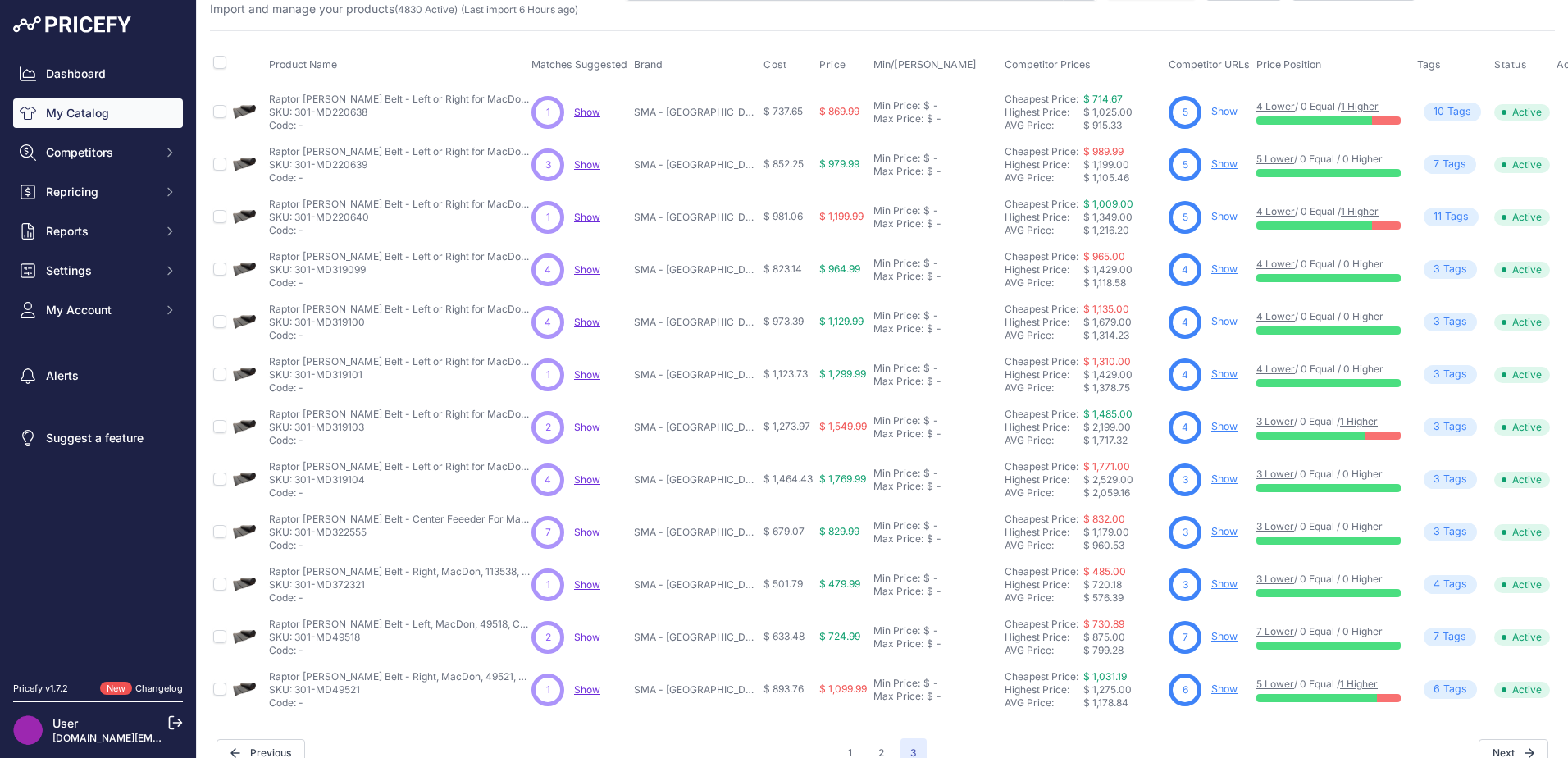
scroll to position [82, 0]
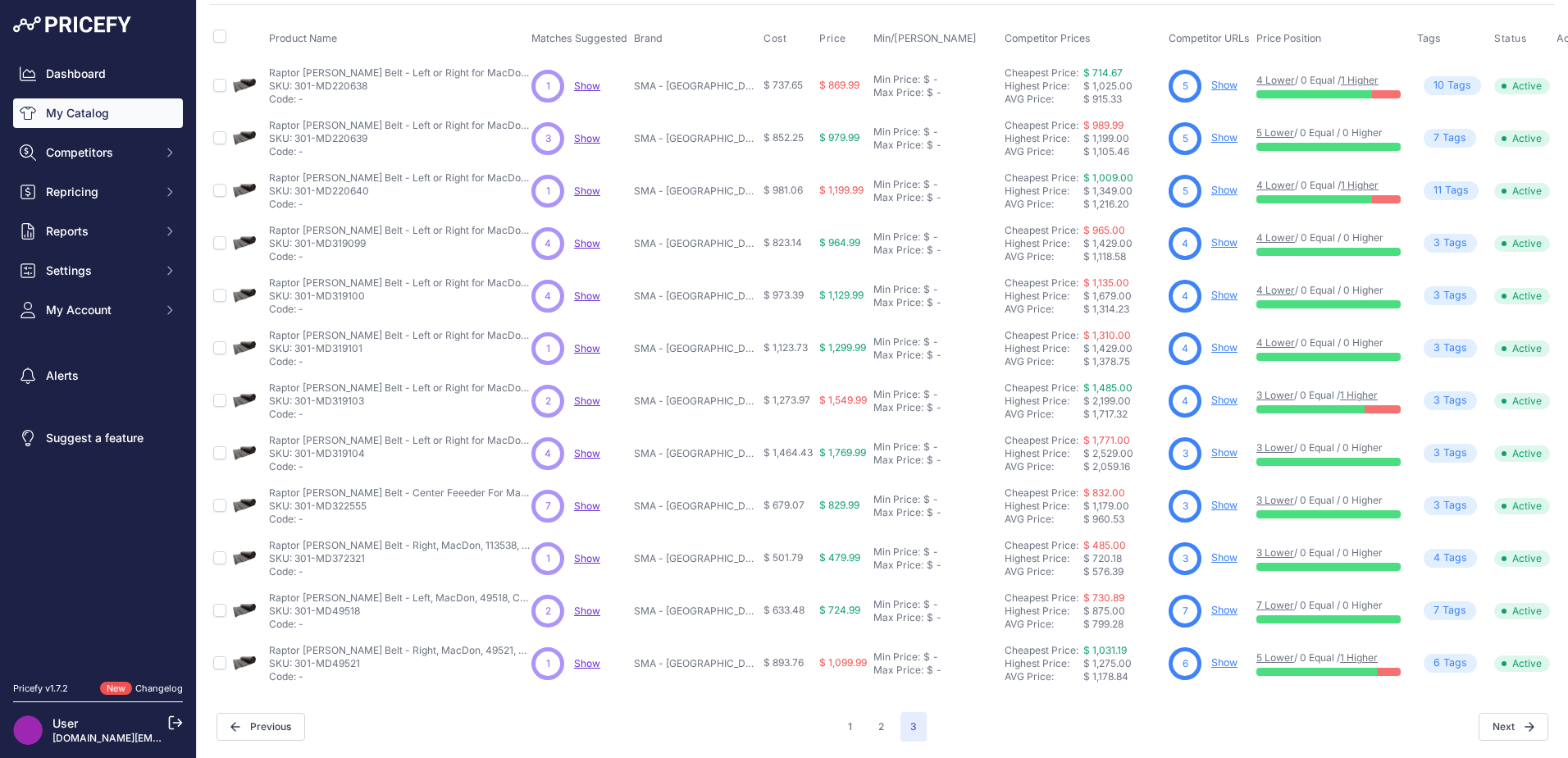
click at [1211, 394] on link "Show" at bounding box center [1224, 400] width 26 height 12
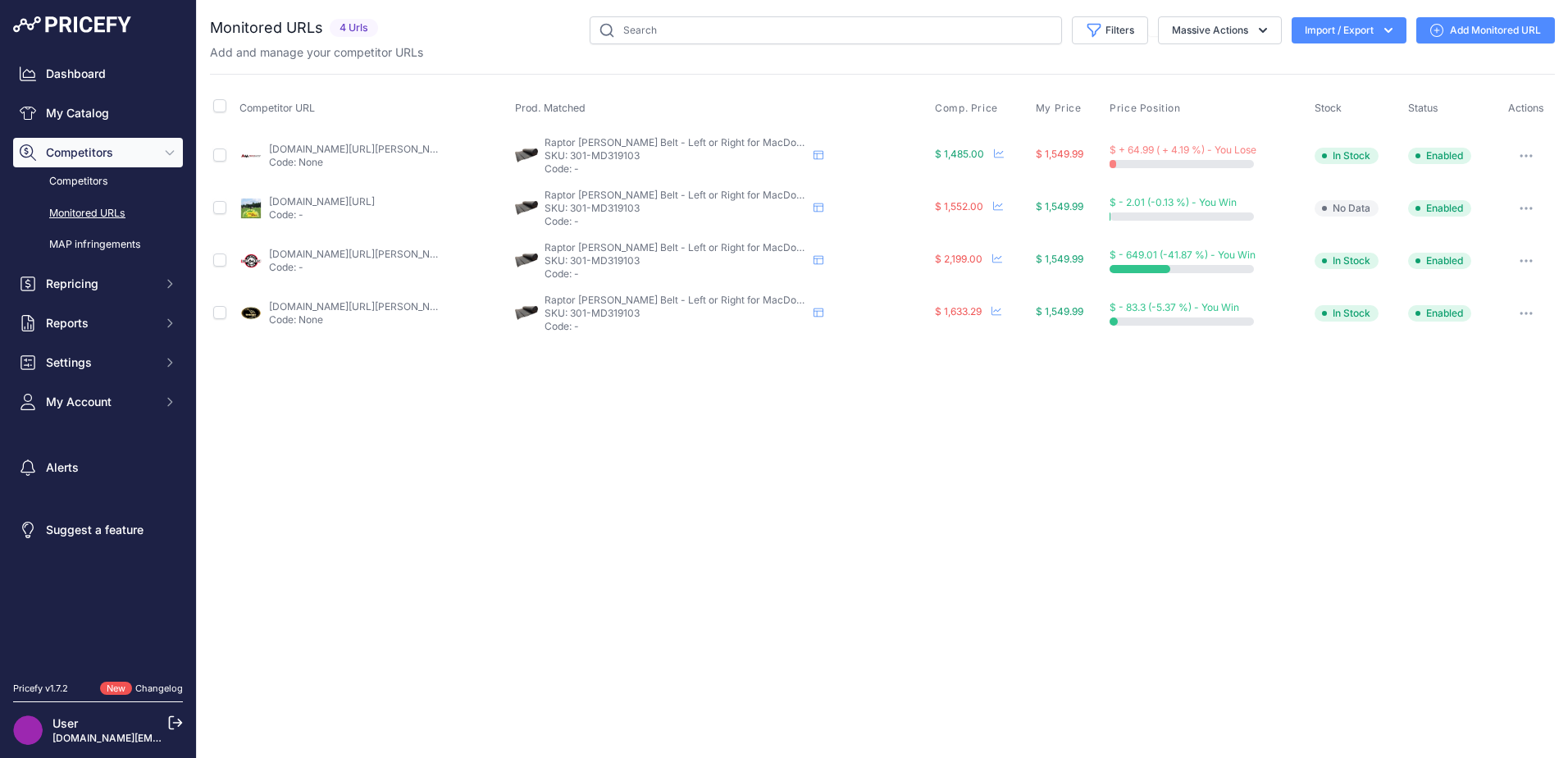
drag, startPoint x: 628, startPoint y: 155, endPoint x: 570, endPoint y: 157, distance: 58.0
click at [570, 157] on p "SKU: 301-MD319103" at bounding box center [675, 156] width 262 height 13
copy p "301-MD319103"
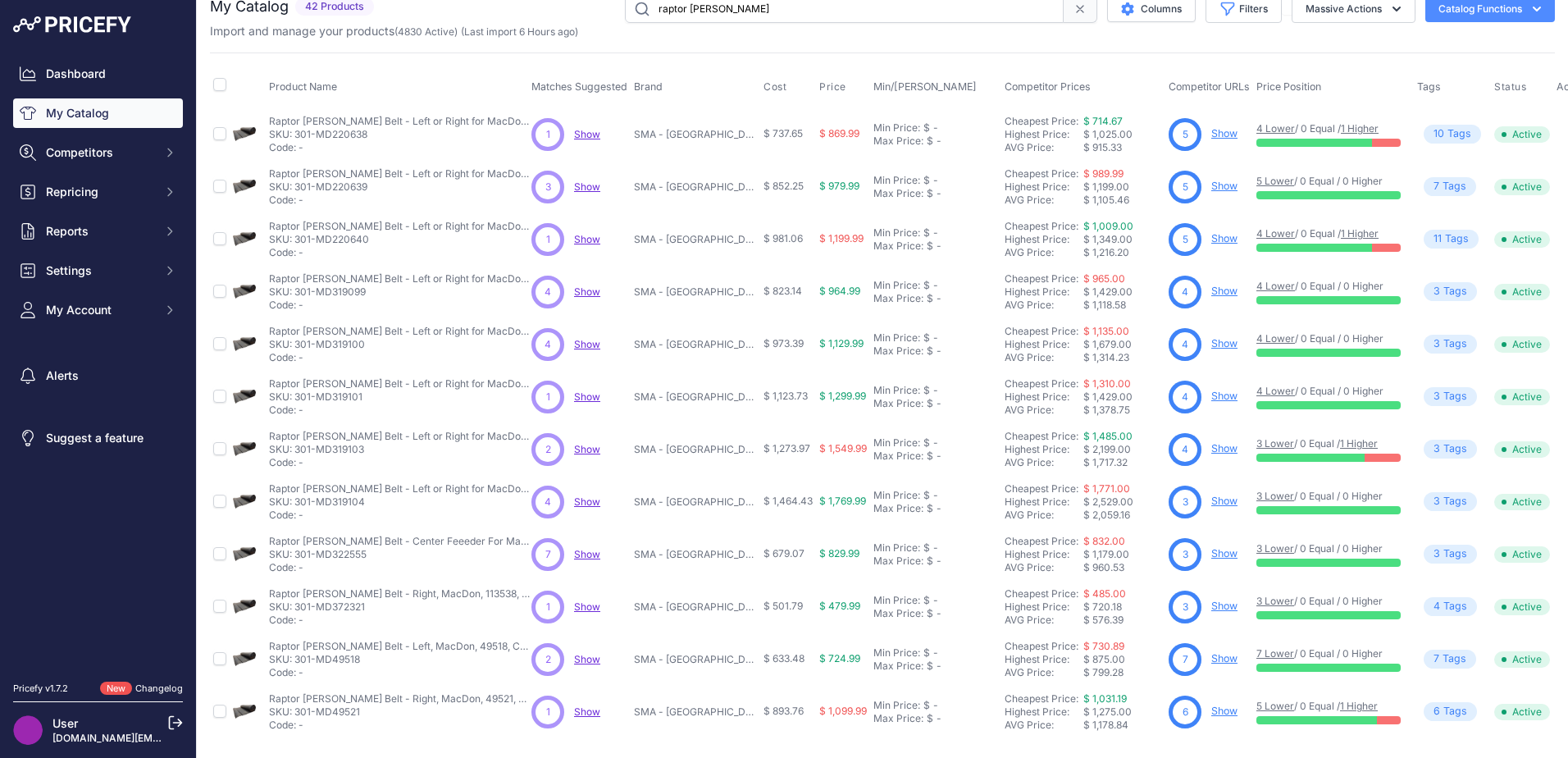
scroll to position [82, 0]
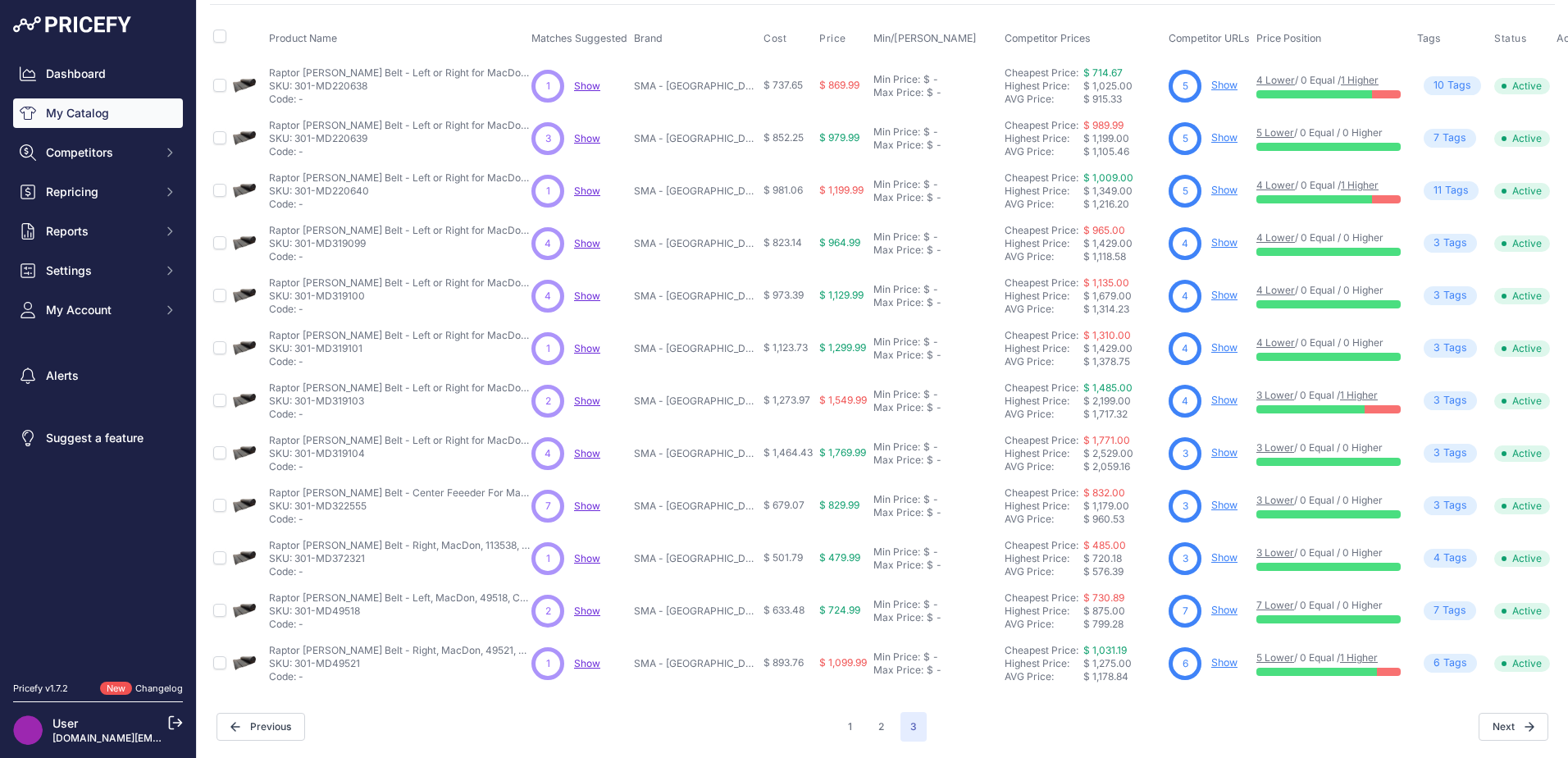
click at [1359, 651] on link "1 Higher" at bounding box center [1359, 657] width 38 height 12
click at [1215, 656] on link "Show" at bounding box center [1224, 662] width 26 height 12
click at [1214, 656] on link "Show" at bounding box center [1224, 662] width 26 height 12
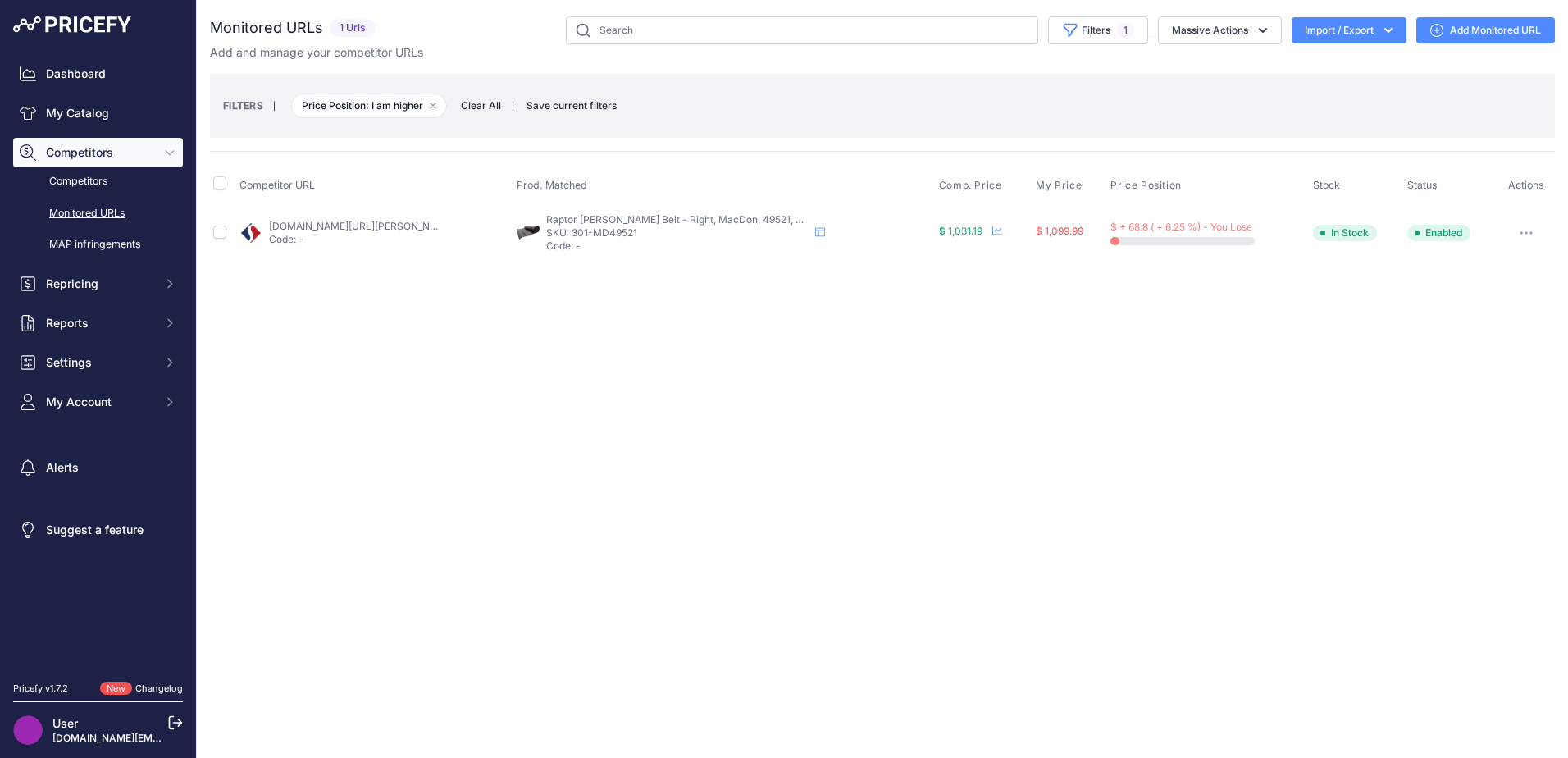
click at [298, 222] on link "sloanex.com/draper-belt-41-6-x-417-right-1-ply-raptor-805-fxs.html?prirule_jdsn…" at bounding box center [361, 226] width 186 height 12
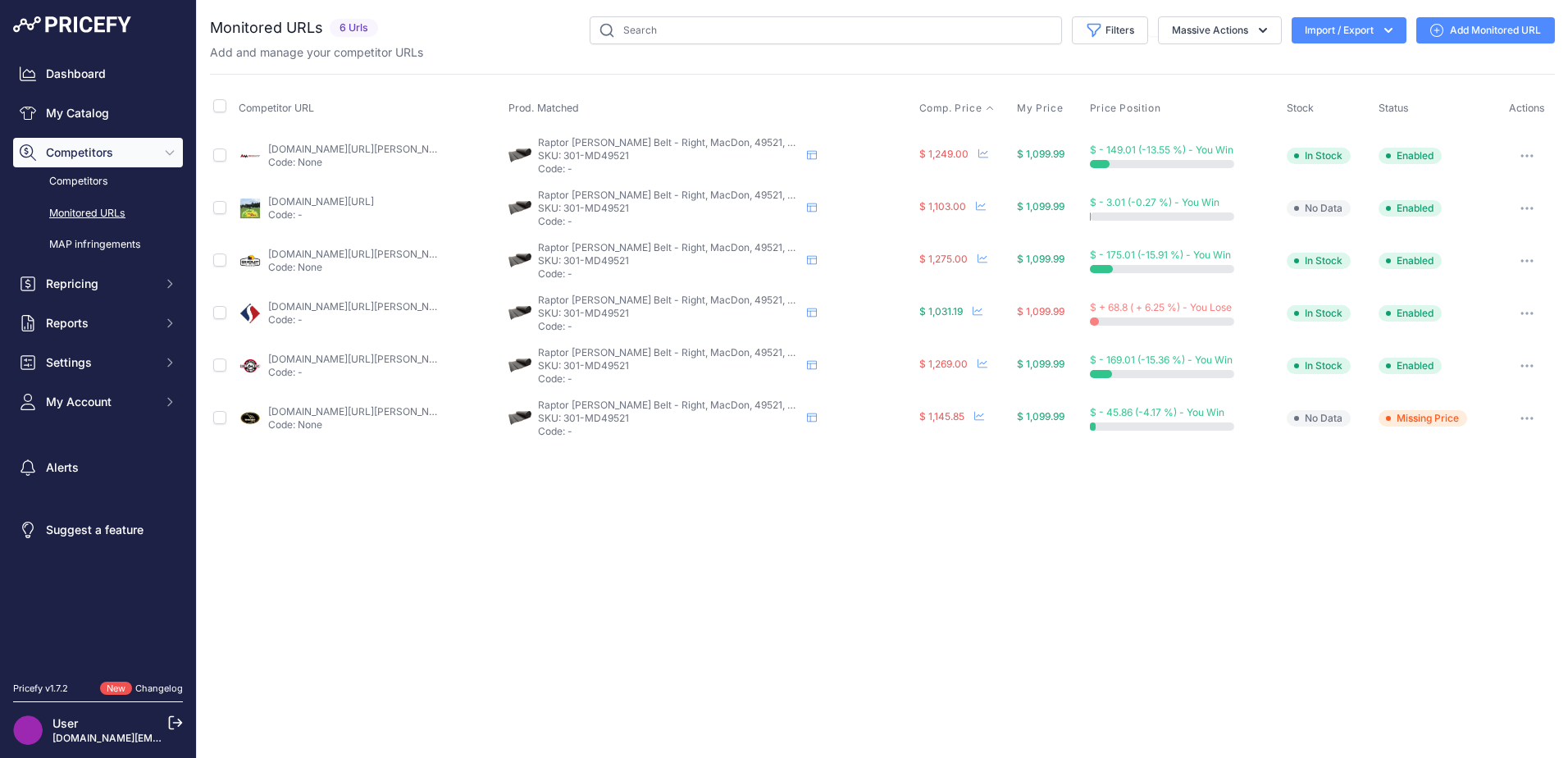
click at [947, 102] on span "Comp. Price" at bounding box center [951, 108] width 63 height 13
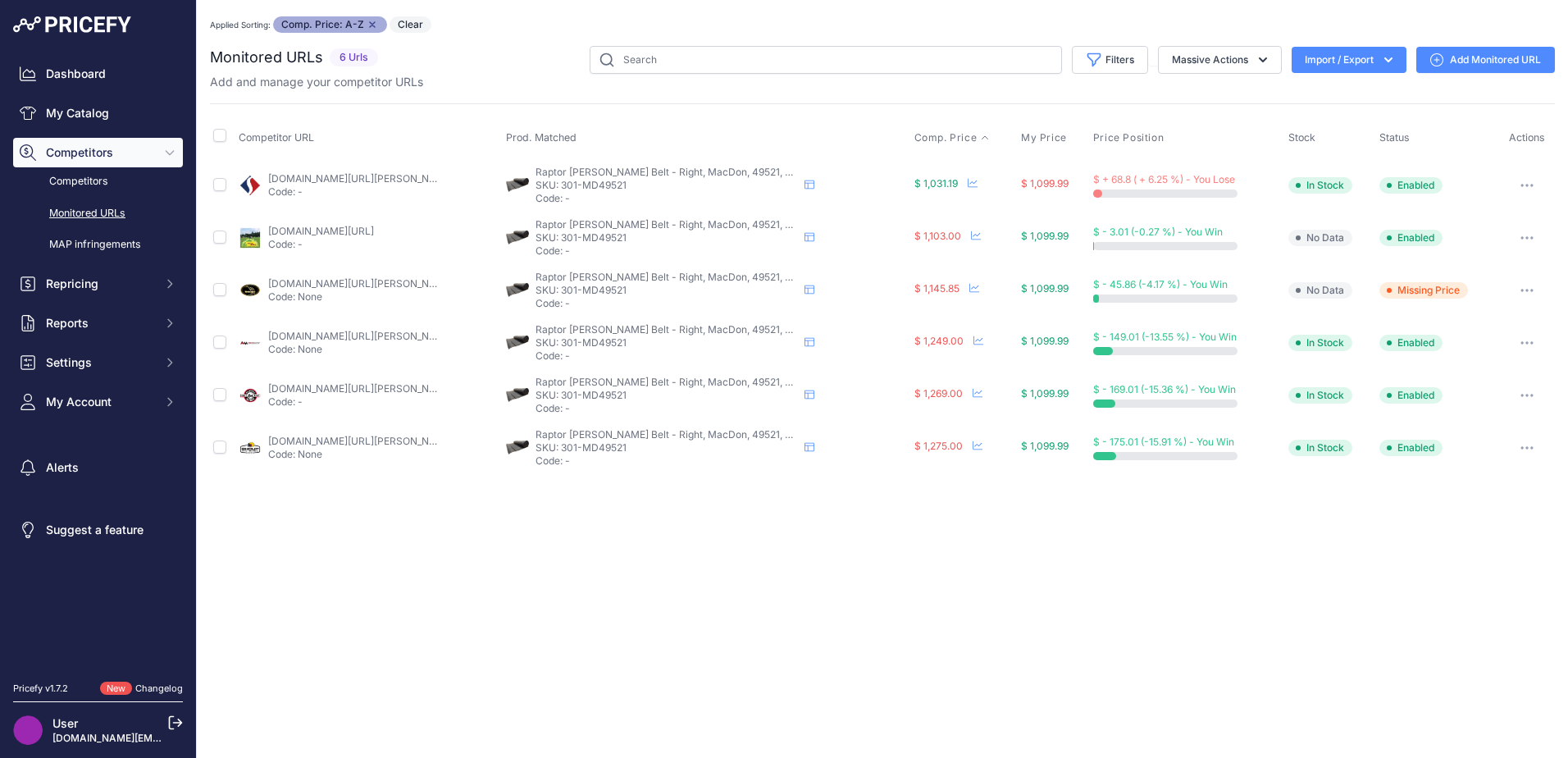
drag, startPoint x: 953, startPoint y: 361, endPoint x: 953, endPoint y: 376, distance: 15.0
click at [953, 376] on tbody "sloanex.com/draper-belt-41-6-x-417-right-1-ply-raptor-805-fxs.html?prirule_jdsn…" at bounding box center [882, 316] width 1345 height 316
click at [1035, 543] on div "Close You are not connected to the internet. Applied Sorting: Comp. Price: A-Z …" at bounding box center [882, 379] width 1371 height 758
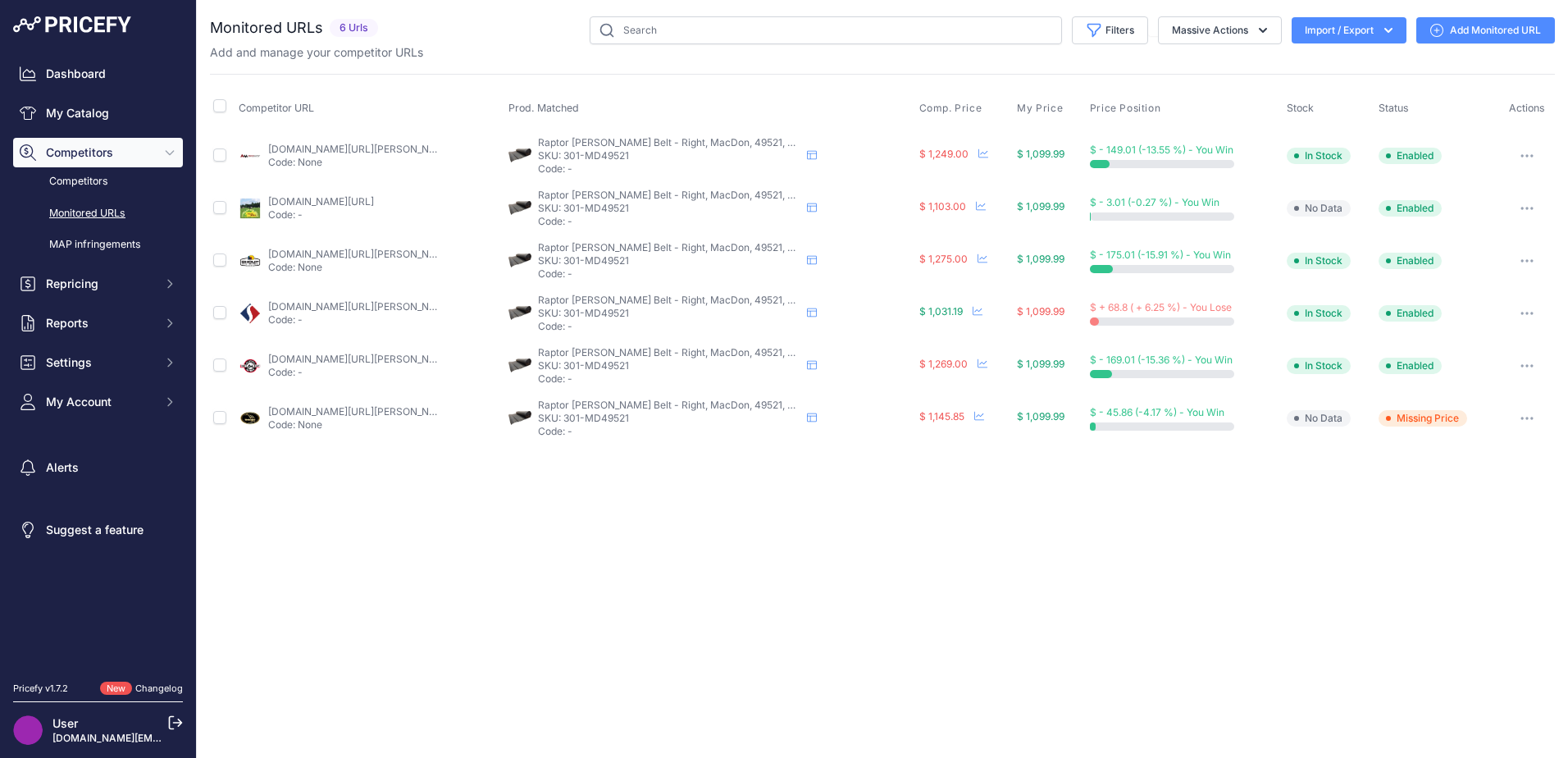
drag, startPoint x: 1238, startPoint y: 614, endPoint x: 1314, endPoint y: 558, distance: 94.4
click at [1237, 610] on div "Close You are not connected to the internet." at bounding box center [882, 379] width 1371 height 758
drag, startPoint x: 478, startPoint y: 709, endPoint x: 0, endPoint y: 620, distance: 486.2
click at [443, 697] on div "Close You are not connected to the internet." at bounding box center [882, 379] width 1371 height 758
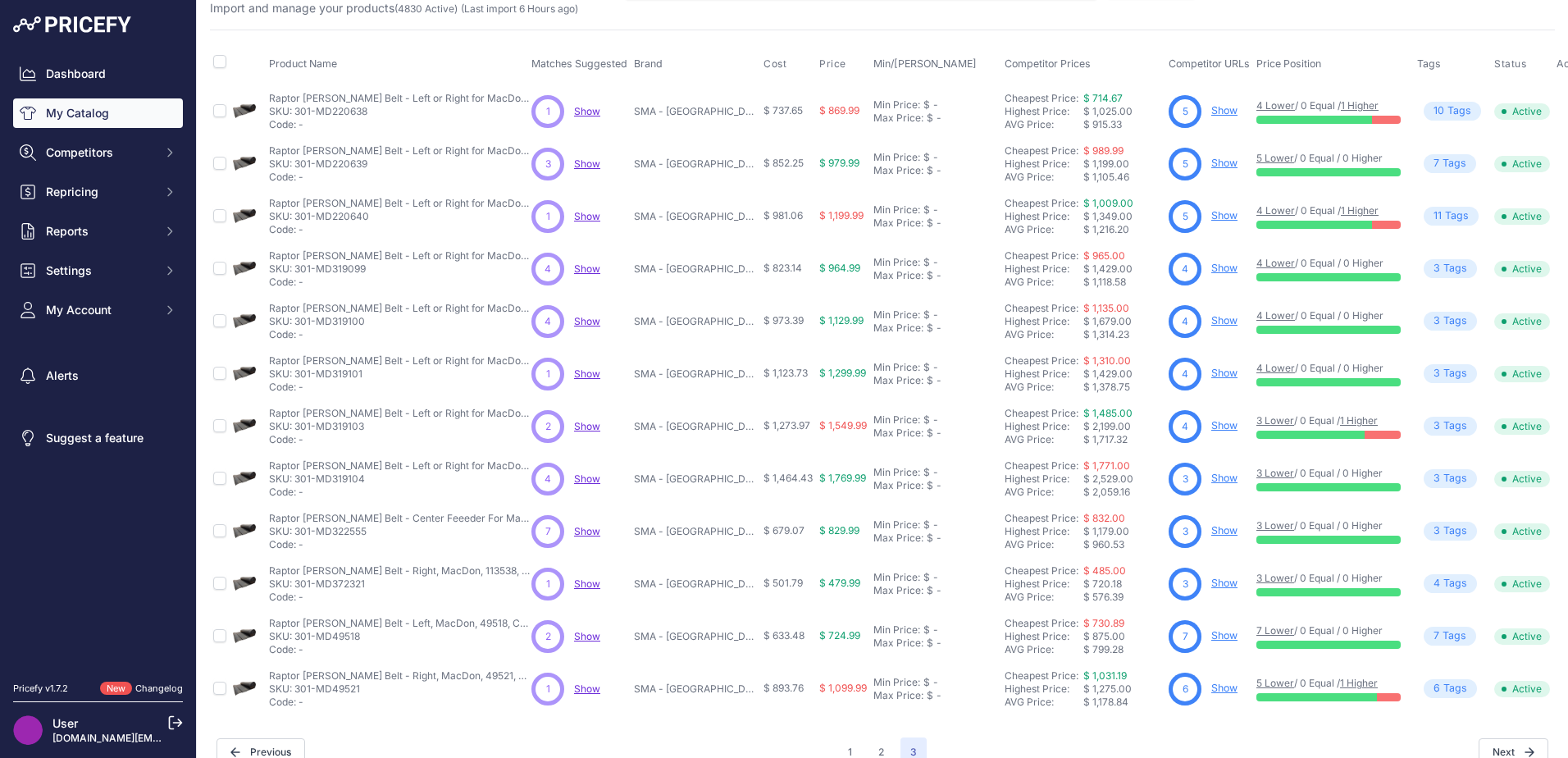
scroll to position [82, 0]
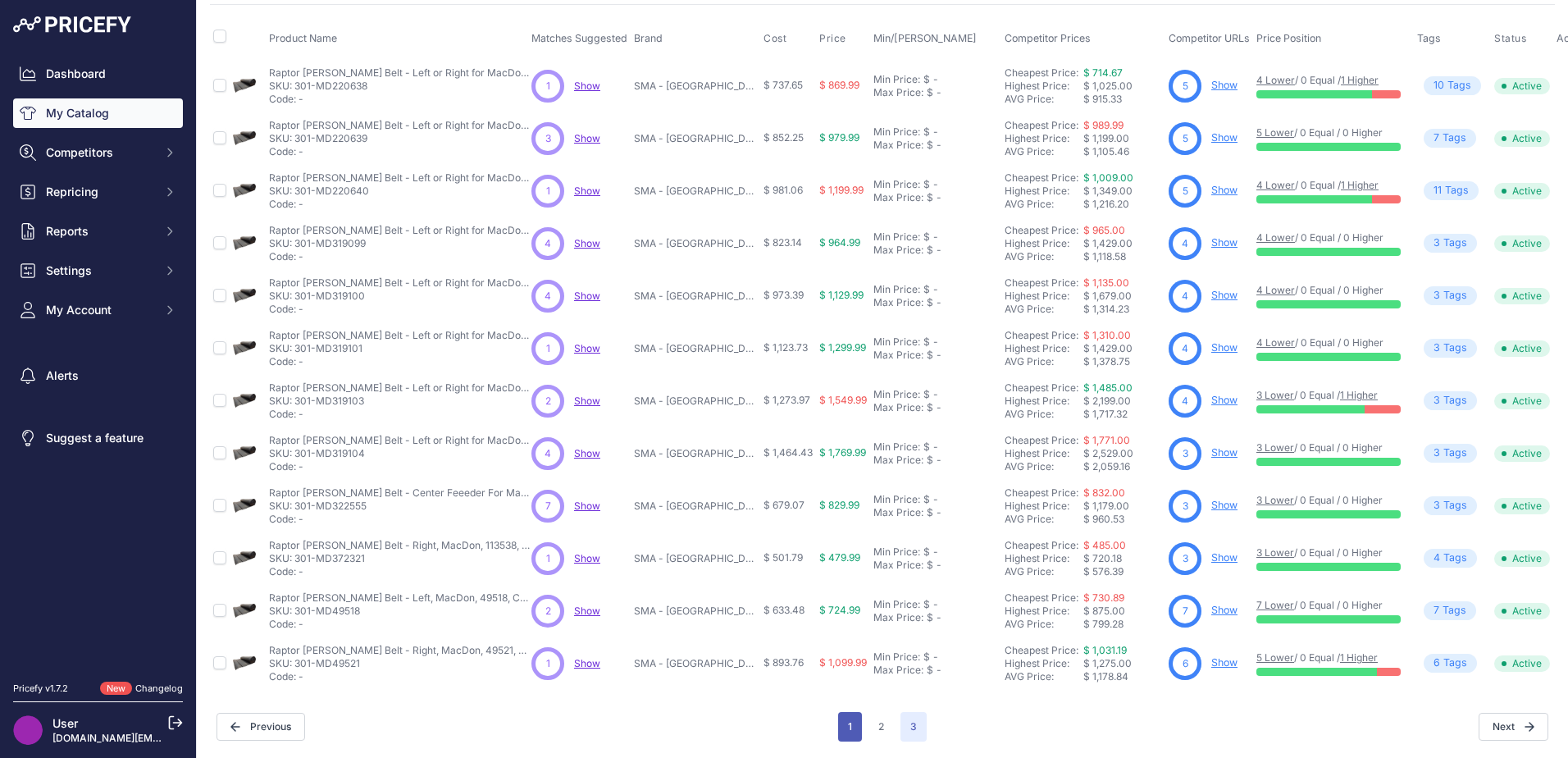
click at [846, 712] on button "1" at bounding box center [850, 727] width 24 height 30
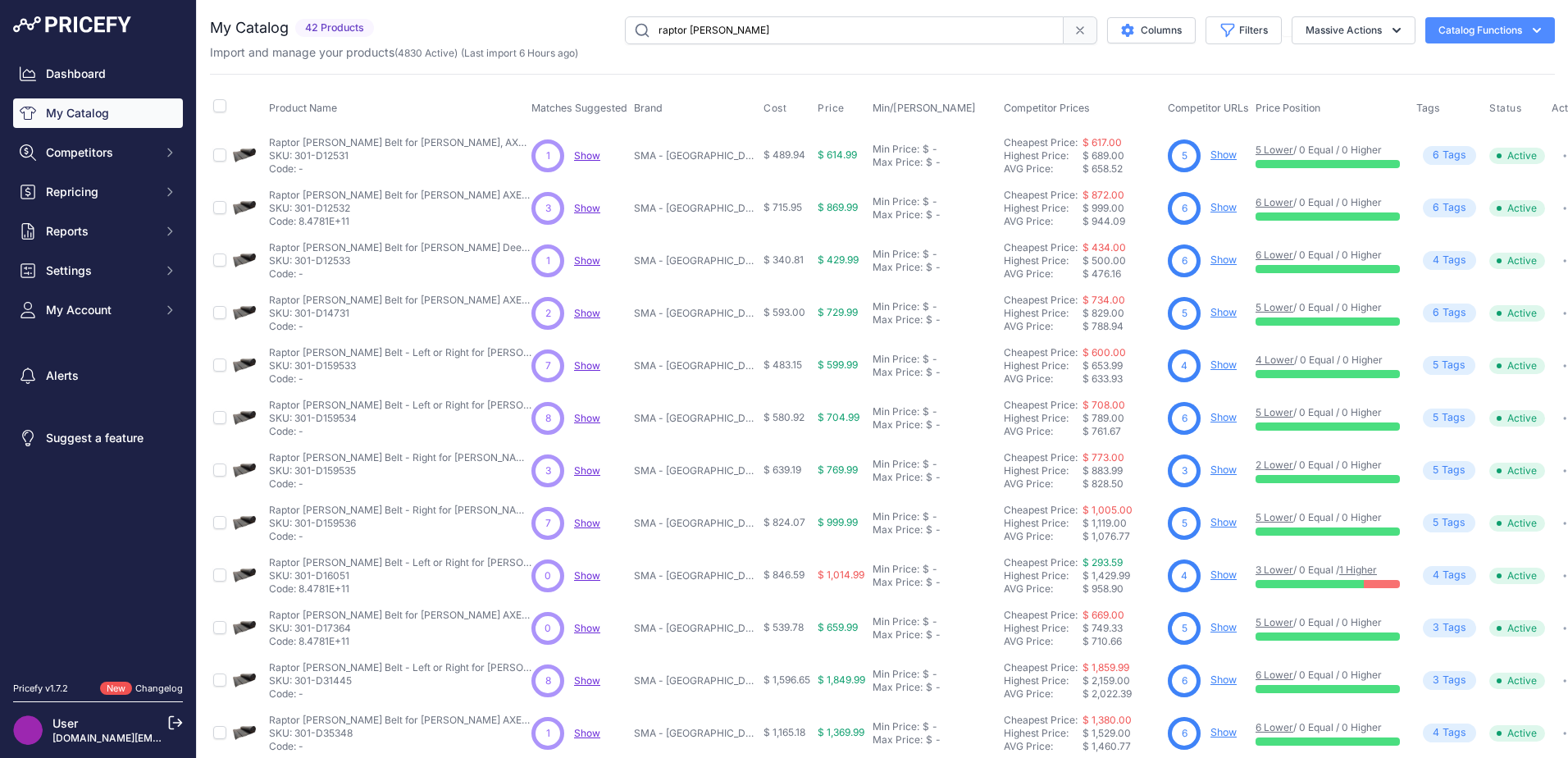
drag, startPoint x: 871, startPoint y: 55, endPoint x: 858, endPoint y: 61, distance: 14.3
click at [871, 57] on div "Import and manage your products ( 4830 Active ) (Last import 6 Hours ago)" at bounding box center [882, 52] width 1345 height 17
click at [802, 31] on input "raptor [PERSON_NAME]" at bounding box center [844, 31] width 439 height 28
click at [557, 53] on span "(Last import 6 Hours ago)" at bounding box center [519, 53] width 117 height 12
click at [616, 55] on div "Import and manage your products ( 4830 Active ) (Last import 6 Hours ago)" at bounding box center [882, 52] width 1345 height 17
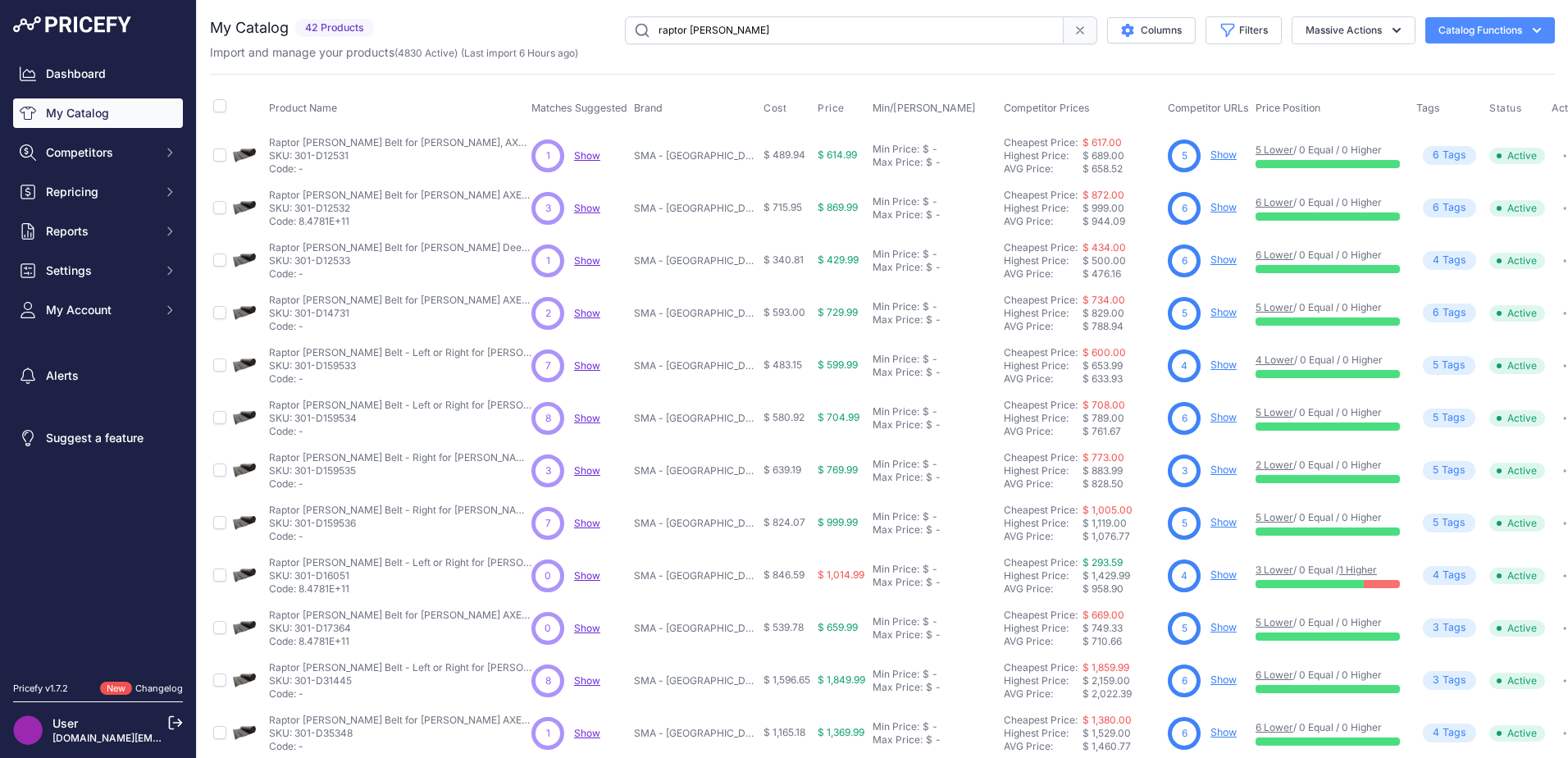
drag, startPoint x: 444, startPoint y: 79, endPoint x: 432, endPoint y: 80, distance: 12.0
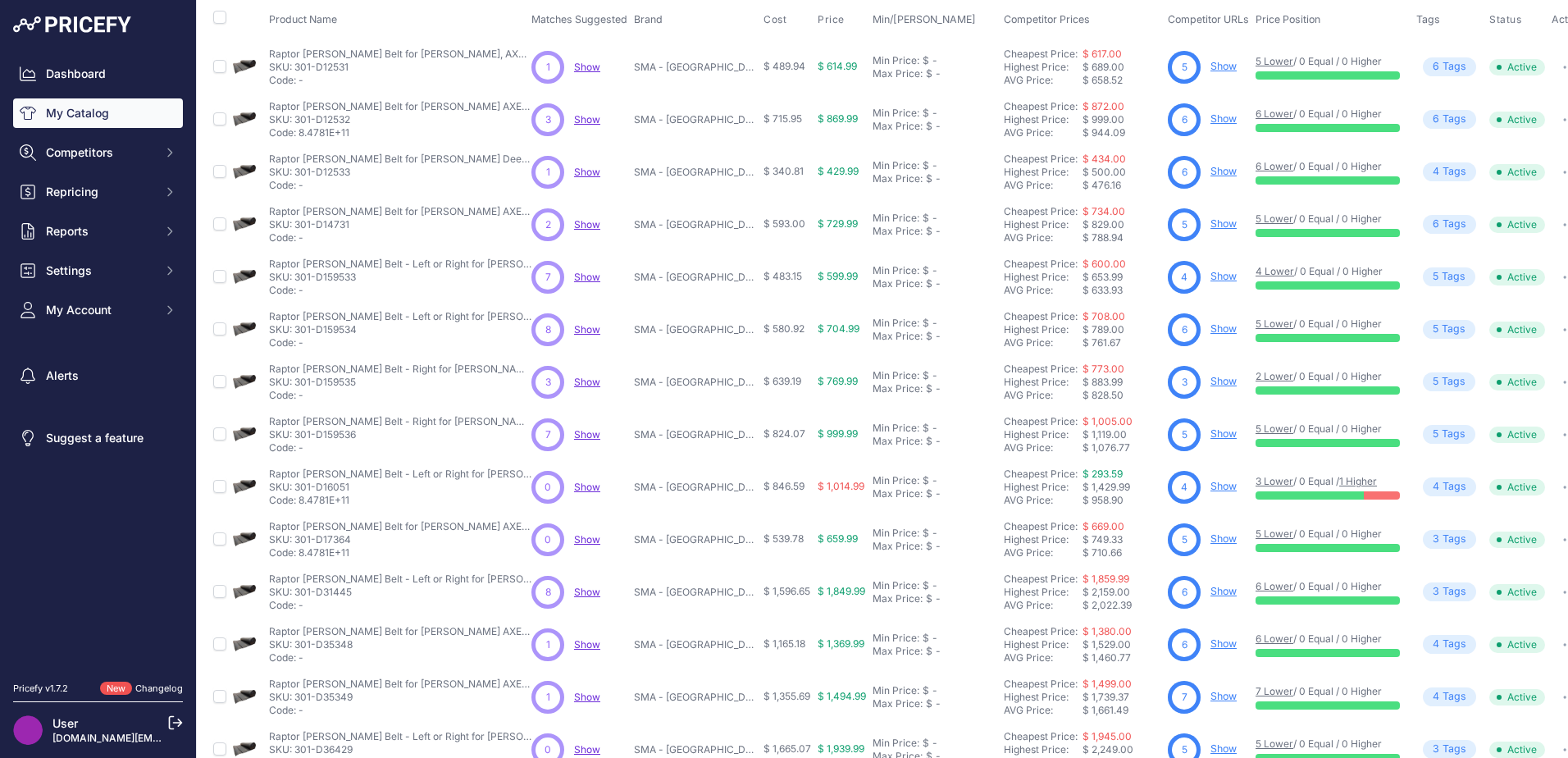
scroll to position [239, 0]
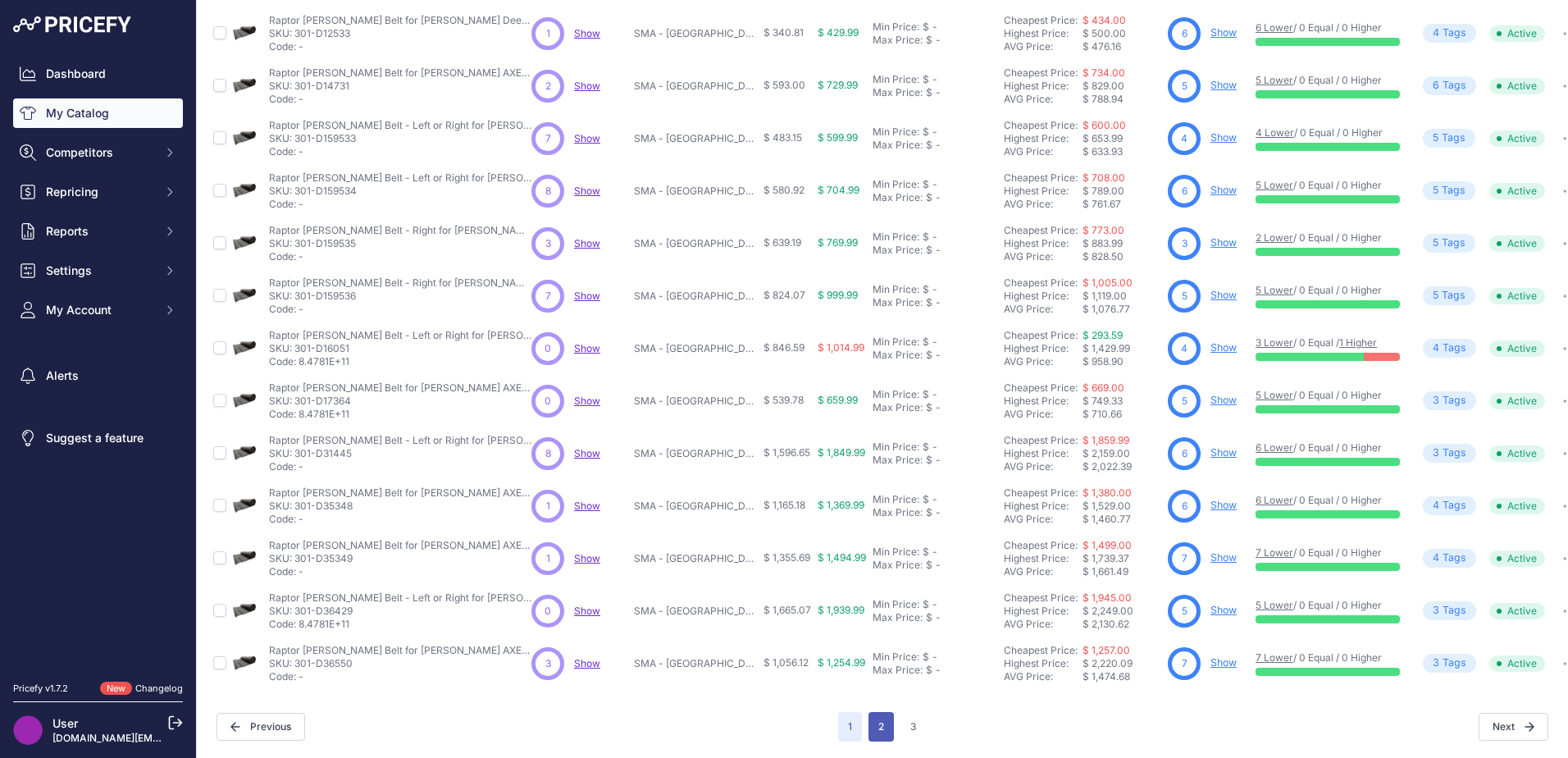
click at [876, 718] on button "2" at bounding box center [881, 727] width 26 height 30
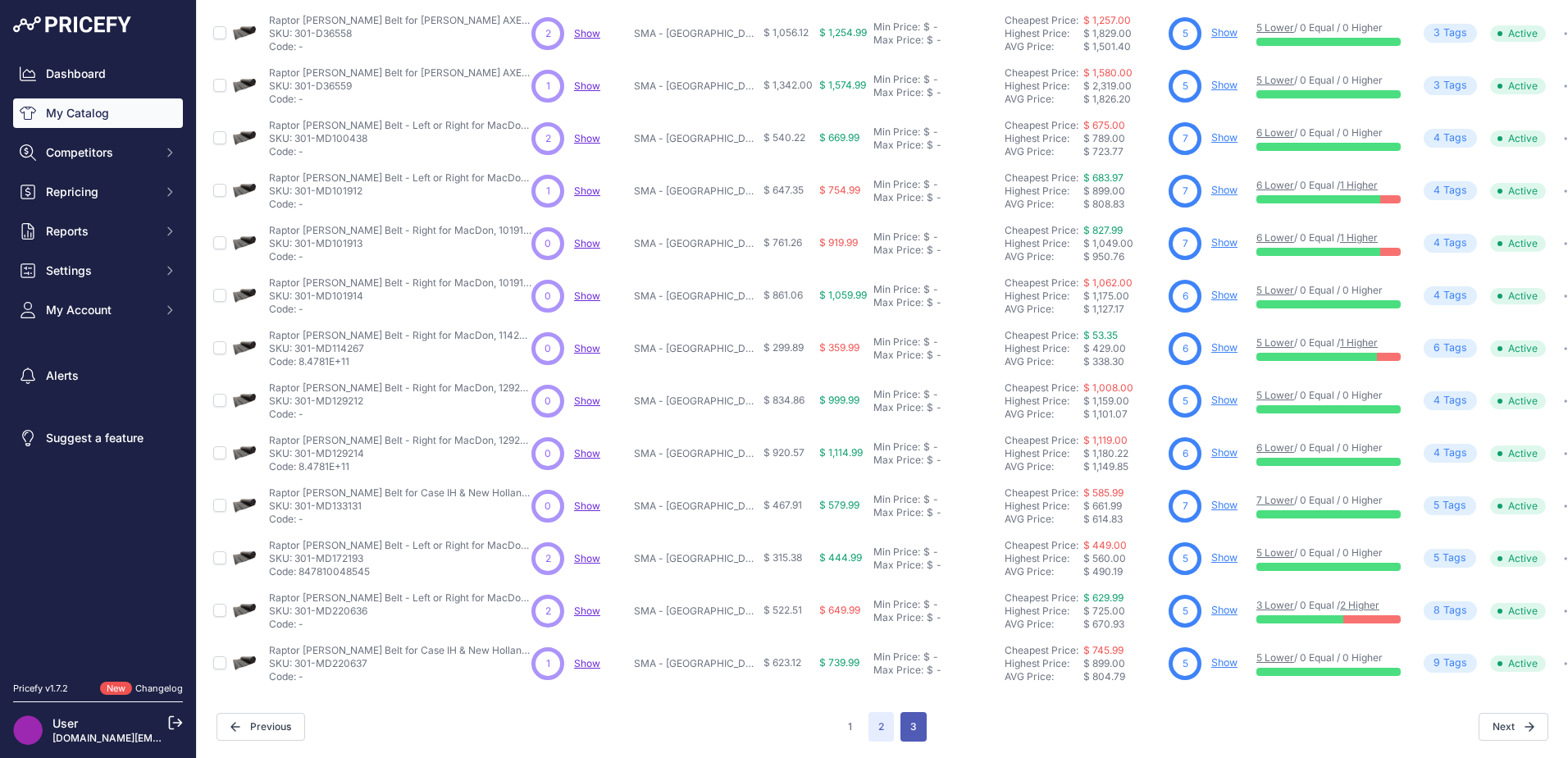
click at [911, 723] on button "3" at bounding box center [914, 727] width 26 height 30
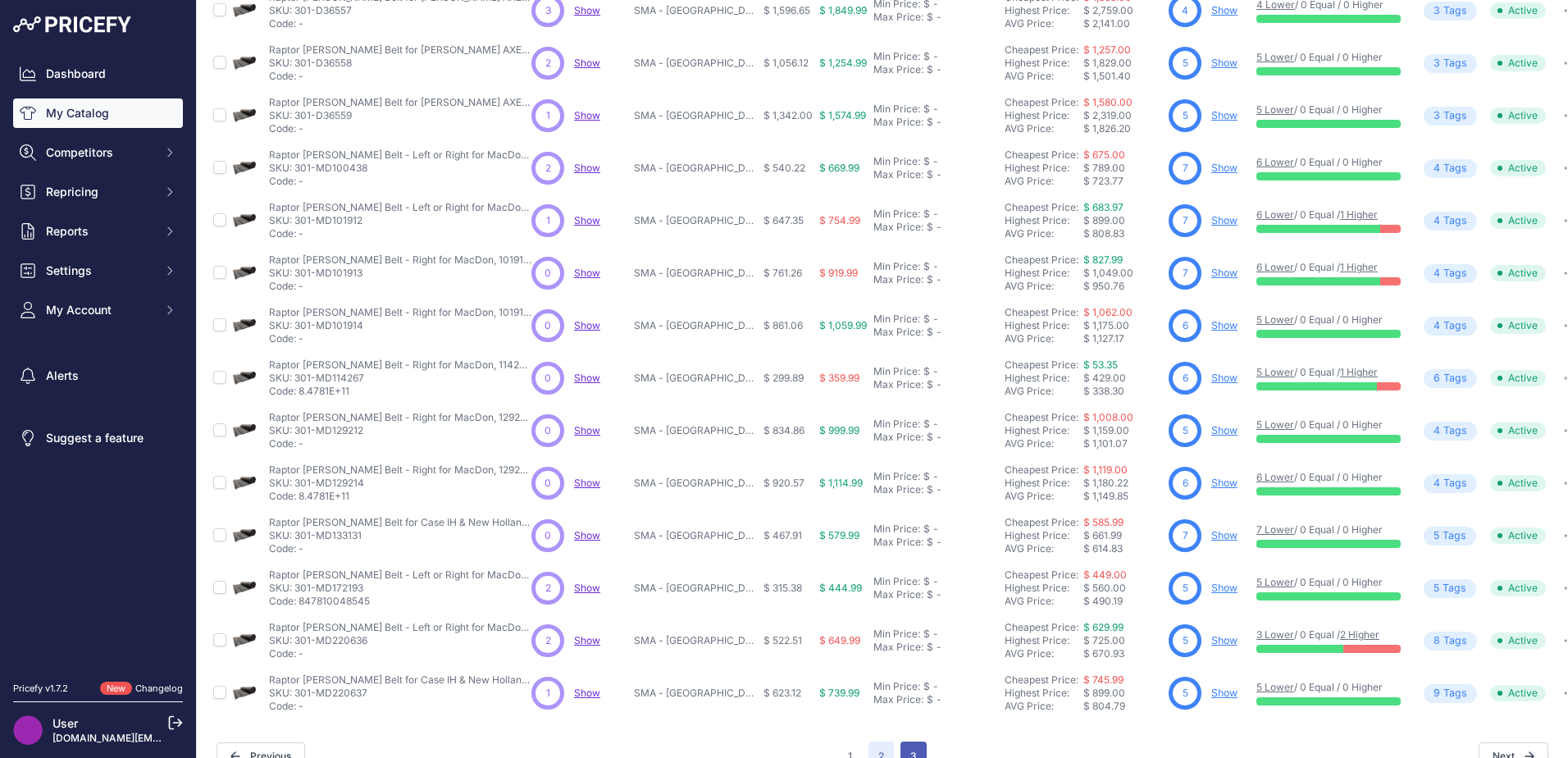
scroll to position [280, 0]
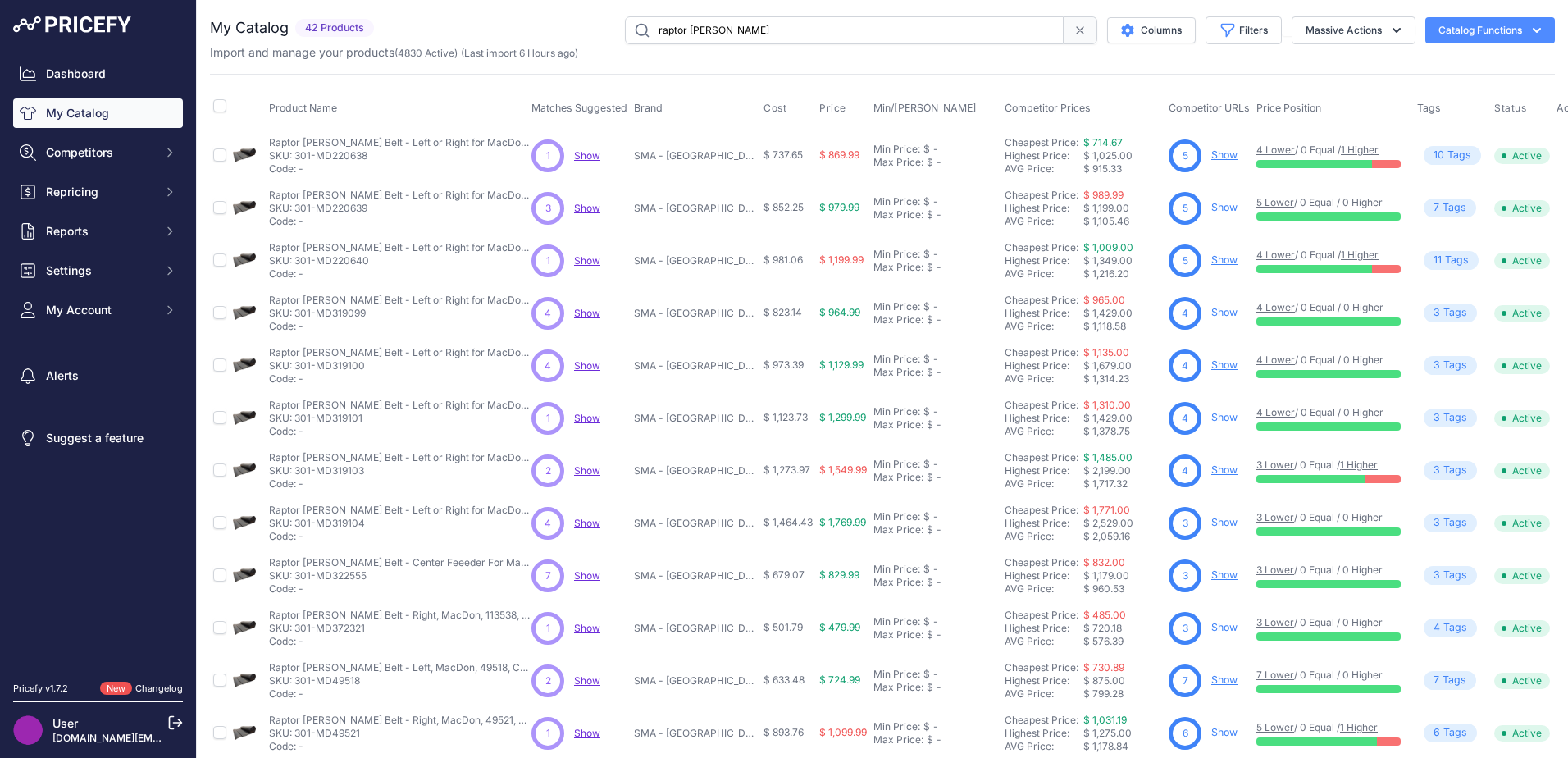
click at [1216, 260] on link "Show" at bounding box center [1224, 259] width 26 height 12
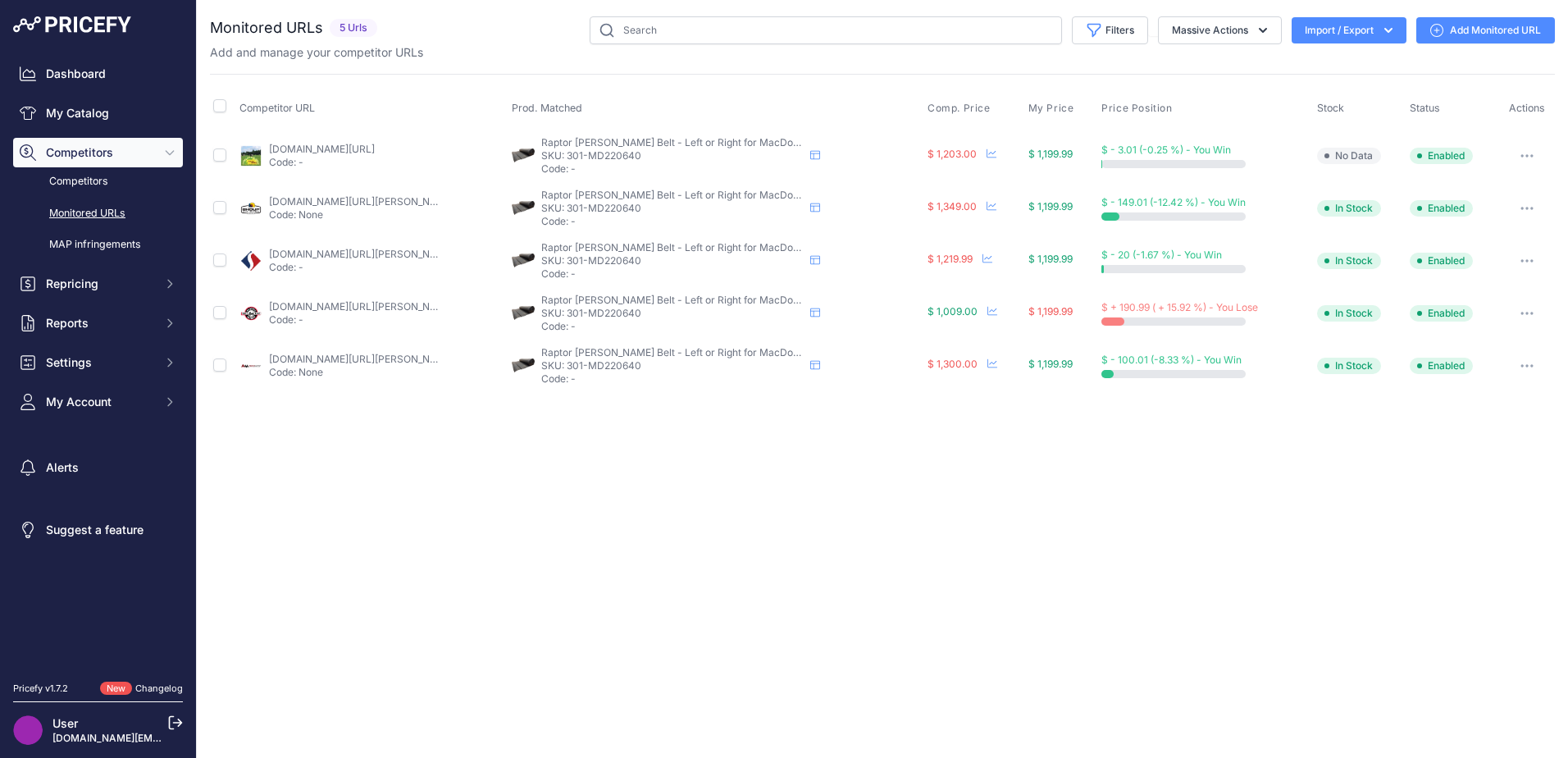
click at [499, 501] on div "Close You are not connected to the internet." at bounding box center [882, 379] width 1371 height 758
click at [755, 544] on div "Close You are not connected to the internet." at bounding box center [882, 379] width 1371 height 758
click at [815, 37] on input "text" at bounding box center [826, 31] width 472 height 28
paste input "86521587"
type input "86521587"
